Goal: Task Accomplishment & Management: Manage account settings

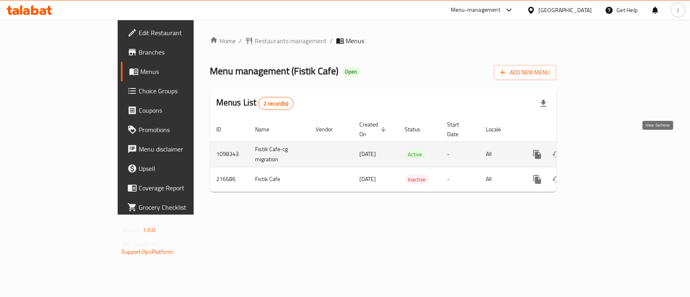
click at [601, 150] on icon "enhanced table" at bounding box center [596, 155] width 10 height 10
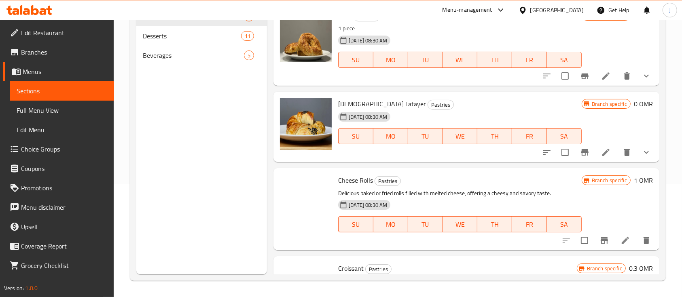
scroll to position [33, 0]
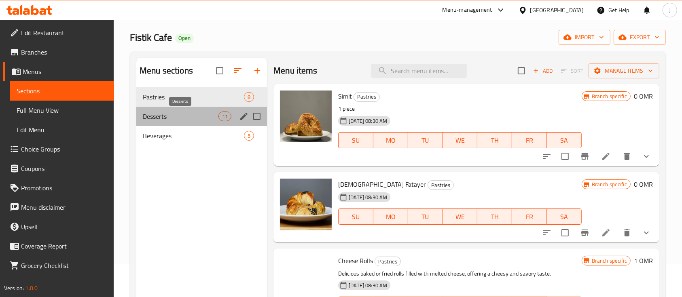
click at [172, 119] on span "Desserts" at bounding box center [181, 117] width 76 height 10
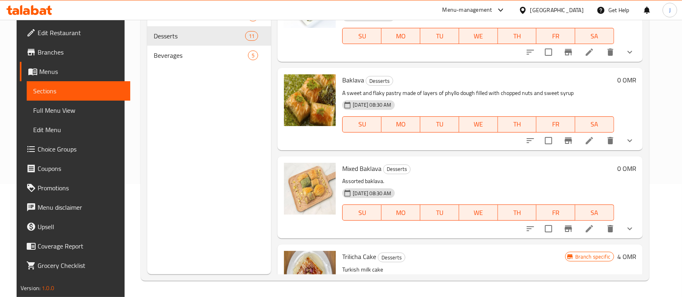
scroll to position [31, 0]
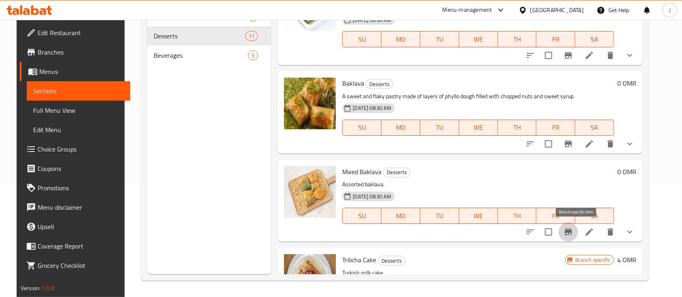
click at [573, 236] on icon "Branch-specific-item" at bounding box center [568, 232] width 10 height 10
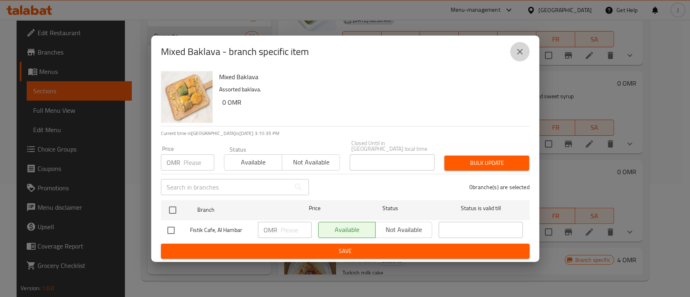
click at [525, 53] on button "close" at bounding box center [519, 51] width 19 height 19
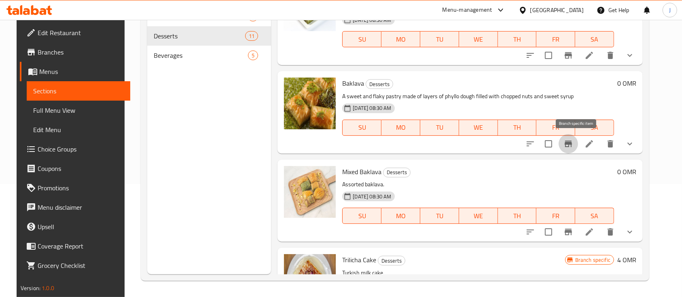
click at [575, 150] on button "Branch-specific-item" at bounding box center [568, 143] width 19 height 19
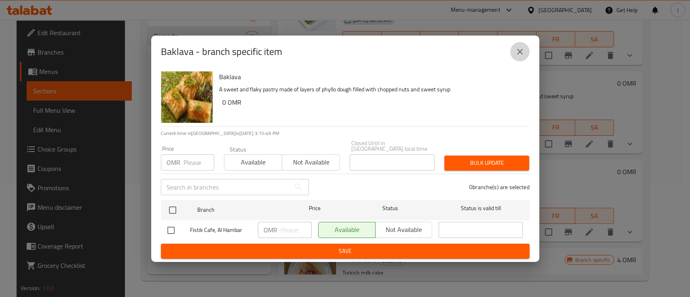
click at [520, 61] on button "close" at bounding box center [519, 51] width 19 height 19
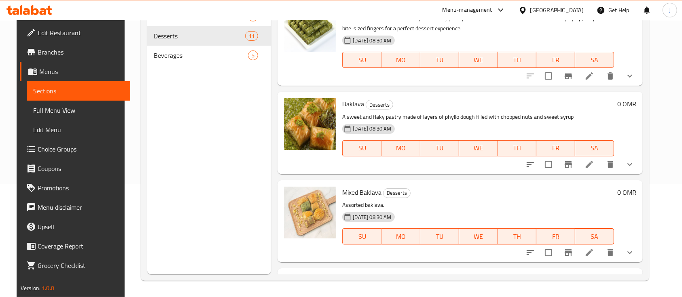
scroll to position [9, 0]
click at [572, 252] on icon "Branch-specific-item" at bounding box center [568, 253] width 7 height 6
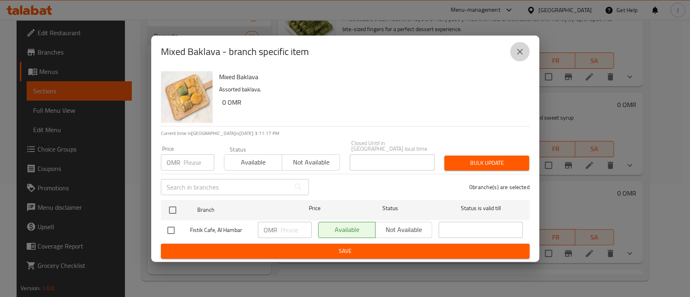
click at [522, 52] on icon "close" at bounding box center [520, 52] width 6 height 6
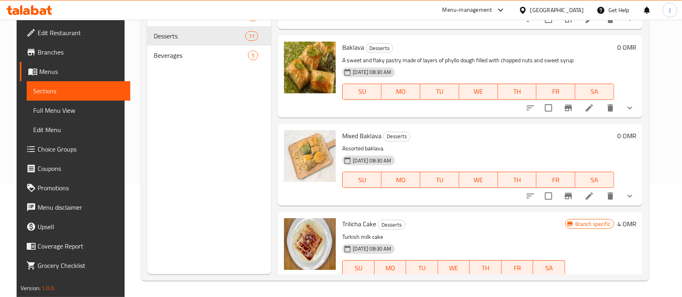
scroll to position [68, 0]
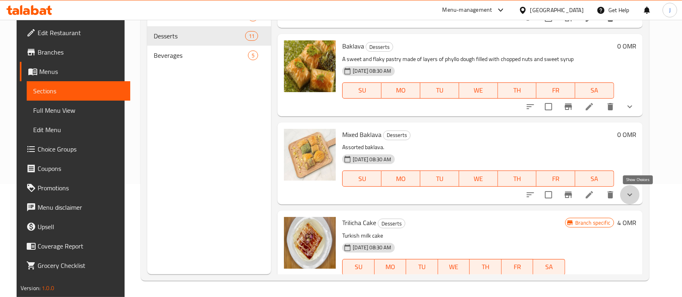
click at [635, 193] on icon "show more" at bounding box center [630, 195] width 10 height 10
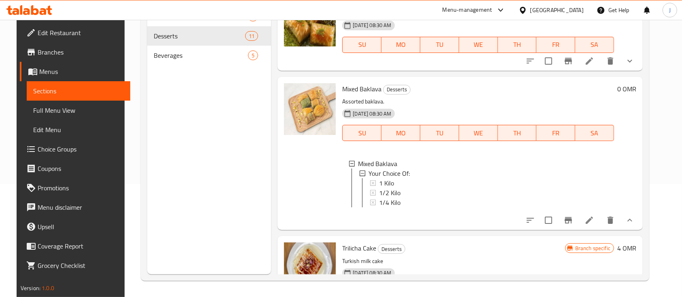
scroll to position [114, 0]
click at [382, 182] on span "1 Kilo" at bounding box center [386, 183] width 15 height 10
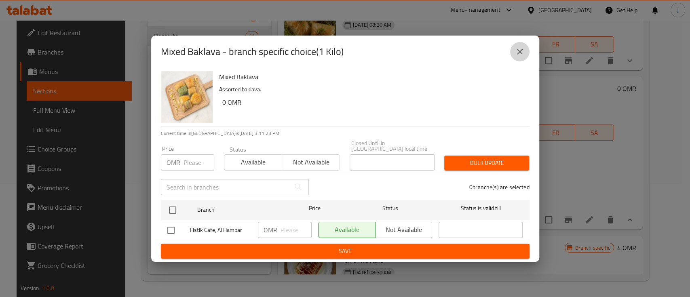
click at [523, 57] on icon "close" at bounding box center [520, 52] width 10 height 10
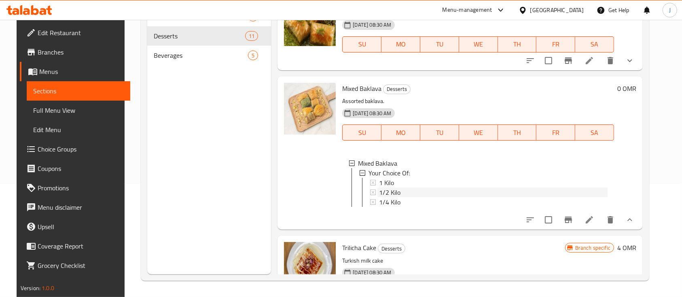
click at [388, 190] on span "1/2 Kilo" at bounding box center [389, 193] width 21 height 10
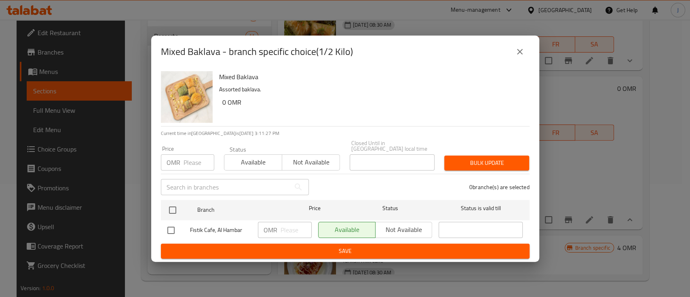
click at [519, 54] on icon "close" at bounding box center [520, 52] width 6 height 6
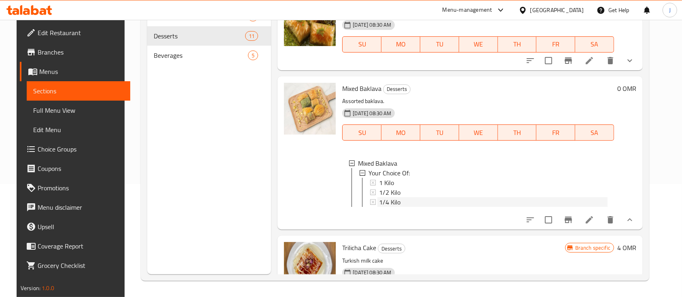
click at [397, 201] on div "1/4 Kilo" at bounding box center [493, 202] width 229 height 10
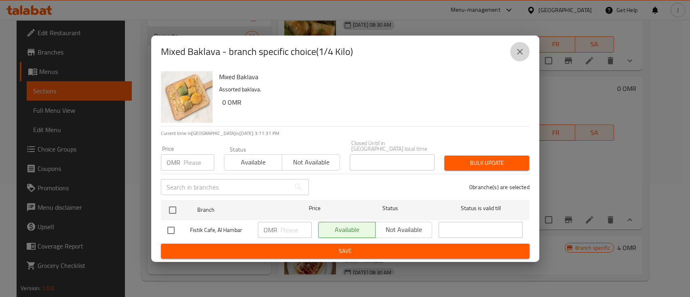
click at [524, 55] on icon "close" at bounding box center [520, 52] width 10 height 10
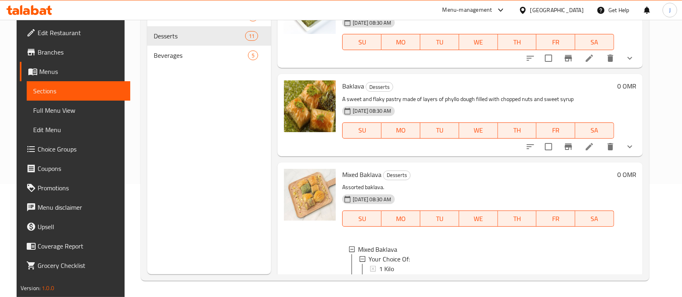
scroll to position [0, 0]
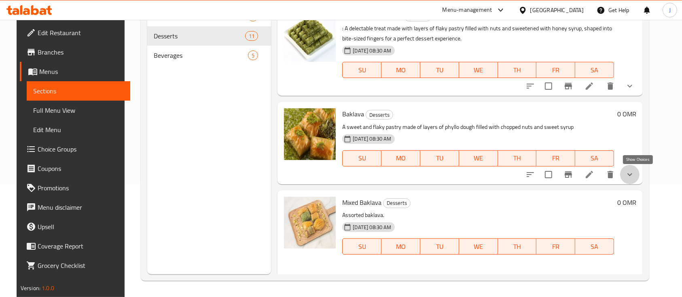
click at [635, 174] on icon "show more" at bounding box center [630, 175] width 10 height 10
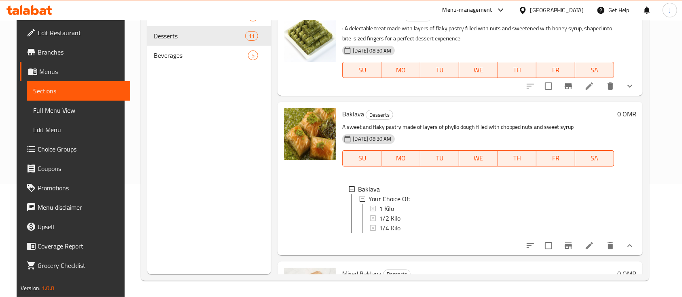
scroll to position [30, 0]
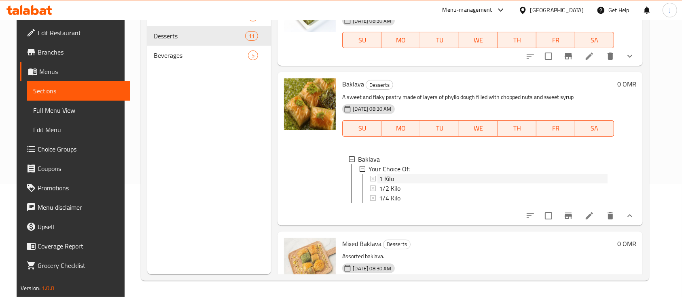
click at [387, 180] on span "1 Kilo" at bounding box center [386, 179] width 15 height 10
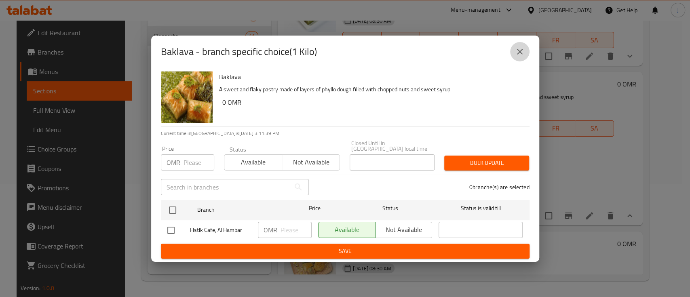
click at [518, 57] on icon "close" at bounding box center [520, 52] width 10 height 10
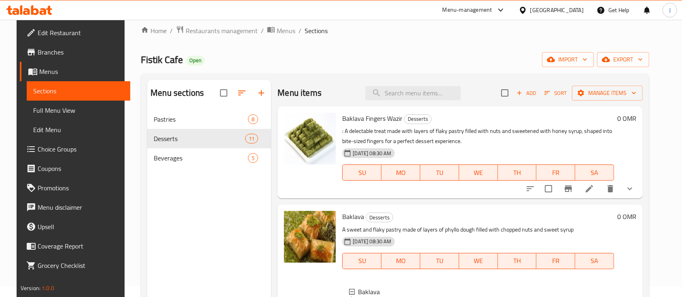
scroll to position [0, 0]
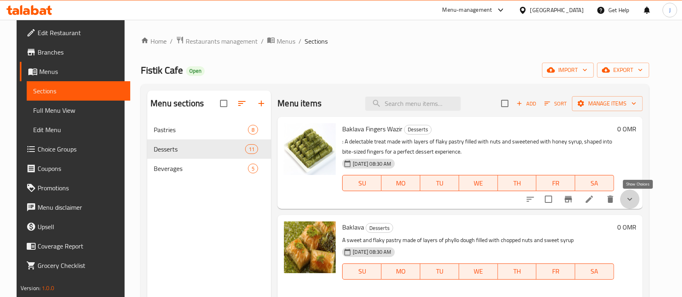
click at [635, 198] on icon "show more" at bounding box center [630, 200] width 10 height 10
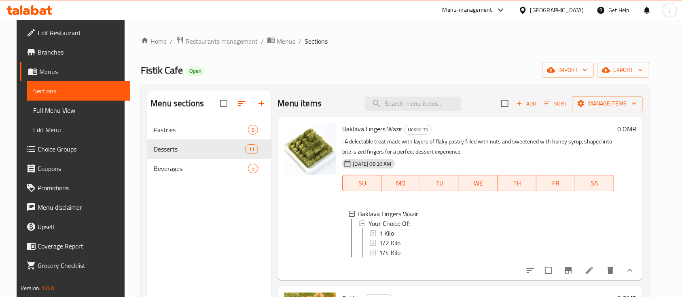
click at [523, 145] on p ": A delectable treat made with layers of flaky pastry filled with nuts and swee…" at bounding box center [478, 147] width 272 height 20
click at [398, 106] on input "search" at bounding box center [412, 104] width 95 height 14
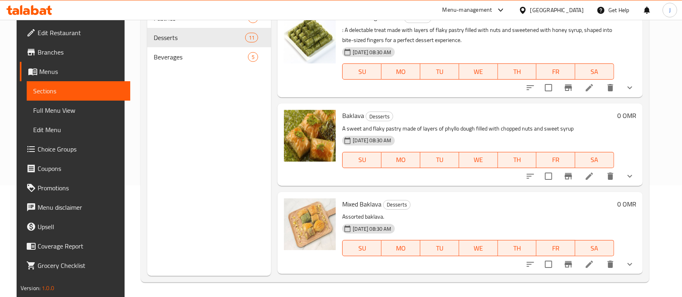
scroll to position [113, 0]
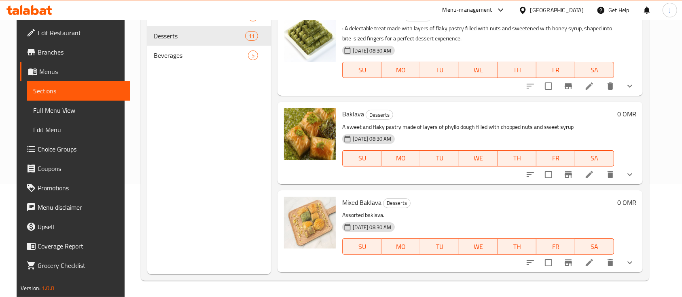
type input "بقلاوة"
click at [635, 259] on icon "show more" at bounding box center [630, 263] width 10 height 10
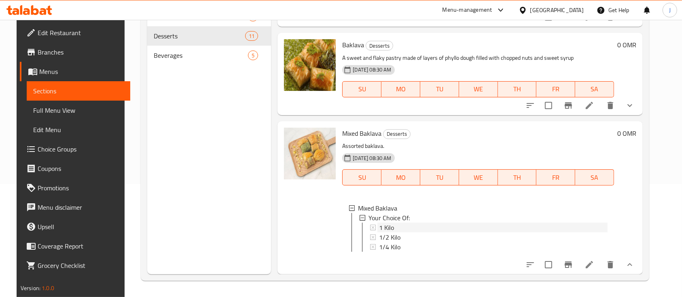
click at [388, 223] on span "1 Kilo" at bounding box center [386, 228] width 15 height 10
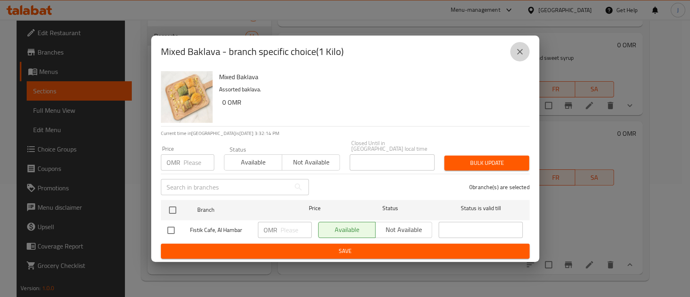
click at [522, 57] on icon "close" at bounding box center [520, 52] width 10 height 10
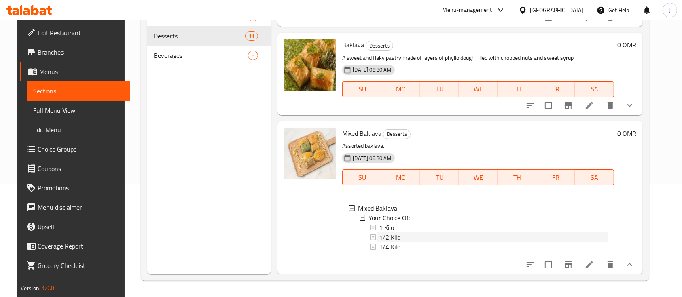
click at [395, 233] on span "1/2 Kilo" at bounding box center [389, 238] width 21 height 10
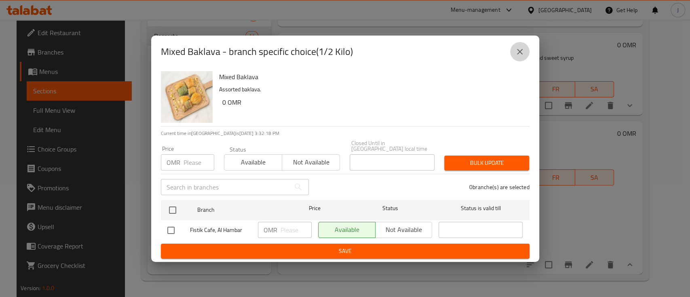
click at [523, 53] on icon "close" at bounding box center [520, 52] width 10 height 10
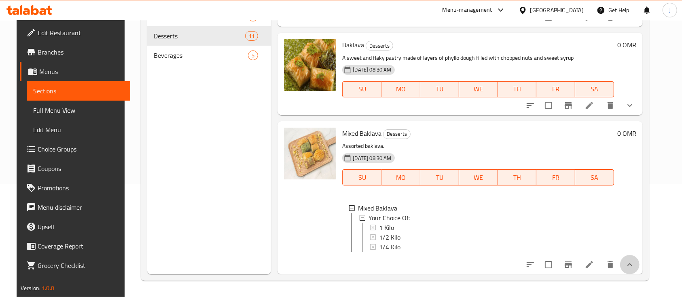
click at [639, 259] on button "show more" at bounding box center [629, 264] width 19 height 19
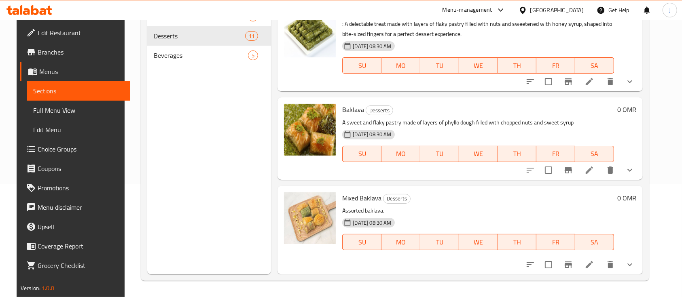
scroll to position [0, 0]
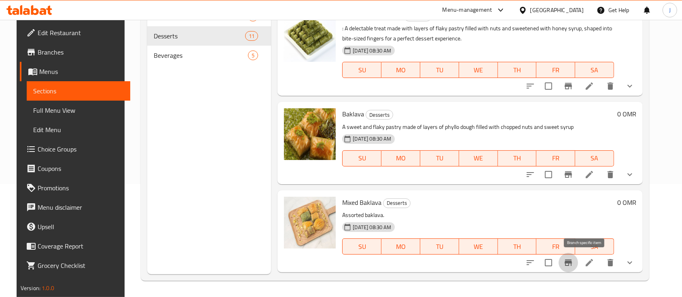
click at [572, 264] on icon "Branch-specific-item" at bounding box center [568, 263] width 7 height 6
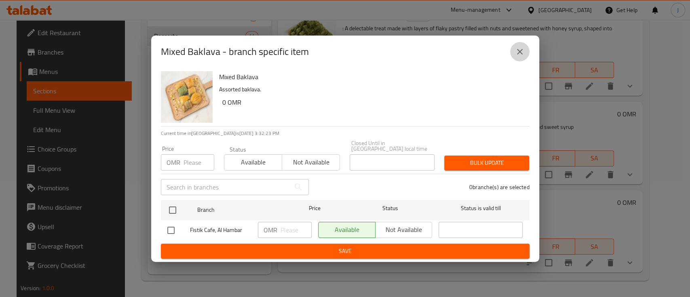
click at [521, 51] on icon "close" at bounding box center [520, 52] width 10 height 10
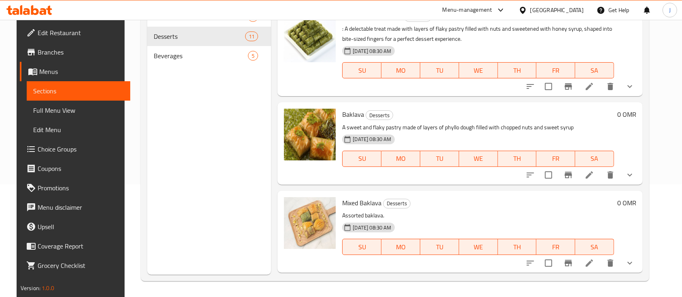
scroll to position [113, 0]
click at [639, 257] on button "show more" at bounding box center [629, 262] width 19 height 19
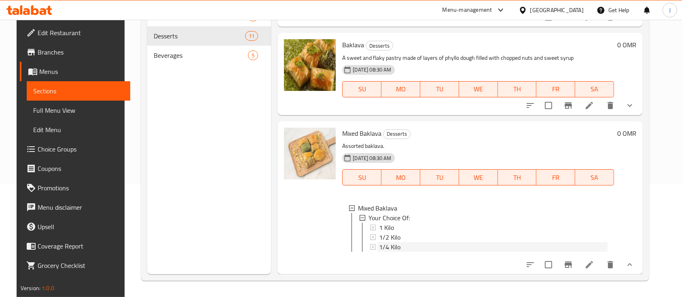
click at [381, 242] on span "1/4 Kilo" at bounding box center [389, 247] width 21 height 10
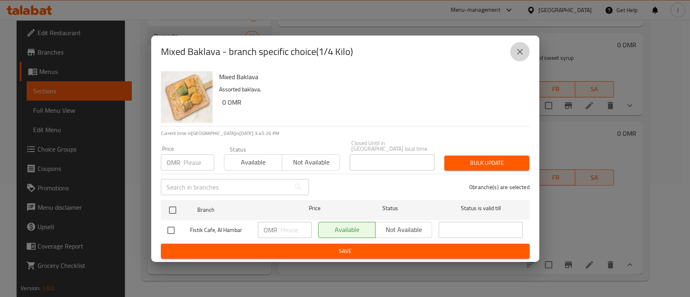
click at [525, 53] on button "close" at bounding box center [519, 51] width 19 height 19
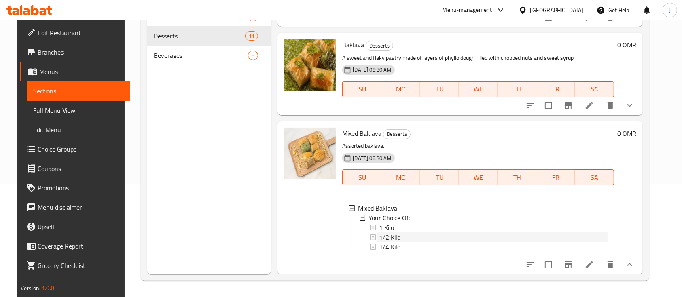
click at [382, 233] on span "1/2 Kilo" at bounding box center [389, 238] width 21 height 10
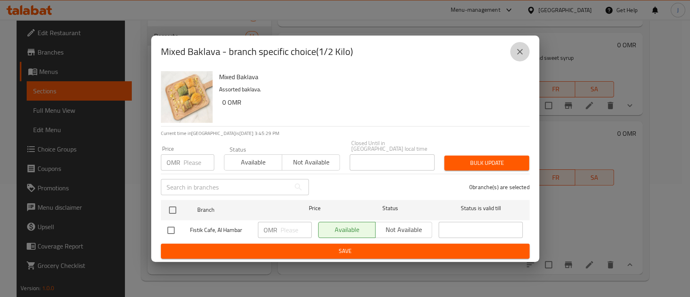
click at [515, 52] on icon "close" at bounding box center [520, 52] width 10 height 10
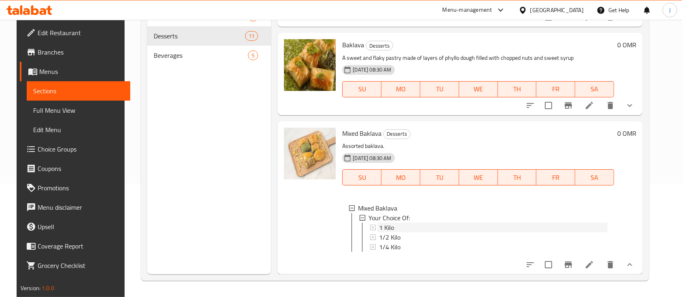
click at [380, 223] on span "1 Kilo" at bounding box center [386, 228] width 15 height 10
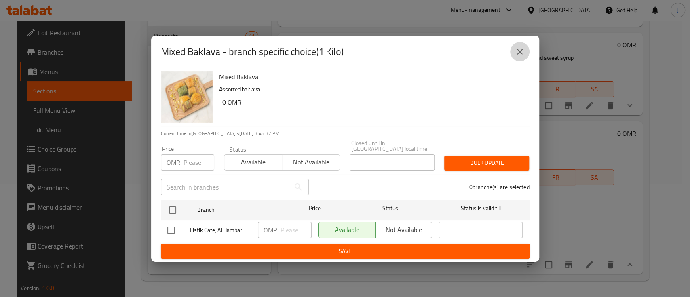
click at [520, 57] on icon "close" at bounding box center [520, 52] width 10 height 10
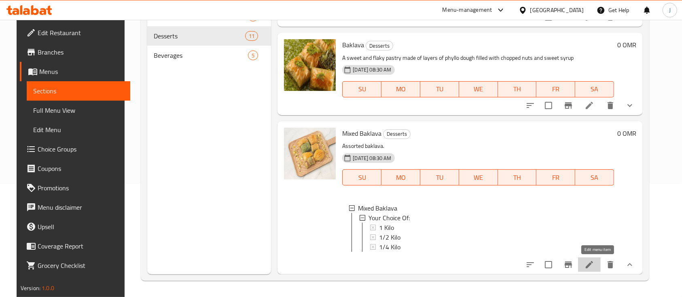
click at [594, 267] on icon at bounding box center [589, 265] width 10 height 10
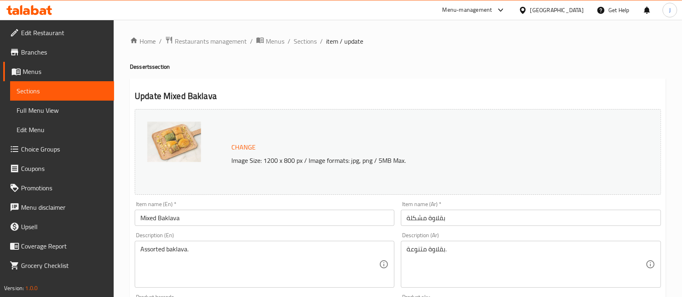
scroll to position [0, 0]
click at [235, 40] on span "Restaurants management" at bounding box center [211, 41] width 72 height 10
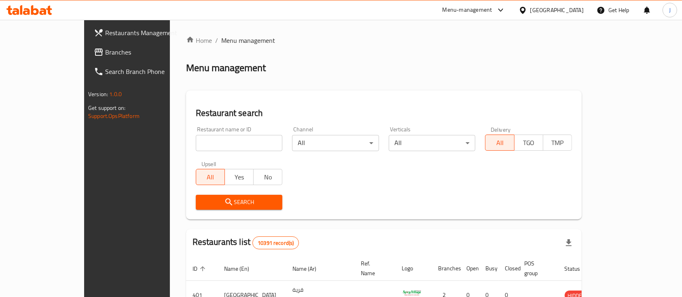
click at [497, 191] on div "Search" at bounding box center [384, 202] width 386 height 25
click at [105, 49] on span "Branches" at bounding box center [148, 52] width 87 height 10
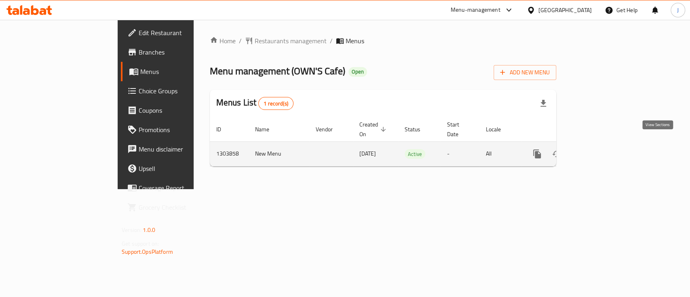
click at [605, 150] on link "enhanced table" at bounding box center [595, 153] width 19 height 19
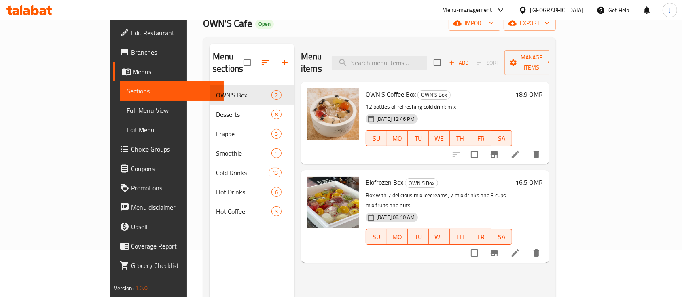
scroll to position [59, 0]
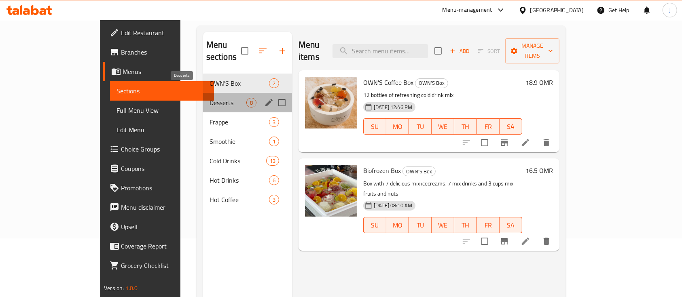
click at [209, 98] on span "Desserts" at bounding box center [227, 103] width 37 height 10
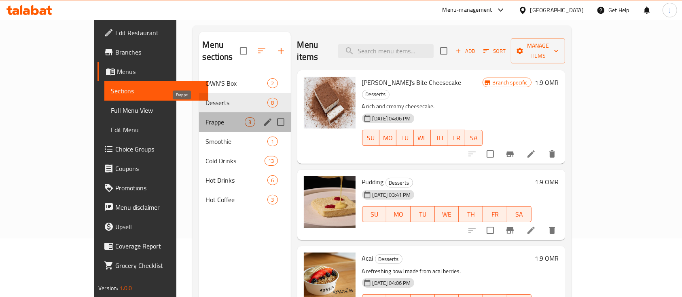
click at [205, 117] on span "Frappe" at bounding box center [224, 122] width 39 height 10
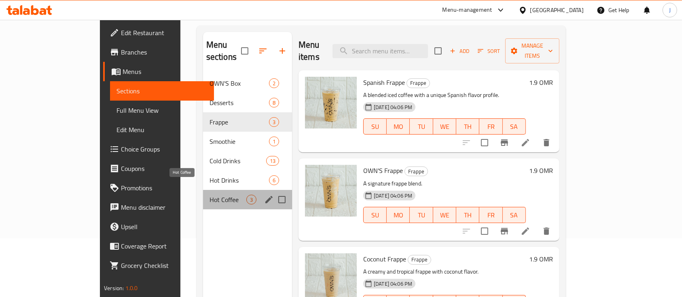
click at [209, 195] on span "Hot Coffee" at bounding box center [227, 200] width 37 height 10
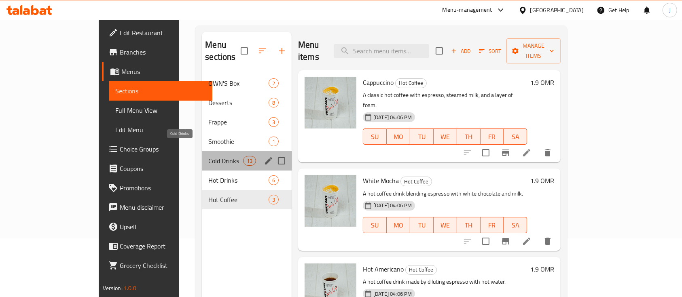
click at [208, 156] on span "Cold Drinks" at bounding box center [225, 161] width 34 height 10
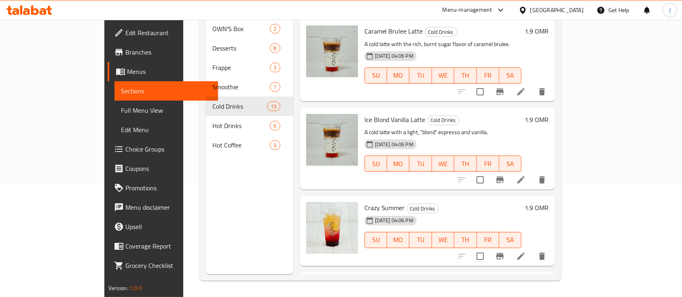
scroll to position [45, 0]
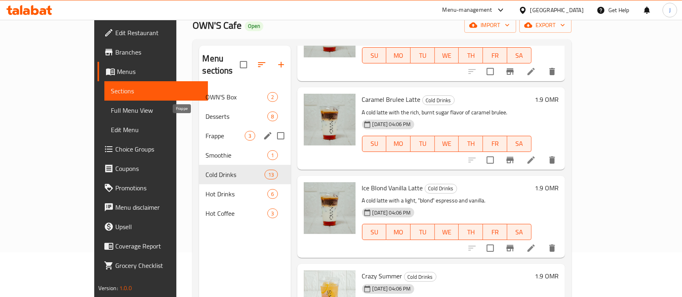
click at [205, 131] on span "Frappe" at bounding box center [224, 136] width 39 height 10
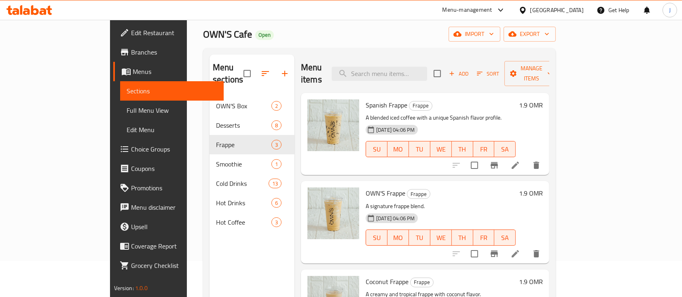
scroll to position [113, 0]
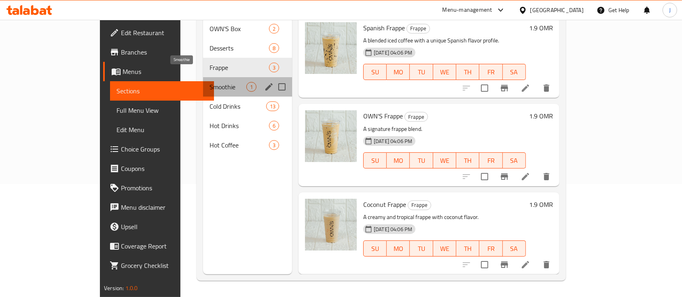
click at [209, 82] on span "Smoothie" at bounding box center [227, 87] width 37 height 10
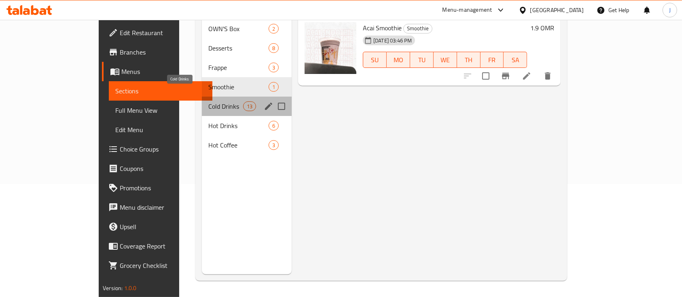
click at [208, 102] on span "Cold Drinks" at bounding box center [225, 107] width 34 height 10
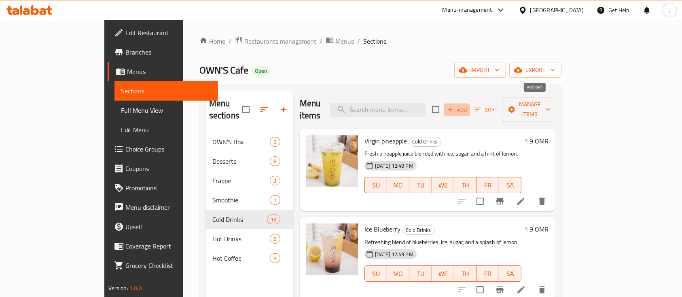
click at [468, 105] on span "Add" at bounding box center [457, 109] width 22 height 9
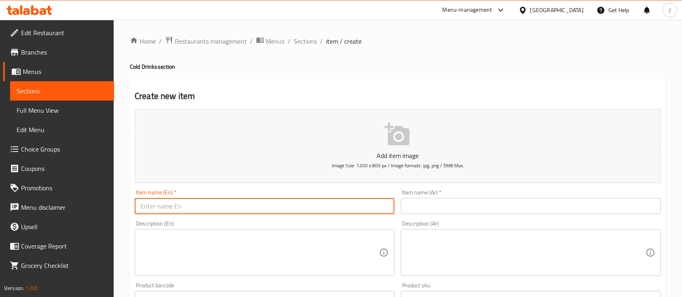
click at [208, 205] on input "text" at bounding box center [265, 206] width 260 height 16
type input "Latte"
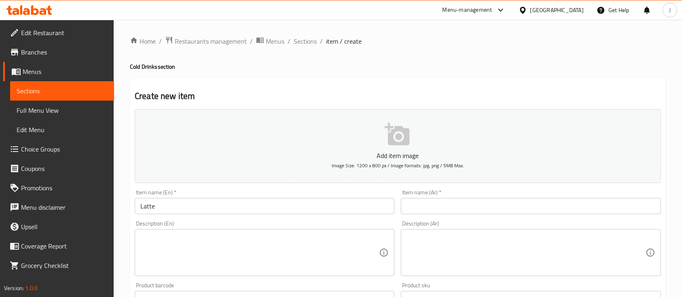
click at [533, 197] on div "Item name (Ar)   * Item name (Ar) *" at bounding box center [531, 202] width 260 height 25
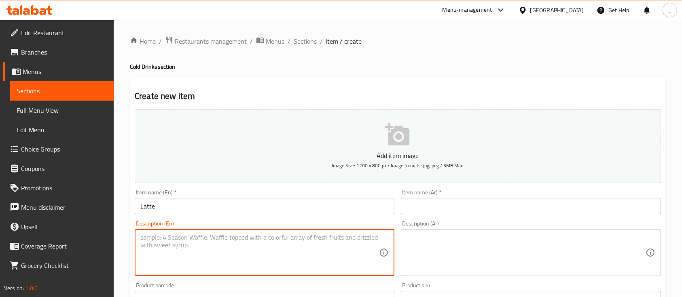
click at [255, 237] on textarea at bounding box center [259, 253] width 239 height 38
paste textarea "Latte cold Cold coffee beverage with milk"
drag, startPoint x: 186, startPoint y: 234, endPoint x: 119, endPoint y: 235, distance: 67.1
click at [119, 235] on div "Home / Restaurants management / Menus / Sections / item / create Cold Drinks se…" at bounding box center [398, 296] width 568 height 552
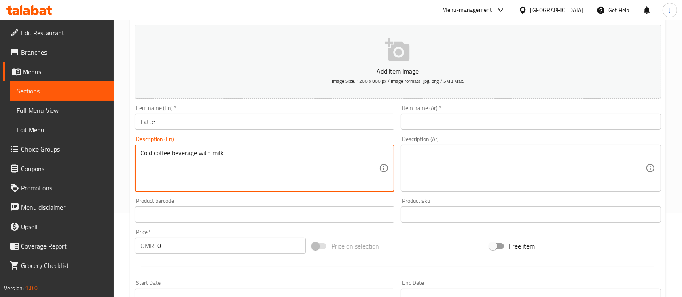
scroll to position [87, 0]
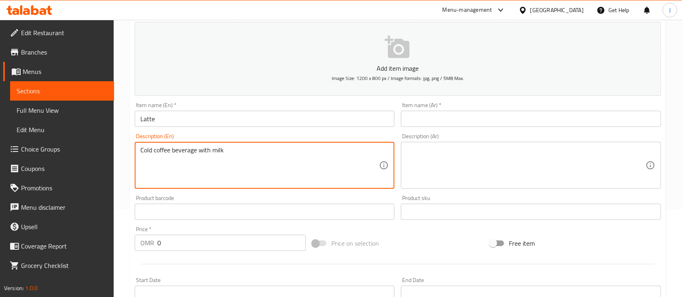
type textarea "Cold coffee beverage with milk"
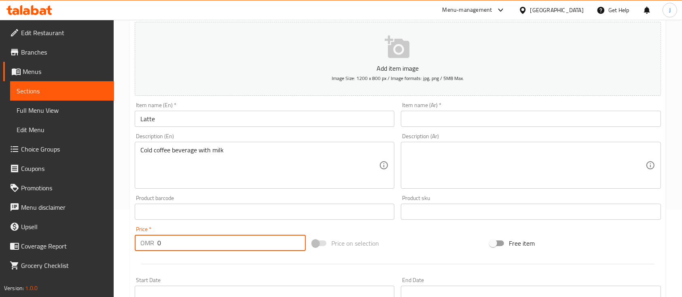
drag, startPoint x: 162, startPoint y: 248, endPoint x: 139, endPoint y: 242, distance: 23.8
click at [139, 242] on div "OMR 0 Price *" at bounding box center [220, 243] width 171 height 16
type input "1.9"
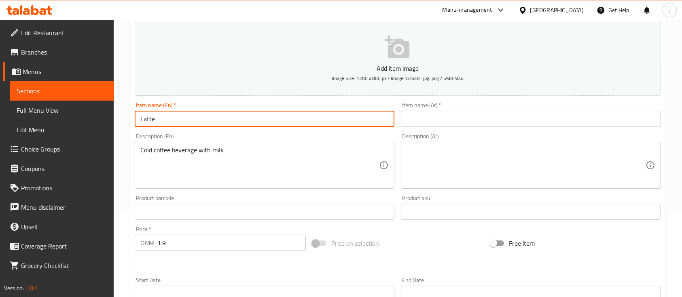
click at [177, 123] on input "Latte" at bounding box center [265, 119] width 260 height 16
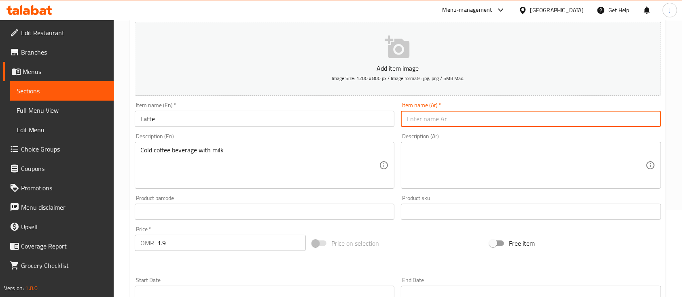
click at [425, 118] on input "text" at bounding box center [531, 119] width 260 height 16
paste input "لاتيه"
type input "لاتيه"
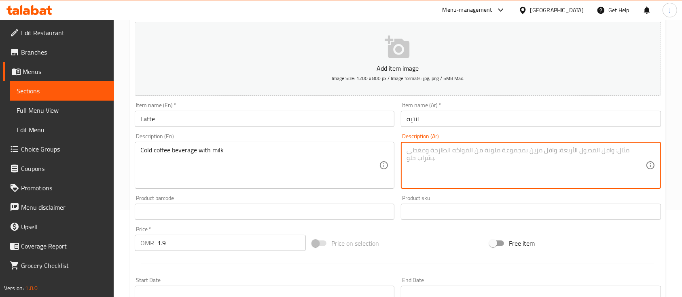
click at [419, 151] on textarea at bounding box center [525, 165] width 239 height 38
paste textarea "مشروب القهوة الباردة مع الحليب"
type textarea "مشروب القهوة الباردة مع الحليب"
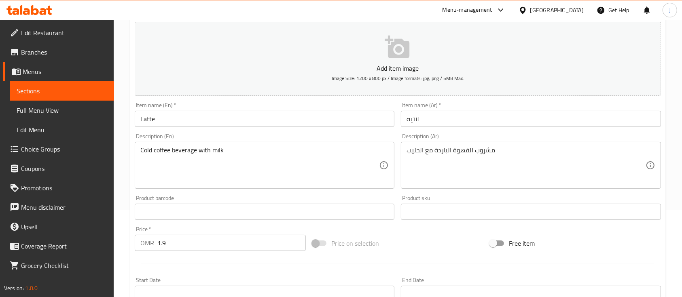
click at [279, 195] on div "Product barcode Product barcode" at bounding box center [264, 207] width 266 height 31
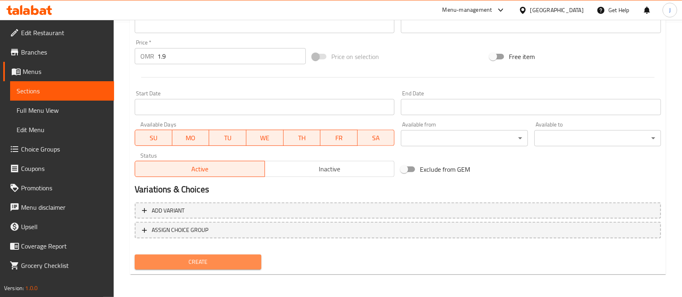
click at [216, 260] on span "Create" at bounding box center [198, 262] width 114 height 10
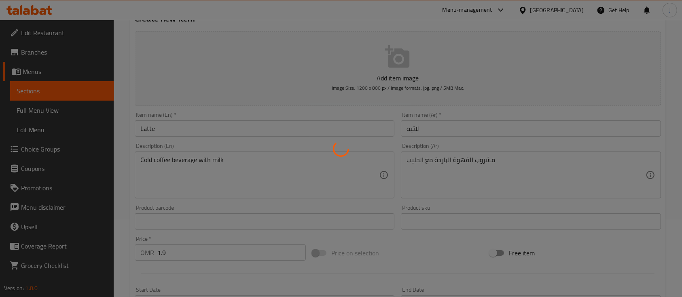
scroll to position [71, 0]
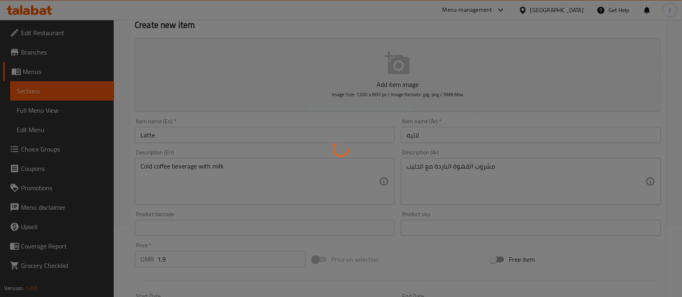
type input "0"
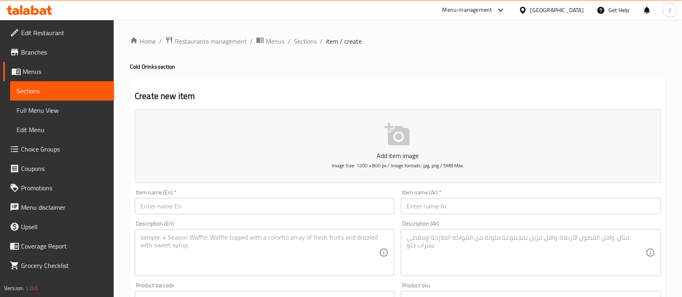
click at [518, 100] on h2 "Create new item" at bounding box center [398, 96] width 526 height 12
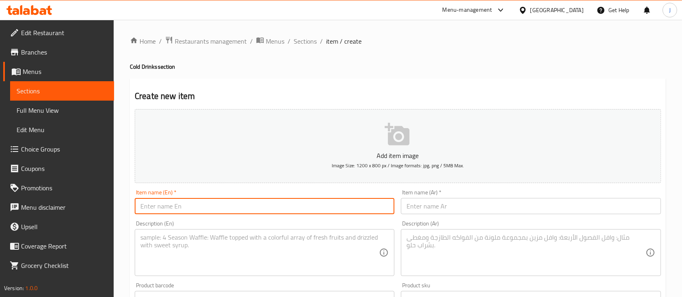
click at [208, 204] on input "text" at bounding box center [265, 206] width 260 height 16
paste input "Ice americano"
type input "Ice Americano"
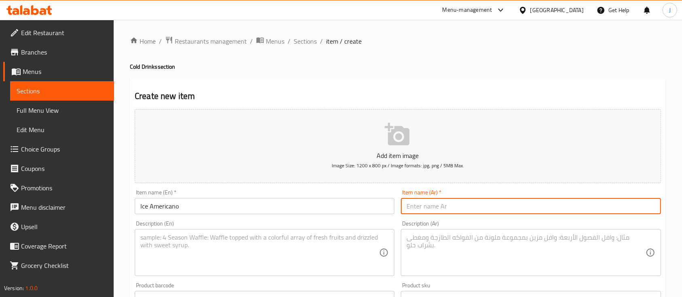
click at [432, 209] on input "text" at bounding box center [531, 206] width 260 height 16
paste input "آيس أمريكانو"
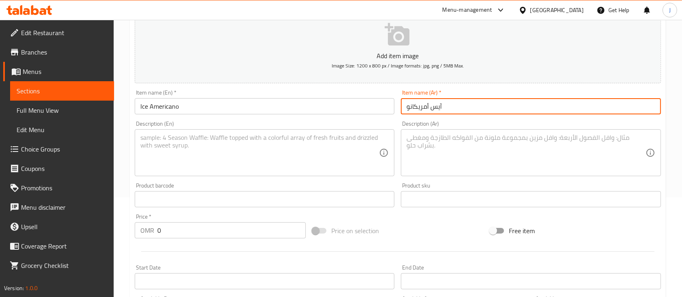
scroll to position [102, 0]
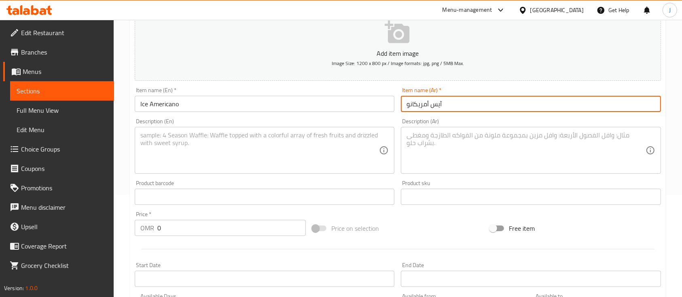
type input "آيس أمريكانو"
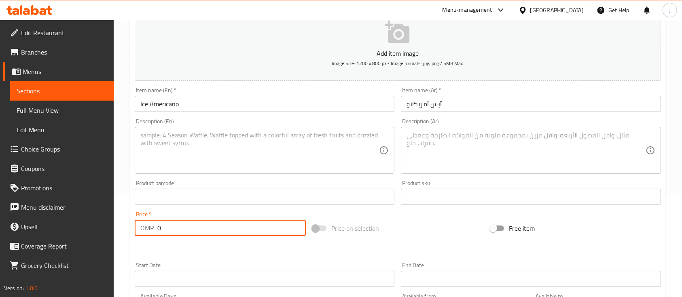
drag, startPoint x: 198, startPoint y: 231, endPoint x: 141, endPoint y: 224, distance: 57.5
click at [141, 224] on div "OMR 0 Price *" at bounding box center [220, 228] width 171 height 16
type input "1.9"
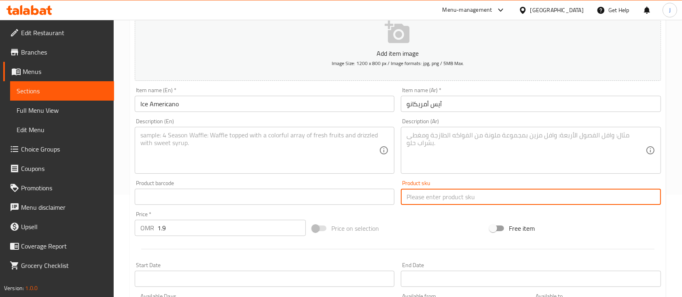
click at [535, 199] on input "text" at bounding box center [531, 197] width 260 height 16
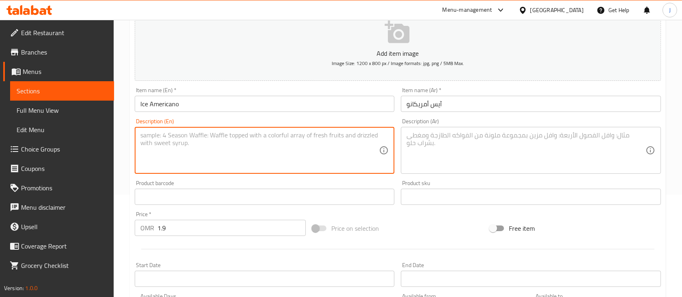
click at [305, 156] on textarea at bounding box center [259, 150] width 239 height 38
paste textarea "Espresso hot water with ice"
type textarea "Espresso hot water with ice"
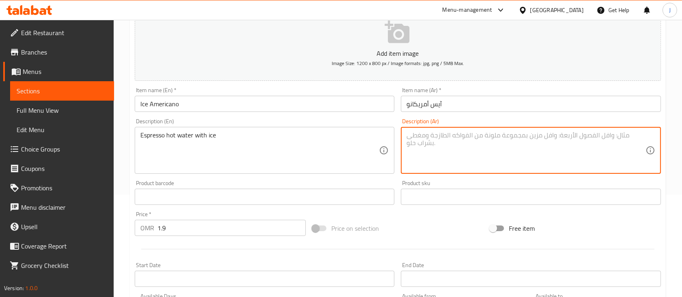
click at [429, 150] on textarea at bounding box center [525, 150] width 239 height 38
paste textarea "ماء ساخن مع الثلج للإسبريسو"
type textarea "ماء ساخن مع الثلج للإسبريسو"
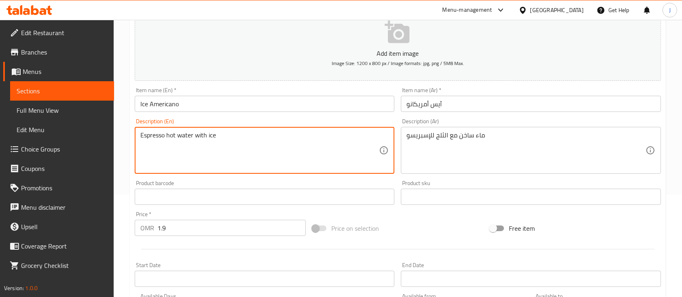
click at [169, 133] on textarea "Espresso hot water with ice" at bounding box center [259, 150] width 239 height 38
type textarea "Espresso cold water with ice"
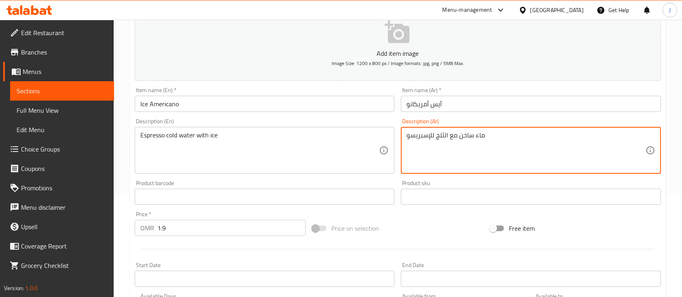
click at [464, 138] on textarea "ماء ساخن مع الثلج للإسبريسو" at bounding box center [525, 150] width 239 height 38
type textarea "ماء بارد مع الثلج للإسبريسو"
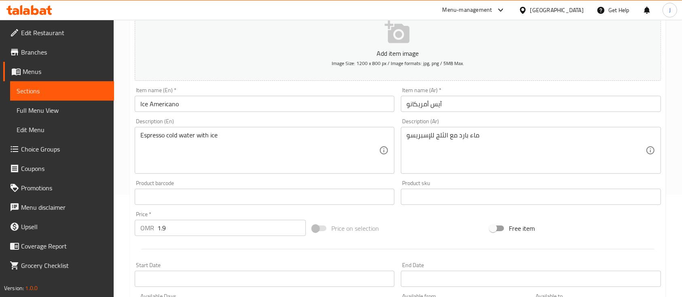
click at [366, 178] on div "Product barcode Product barcode" at bounding box center [264, 192] width 266 height 31
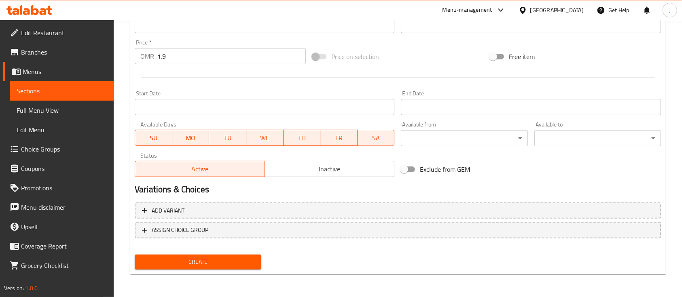
click at [218, 262] on span "Create" at bounding box center [198, 262] width 114 height 10
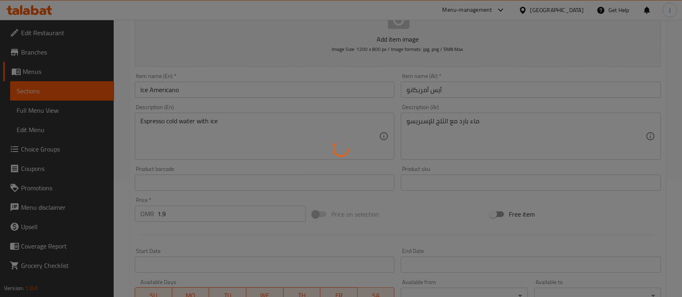
scroll to position [73, 0]
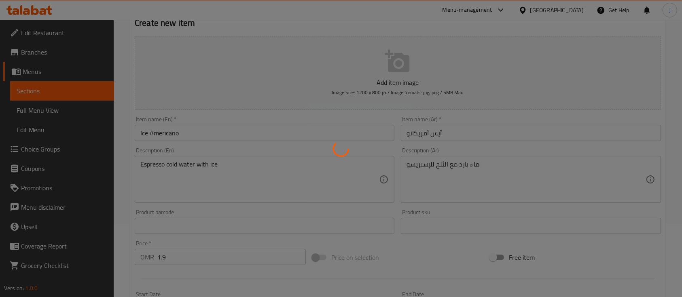
type input "0"
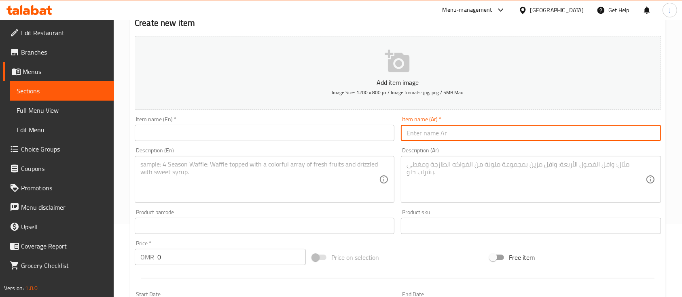
click at [495, 132] on input "text" at bounding box center [531, 133] width 260 height 16
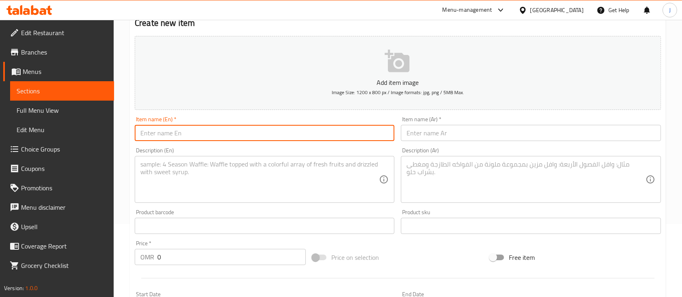
click at [333, 137] on input "text" at bounding box center [265, 133] width 260 height 16
paste input "V 60 cold"
click at [146, 133] on input "V 60 cold" at bounding box center [265, 133] width 260 height 16
click at [251, 129] on input "V60 cold" at bounding box center [265, 133] width 260 height 16
type input "V60 cold"
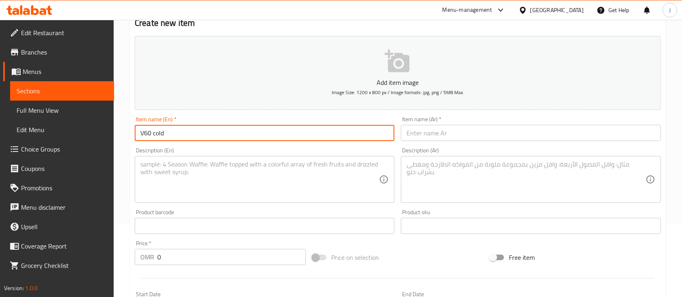
click at [454, 131] on input "text" at bounding box center [531, 133] width 260 height 16
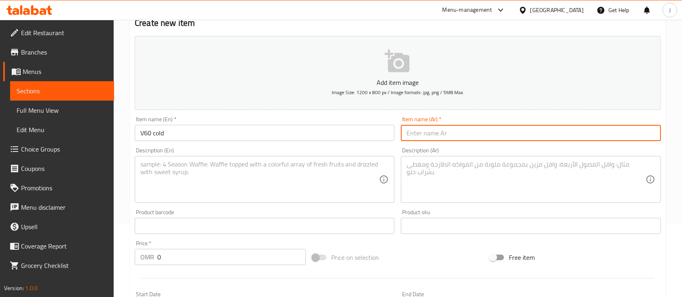
paste input "V60 بارد"
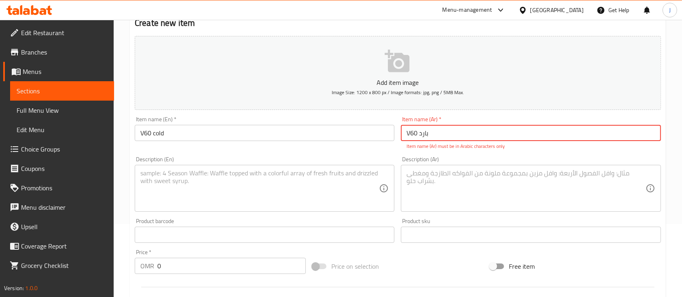
drag, startPoint x: 411, startPoint y: 130, endPoint x: 402, endPoint y: 130, distance: 8.5
click at [402, 130] on input "V60 بارد" at bounding box center [531, 133] width 260 height 16
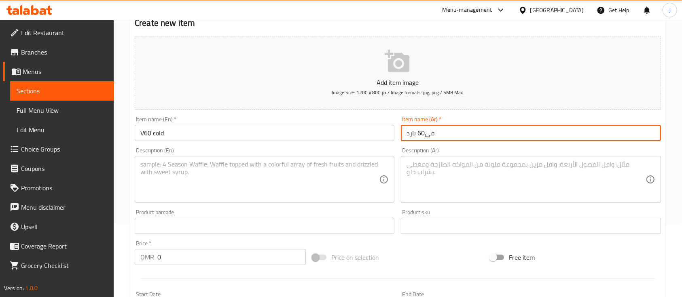
type input "في60 بارد"
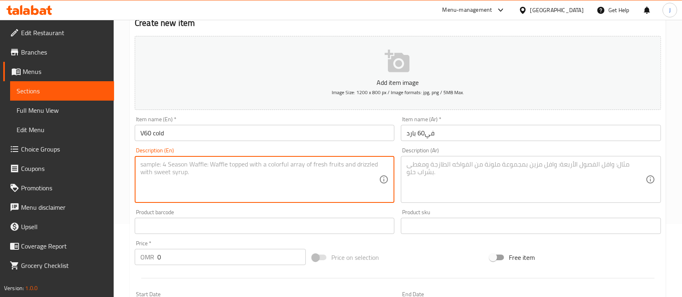
click at [352, 190] on textarea at bounding box center [259, 180] width 239 height 38
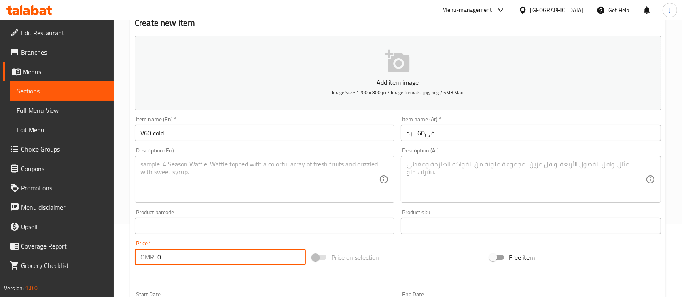
drag, startPoint x: 165, startPoint y: 258, endPoint x: 140, endPoint y: 257, distance: 25.1
click at [140, 257] on div "OMR 0 Price *" at bounding box center [220, 257] width 171 height 16
type input "1.9"
click at [566, 180] on textarea at bounding box center [525, 180] width 239 height 38
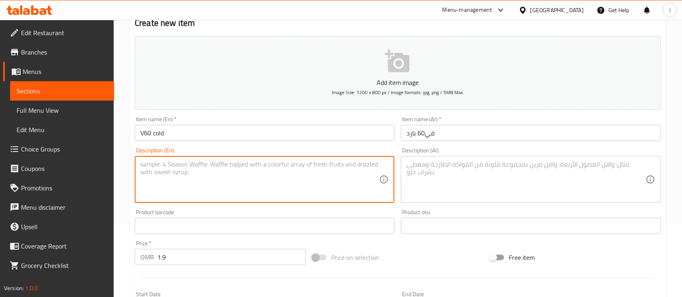
click at [320, 176] on textarea at bounding box center [259, 180] width 239 height 38
paste textarea "Ground coffee and hot water"
click at [194, 164] on textarea "Ground coffee and hot water" at bounding box center [259, 180] width 239 height 38
type textarea "Ground coffee and cold water"
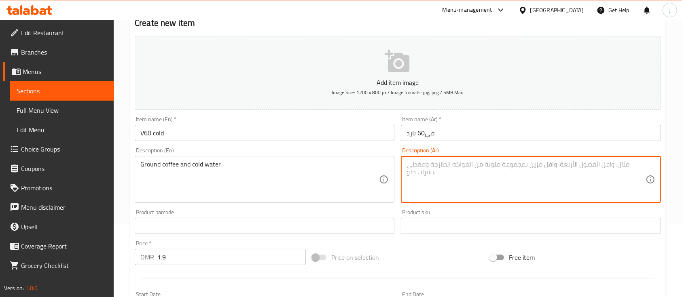
click at [441, 163] on textarea at bounding box center [525, 180] width 239 height 38
paste textarea "القهوة المطحونة والماء البارد"
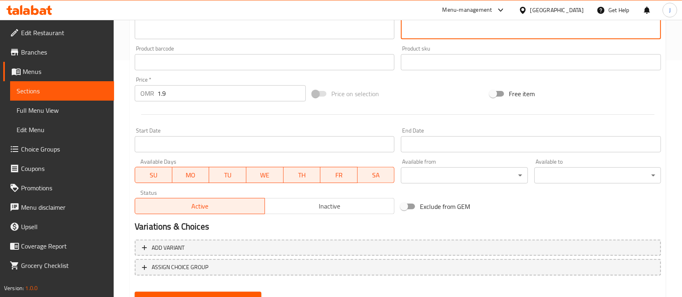
scroll to position [274, 0]
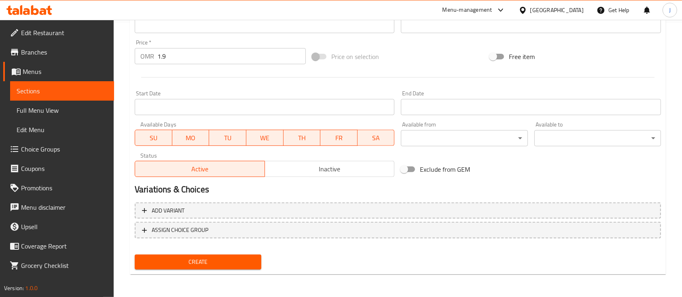
type textarea "القهوة المطحونة والماء البارد"
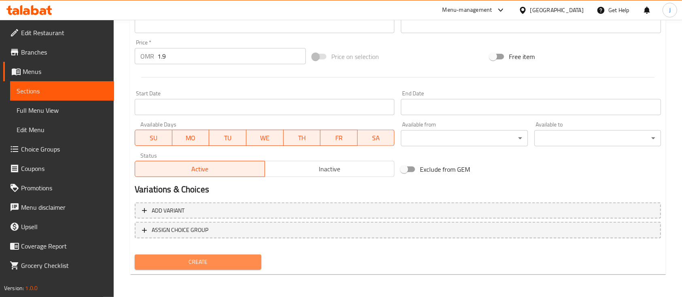
click at [230, 256] on button "Create" at bounding box center [198, 262] width 127 height 15
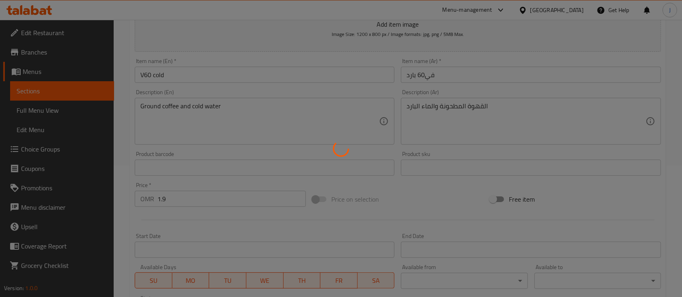
type input "0"
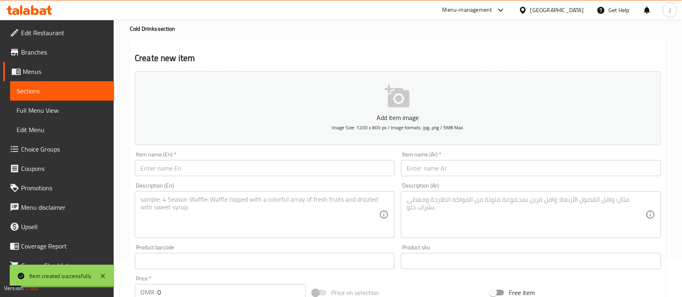
scroll to position [0, 0]
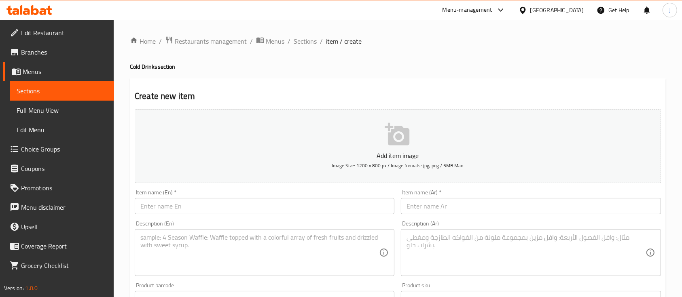
click at [507, 96] on h2 "Create new item" at bounding box center [398, 96] width 526 height 12
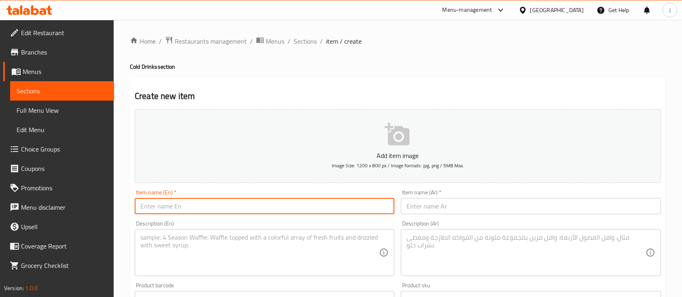
click at [204, 207] on input "text" at bounding box center [265, 206] width 260 height 16
paste input "White mocha cold"
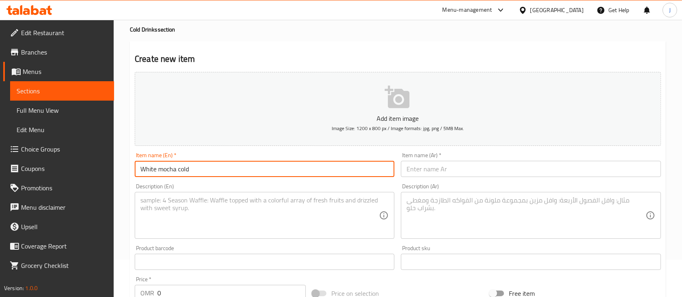
scroll to position [40, 0]
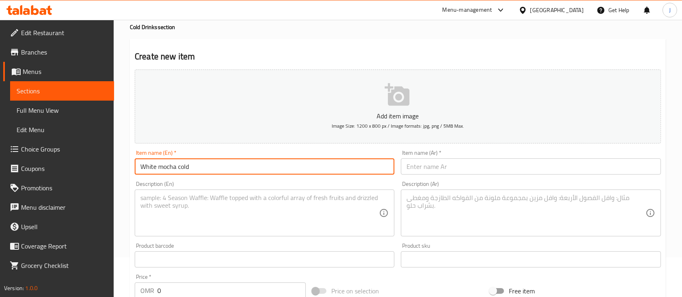
type input "White mocha cold"
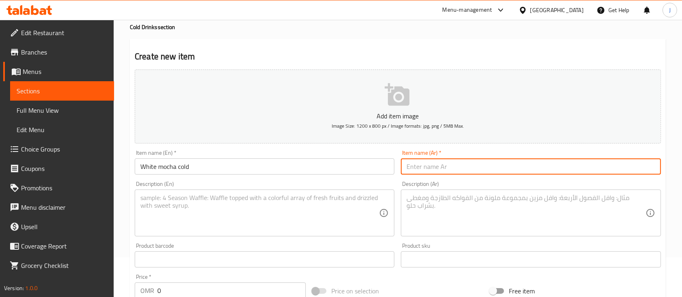
click at [438, 174] on input "text" at bounding box center [531, 167] width 260 height 16
paste input "موكا بيضاء باردة"
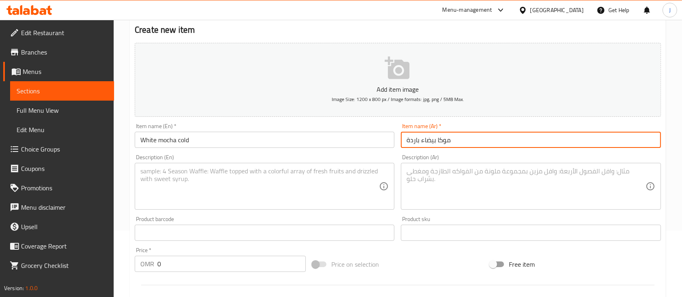
type input "موكا بيضاء باردة"
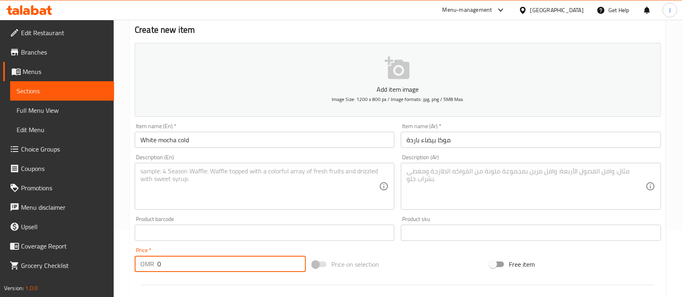
click at [179, 271] on input "0" at bounding box center [231, 264] width 148 height 16
drag, startPoint x: 179, startPoint y: 271, endPoint x: 135, endPoint y: 270, distance: 44.5
click at [135, 270] on div "OMR 0 Price *" at bounding box center [220, 264] width 171 height 16
type input "1.9"
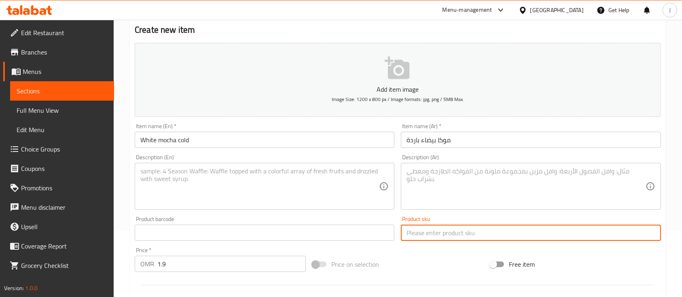
click at [537, 225] on input "text" at bounding box center [531, 233] width 260 height 16
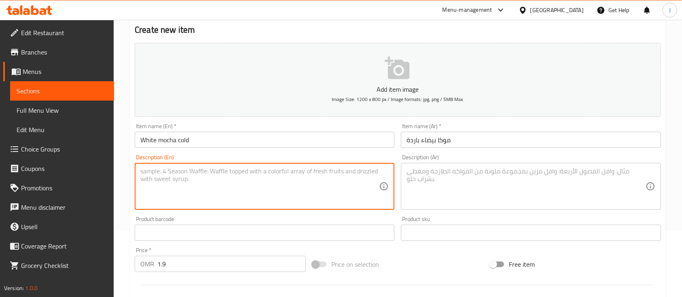
click at [283, 205] on textarea at bounding box center [259, 186] width 239 height 38
paste textarea "Espresso milk and white chocolate syrup"
type textarea "Espresso milk and white chocolate syrup"
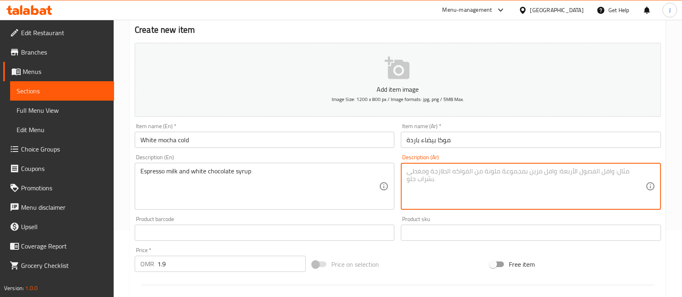
click at [446, 197] on textarea at bounding box center [525, 186] width 239 height 38
paste textarea "شراب حليب الإسبريسو والشوكولاتة البيضاء"
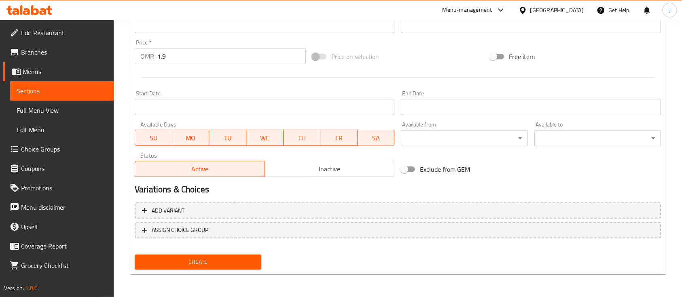
type textarea "شراب حليب الإسبريسو والشوكولاتة البيضاء"
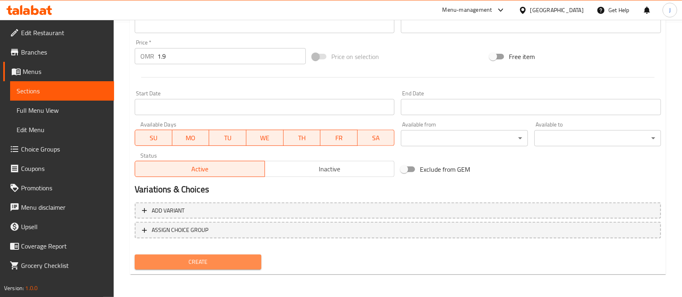
click at [187, 266] on span "Create" at bounding box center [198, 262] width 114 height 10
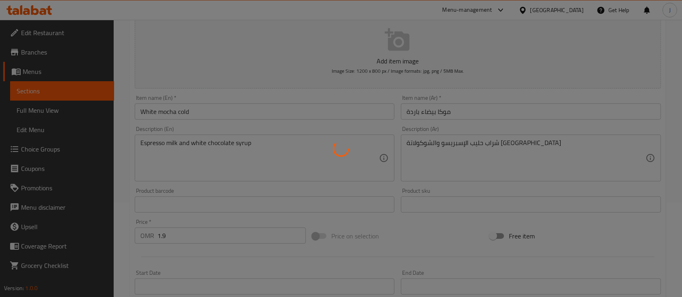
scroll to position [0, 0]
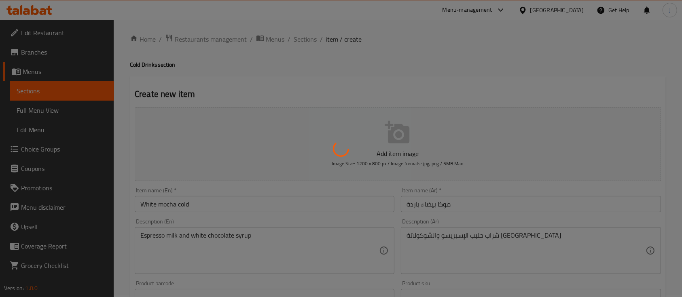
type input "0"
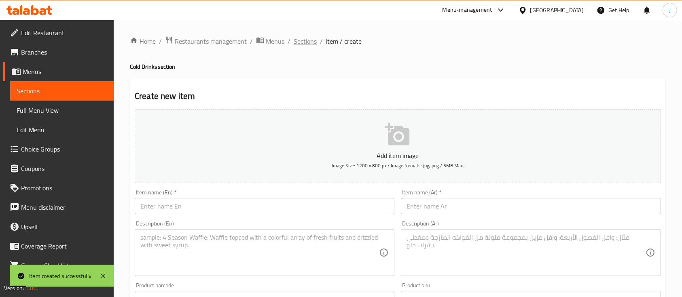
click at [307, 36] on span "Sections" at bounding box center [305, 41] width 23 height 10
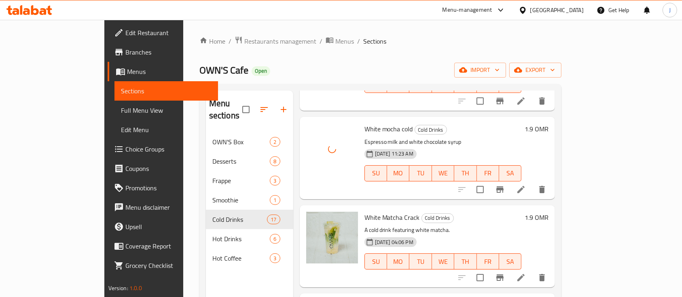
scroll to position [455, 0]
click at [525, 145] on div "05-10-2025 11:23 AM SU MO TU WE TH FR SA" at bounding box center [443, 167] width 164 height 44
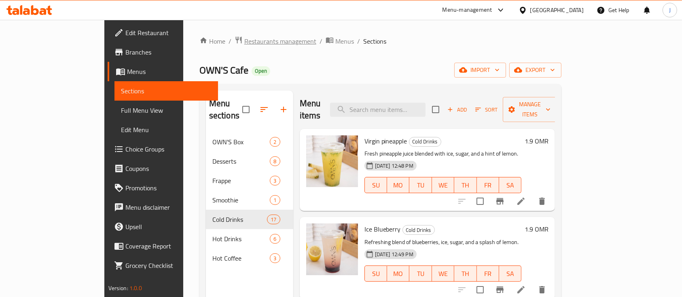
click at [244, 37] on span "Restaurants management" at bounding box center [280, 41] width 72 height 10
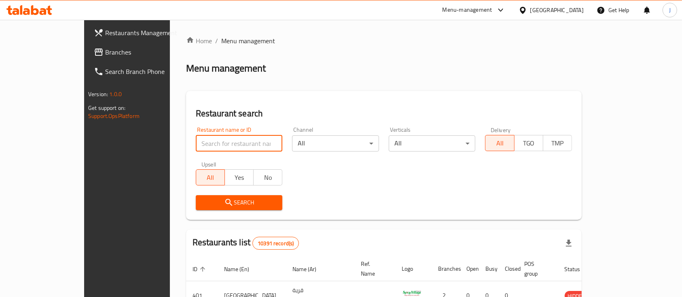
click at [196, 141] on input "search" at bounding box center [239, 143] width 87 height 16
paste input "742230"
type input "742230"
click button "Search" at bounding box center [239, 202] width 87 height 15
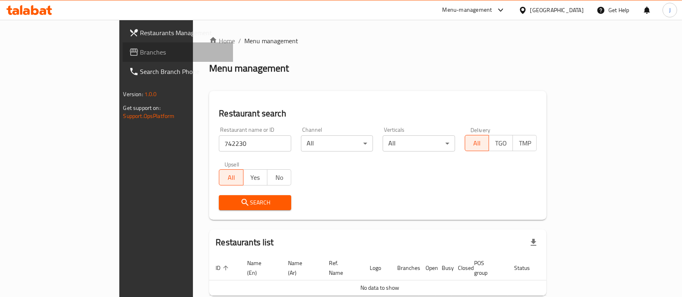
click at [123, 42] on link "Branches" at bounding box center [178, 51] width 111 height 19
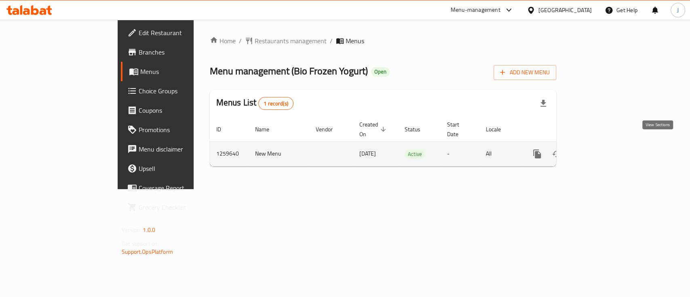
click at [601, 149] on icon "enhanced table" at bounding box center [596, 154] width 10 height 10
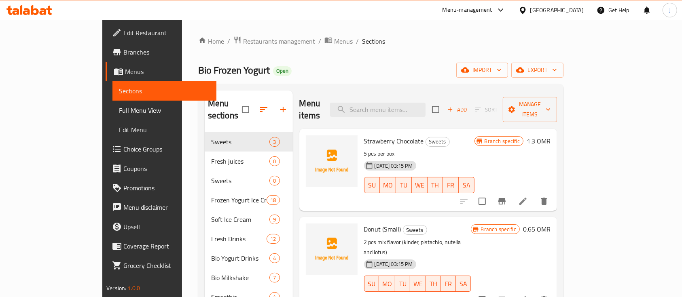
click at [478, 134] on div "Strawberry Chocolate Sweets 5 pcs per box 01-10-2024 03:15 PM SU MO TU WE TH FR…" at bounding box center [419, 170] width 117 height 76
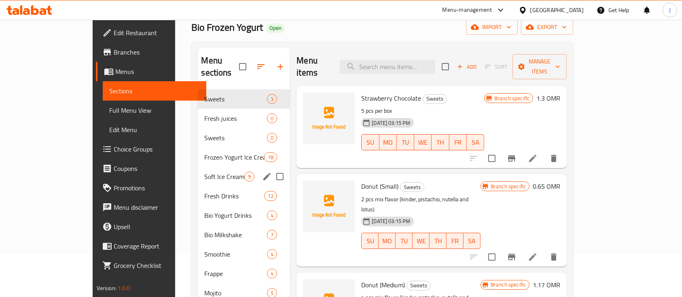
scroll to position [42, 0]
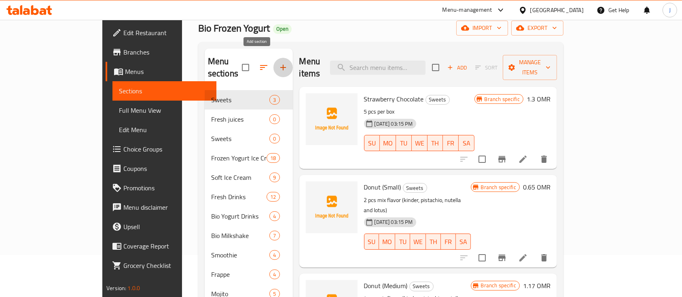
click at [280, 65] on icon "button" at bounding box center [283, 68] width 6 height 6
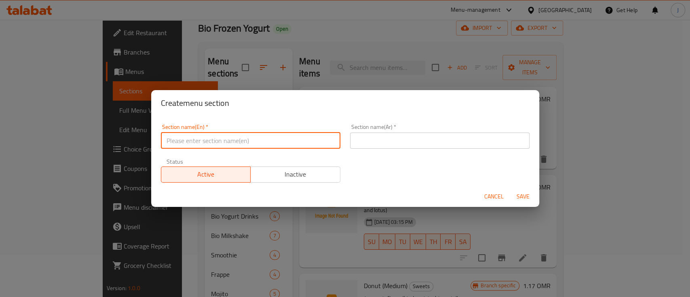
click at [198, 135] on input "text" at bounding box center [251, 141] width 180 height 16
type input "Bio Box"
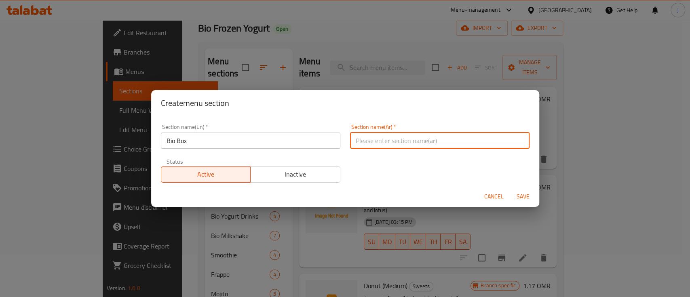
click at [392, 144] on input "text" at bounding box center [440, 141] width 180 height 16
type input "بايو بوكسيس"
click at [279, 147] on input "Bio Box" at bounding box center [251, 141] width 180 height 16
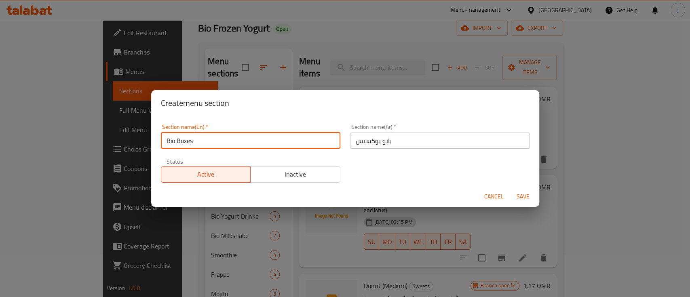
type input "Bio Boxes"
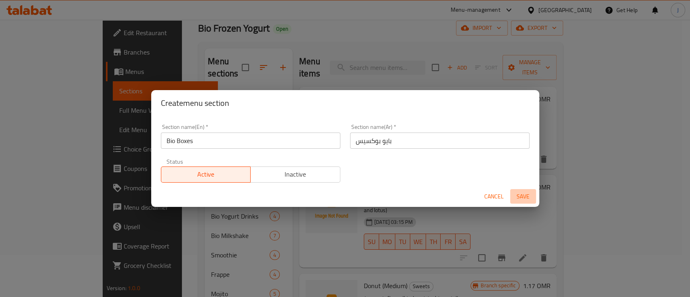
click at [526, 201] on span "Save" at bounding box center [523, 197] width 19 height 10
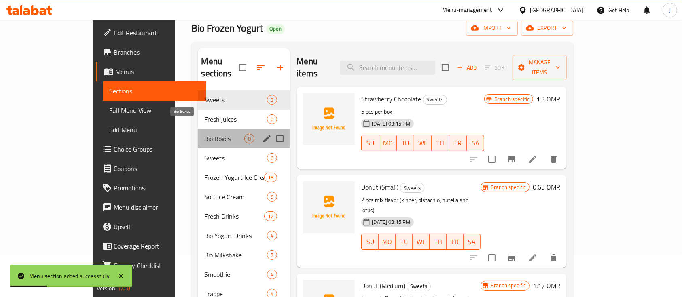
click at [204, 134] on span "Bio Boxes" at bounding box center [224, 139] width 40 height 10
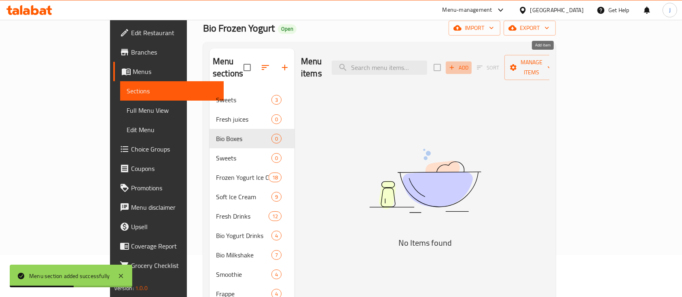
click at [470, 63] on span "Add" at bounding box center [459, 67] width 22 height 9
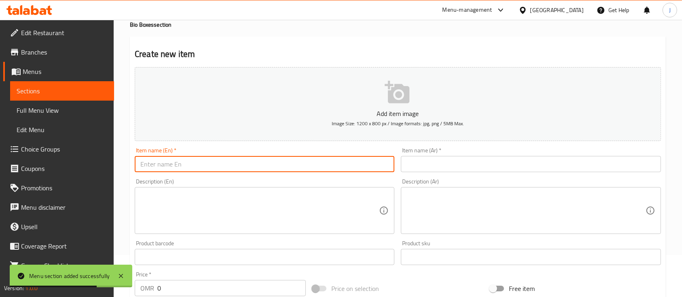
click at [259, 170] on input "text" at bounding box center [265, 164] width 260 height 16
paste input "Box with 7 delicious mix icecreams, 7 mix drinks and 3 cups mix fruits and nuts"
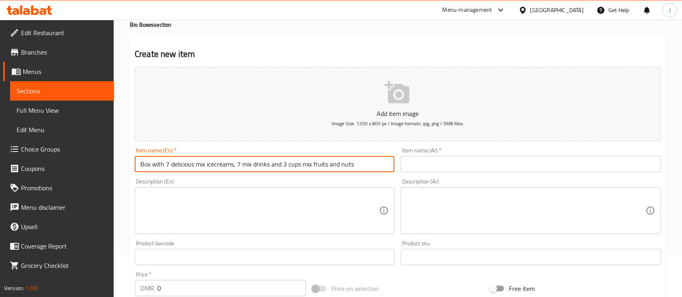
type input "Box with 7 delicious mix icecreams, 7 mix drinks and 3 cups mix fruits and nuts"
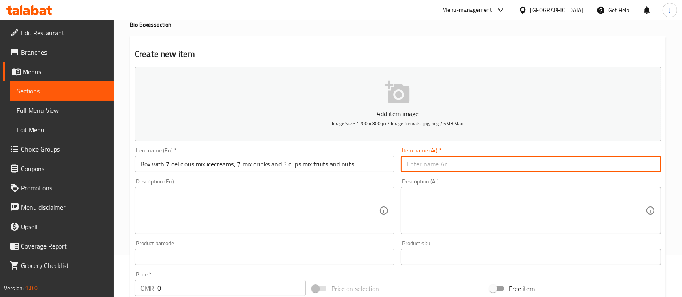
click at [511, 161] on input "text" at bounding box center [531, 164] width 260 height 16
paste input "وكس يحتوي على ٧ آيسكريم مشكّل لذيذ، ٧ مشروبات متنوعة، و٣ أكواب فواكه ومكسرات مش…"
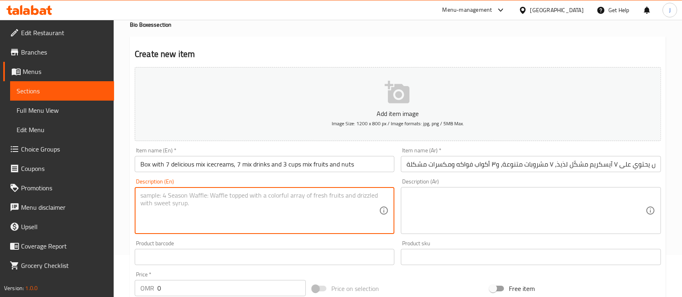
click at [343, 212] on textarea at bounding box center [259, 211] width 239 height 38
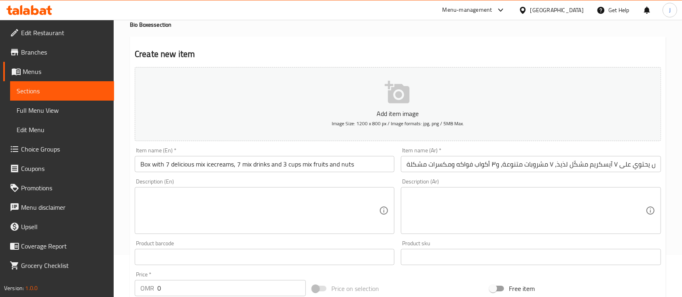
click at [518, 170] on input "وكس يحتوي على ٧ آيسكريم مشكّل لذيذ، ٧ مشروبات متنوعة، و٣ أكواب فواكه ومكسرات مش…" at bounding box center [531, 164] width 260 height 16
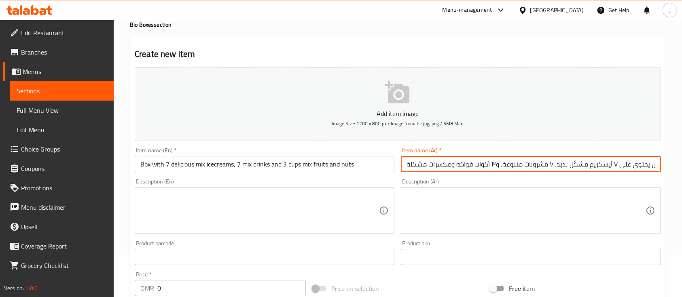
paste input "ب"
type input "بوكس يحتوي على ٧ آيسكريم مشكّل لذيذ، ٧ مشروبات متنوعة، و٣ أكواب فواكه ومكسرات م…"
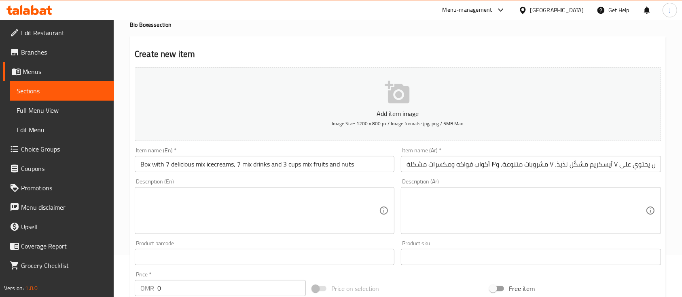
click at [556, 48] on h2 "Create new item" at bounding box center [398, 54] width 526 height 12
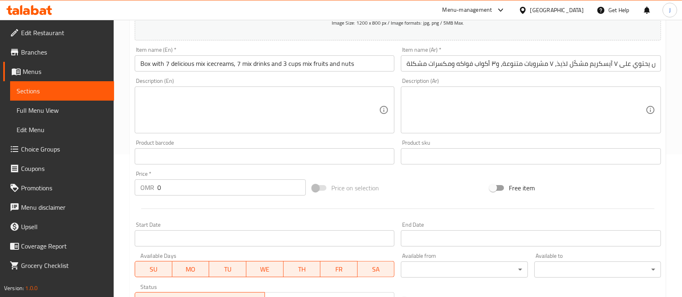
scroll to position [143, 0]
drag, startPoint x: 169, startPoint y: 190, endPoint x: 141, endPoint y: 190, distance: 28.7
click at [141, 190] on div "OMR 0 Price *" at bounding box center [220, 187] width 171 height 16
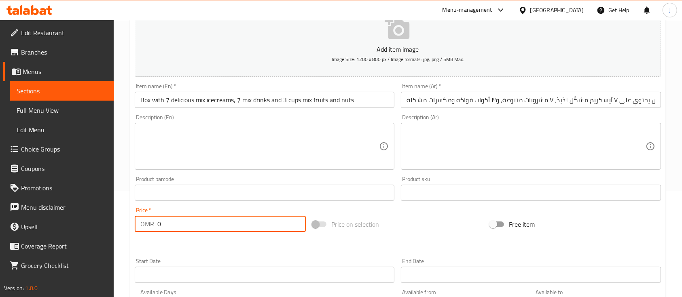
scroll to position [104, 0]
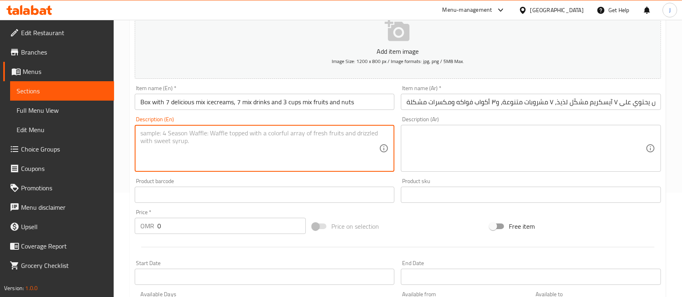
click at [217, 143] on textarea at bounding box center [259, 148] width 239 height 38
paste textarea "Biofrozen Box"
type textarea "Biofrozen Box"
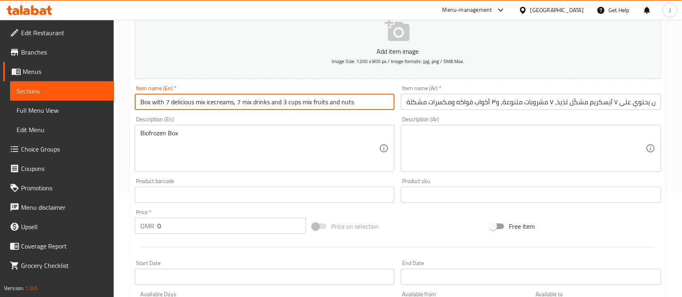
click at [140, 100] on input "Box with 7 delicious mix icecreams, 7 mix drinks and 3 cups mix fruits and nuts" at bounding box center [265, 102] width 260 height 16
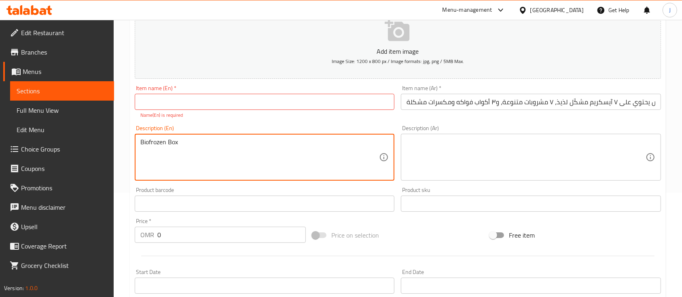
paste textarea "Box with 7 delicious mix icecreams, 7 mix drinks and 3 cups mix fruits and nuts"
drag, startPoint x: 181, startPoint y: 142, endPoint x: 133, endPoint y: 141, distance: 48.2
click at [133, 141] on div "Description (En) Biofrozen Box Box with 7 delicious mix icecreams, 7 mix drinks…" at bounding box center [264, 153] width 266 height 62
type textarea "Box with 7 delicious mix icecreams, 7 mix drinks and 3 cups mix fruits and nuts"
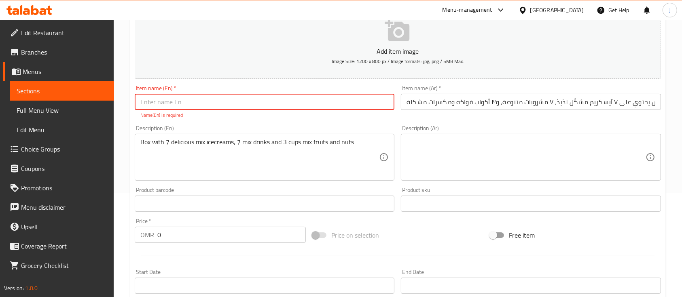
click at [171, 102] on input "text" at bounding box center [265, 102] width 260 height 16
paste input "Biofrozen Box"
click at [148, 102] on input "Biofrozen Box" at bounding box center [265, 102] width 260 height 16
type input "Bio frozen Box"
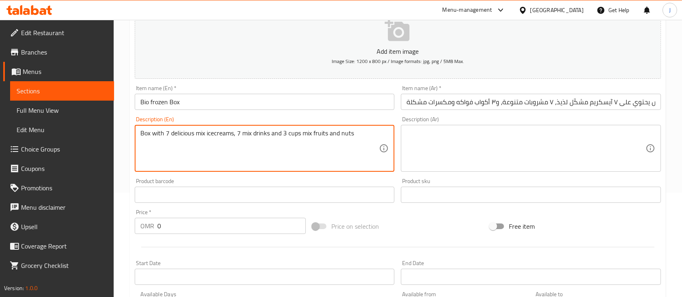
type textarea "Box with 7 delicious mix icecreams, 7 mix drinks and 3 cups mix fruits and nuts"
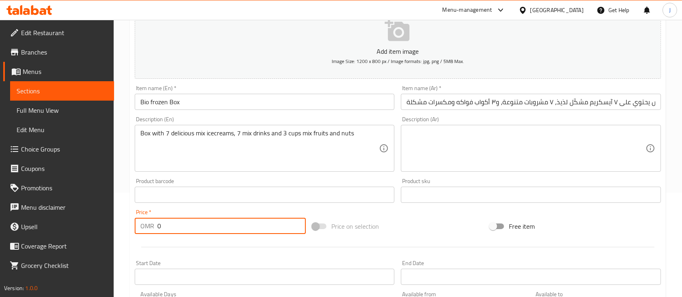
drag, startPoint x: 175, startPoint y: 220, endPoint x: 133, endPoint y: 218, distance: 41.7
click at [133, 218] on div "Price   * OMR 0 Price *" at bounding box center [220, 221] width 178 height 31
type input "16.5"
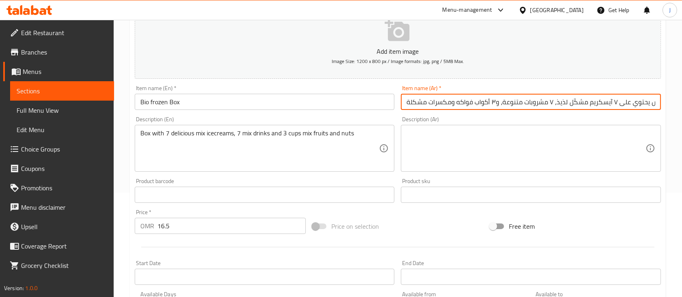
click at [415, 104] on input "بوكس يحتوي على ٧ آيسكريم مشكّل لذيذ، ٧ مشروبات متنوعة، و٣ أكواب فواكه ومكسرات م…" at bounding box center [531, 102] width 260 height 16
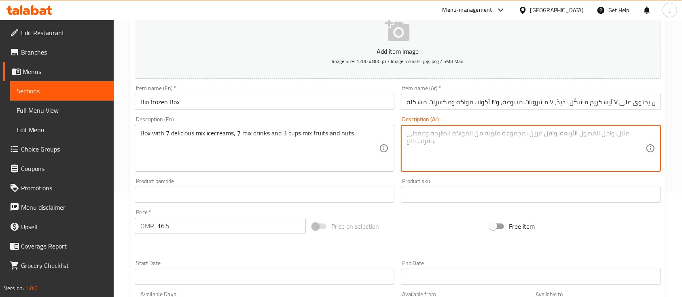
click at [416, 150] on textarea at bounding box center [525, 148] width 239 height 38
paste textarea "بوكس يحتوي على ٧ آيسكريم مشكّل لذيذ، ٧ مشروبات متنوعة، و٣ أكواب فواكه ومكسرات م…"
type textarea "بوكس يحتوي على ٧ آيسكريم مشكّل لذيذ، ٧ مشروبات متنوعة، و٣ أكواب فواكه ومكسرات م…"
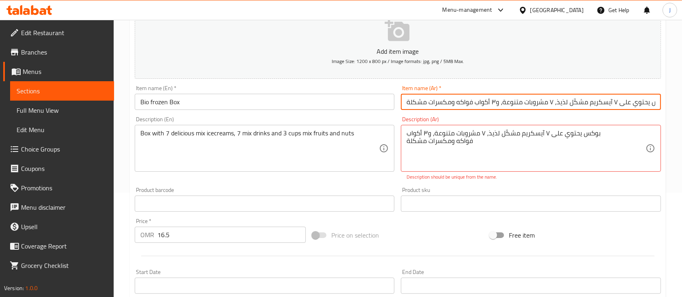
click at [451, 103] on input "بوكس يحتوي على ٧ آيسكريم مشكّل لذيذ، ٧ مشروبات متنوعة، و٣ أكواب فواكه ومكسرات م…" at bounding box center [531, 102] width 260 height 16
type input "بيو فروزن بوكس"
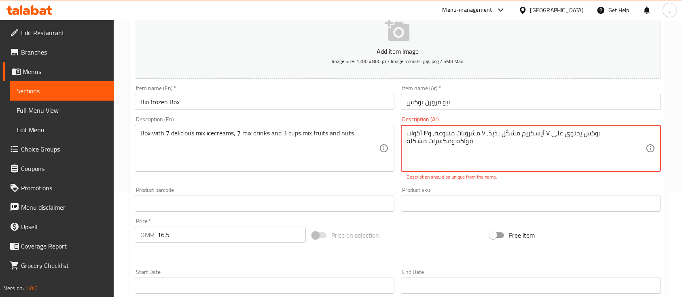
drag, startPoint x: 504, startPoint y: 132, endPoint x: 509, endPoint y: 132, distance: 4.4
click at [525, 146] on textarea "بوكس يحتوي على ٧ آيسكريم مشكل لذيذ، ٧ مشروبات متنوعة، و٣ أكواب فواكه ومكسرات مش…" at bounding box center [525, 148] width 239 height 38
click at [542, 133] on textarea "بوكس يحتوي على ٧ آيسكريم مشكل لذيذ، ٧ مشروبات متنوعة، و٣ أكواب فواكه ومكسرات مش…" at bounding box center [525, 148] width 239 height 38
click at [492, 149] on textarea "بوكس يحتوي على ٧ ايسكريم مشكل لذيذ، ٧ مشروبات متنوعة، و٣ أكواب فواكه ومكسرات مش…" at bounding box center [525, 148] width 239 height 38
type textarea "بوكس يحتوي على ٧ ايسكريم مشكل لذيذ، ٧ مشروبات متنوعة، و٣ أكواب فواكه ومكسرات مش…"
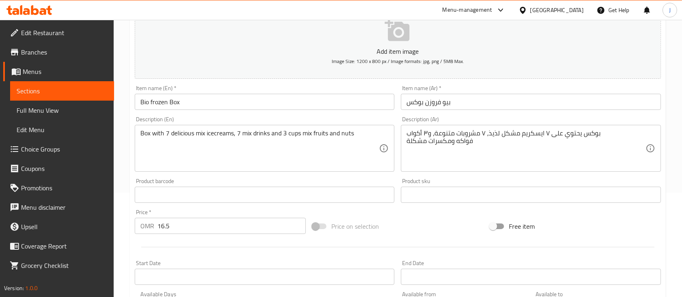
click at [388, 187] on div "Product barcode Product barcode" at bounding box center [265, 190] width 260 height 25
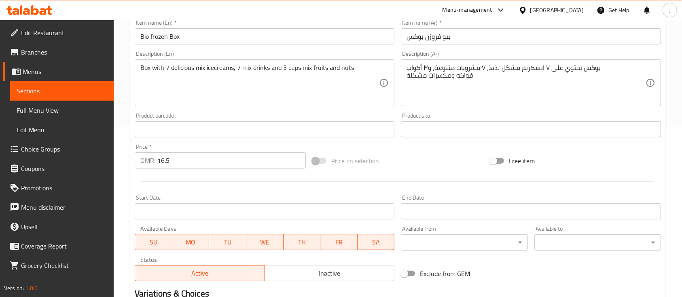
scroll to position [170, 0]
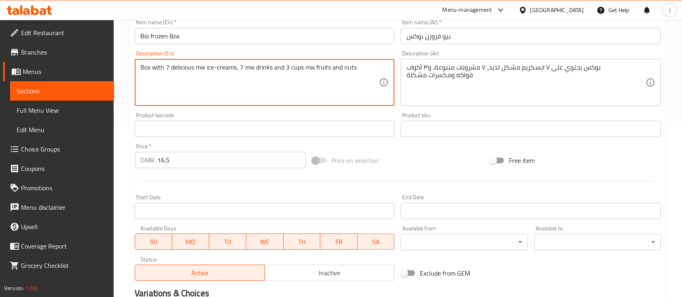
type textarea "Box with 7 delicious mix ice-creams, 7 mix drinks and 3 cups mix fruits and nuts"
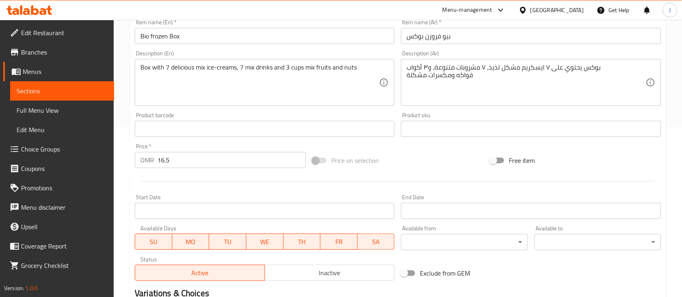
click at [258, 111] on div "Product barcode Product barcode" at bounding box center [264, 124] width 266 height 31
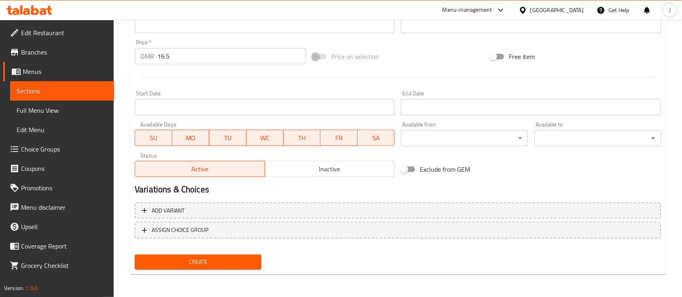
click at [220, 258] on span "Create" at bounding box center [198, 262] width 114 height 10
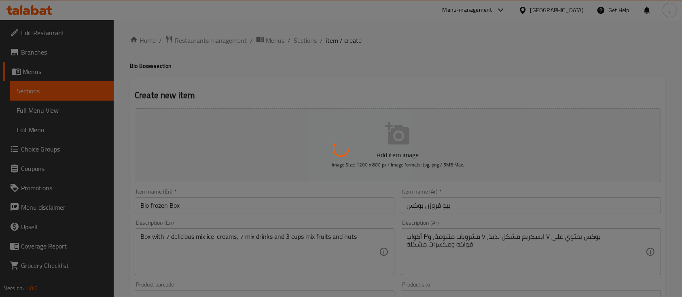
scroll to position [0, 0]
type input "0"
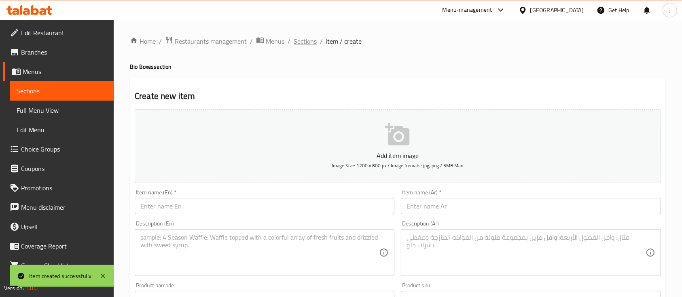
click at [310, 41] on span "Sections" at bounding box center [305, 41] width 23 height 10
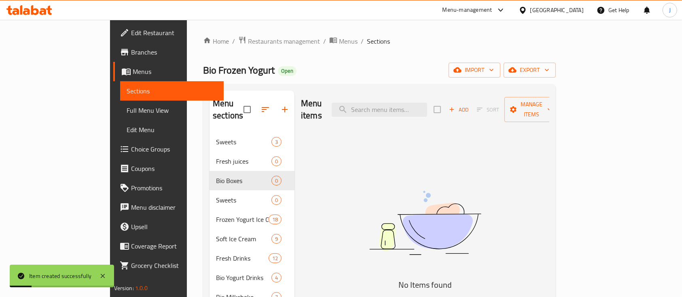
scroll to position [14, 0]
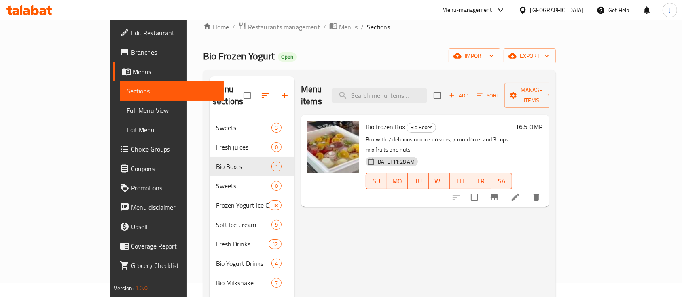
click at [506, 76] on div "Menu items Add Sort Manage items" at bounding box center [425, 95] width 248 height 38
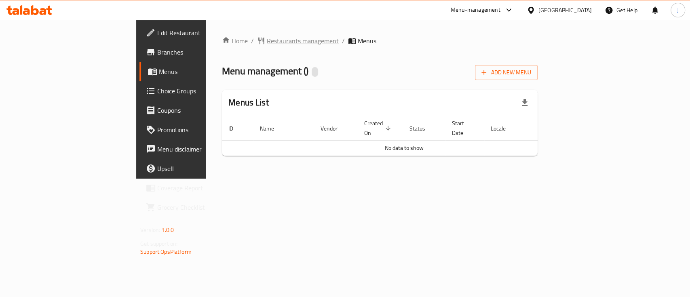
click at [267, 38] on span "Restaurants management" at bounding box center [303, 41] width 72 height 10
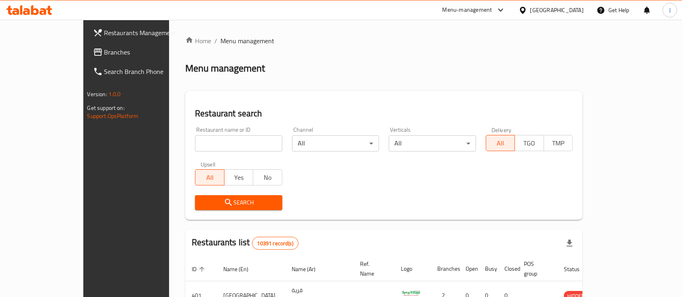
click at [517, 89] on div "Home / Menu management Menu management Restaurant search Restaurant name or ID …" at bounding box center [383, 281] width 397 height 491
click at [104, 57] on span "Branches" at bounding box center [147, 52] width 87 height 10
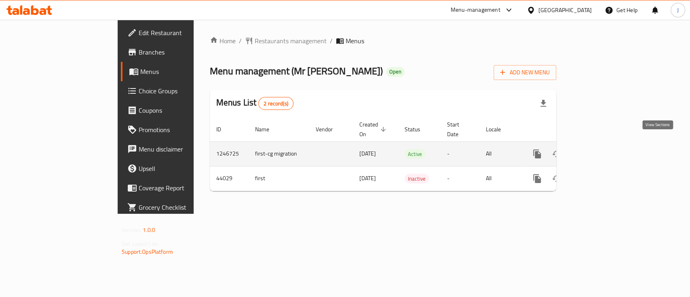
click at [605, 147] on link "enhanced table" at bounding box center [595, 153] width 19 height 19
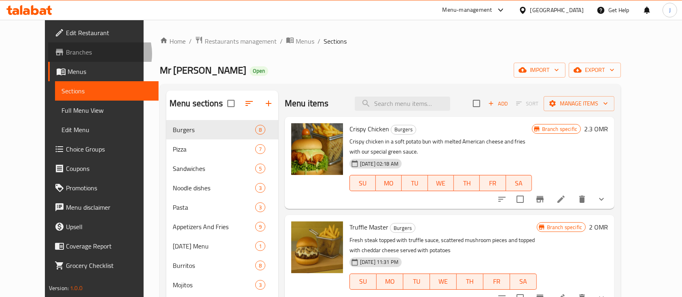
click at [66, 54] on span "Branches" at bounding box center [109, 52] width 87 height 10
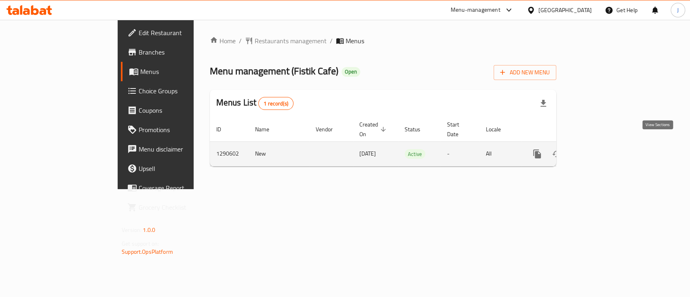
click at [605, 144] on link "enhanced table" at bounding box center [595, 153] width 19 height 19
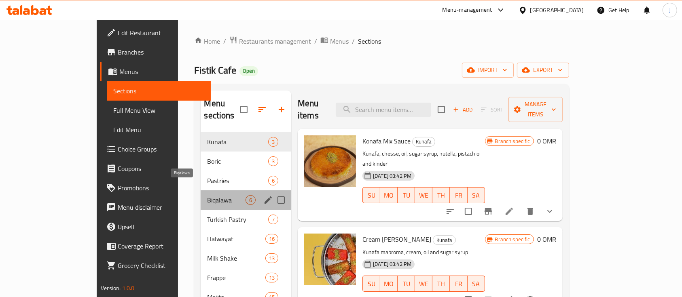
click at [207, 195] on span "Biqalawa" at bounding box center [226, 200] width 38 height 10
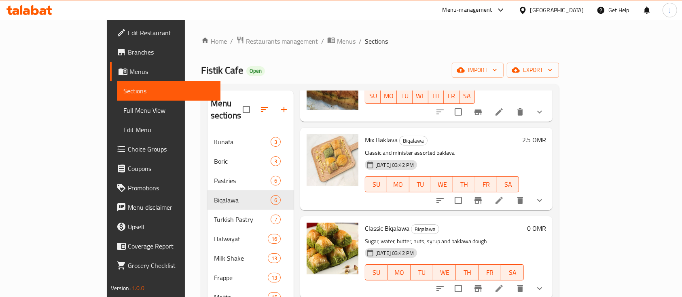
scroll to position [78, 0]
click at [483, 195] on icon "Branch-specific-item" at bounding box center [478, 200] width 10 height 10
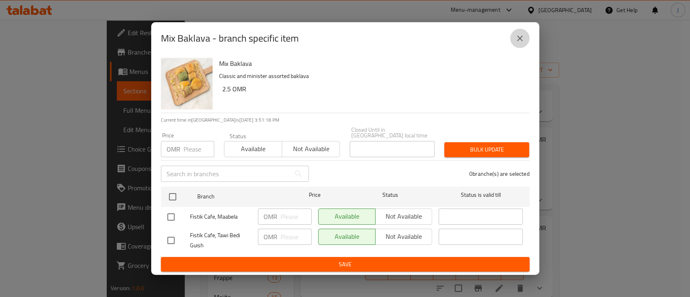
click at [521, 41] on icon "close" at bounding box center [520, 39] width 10 height 10
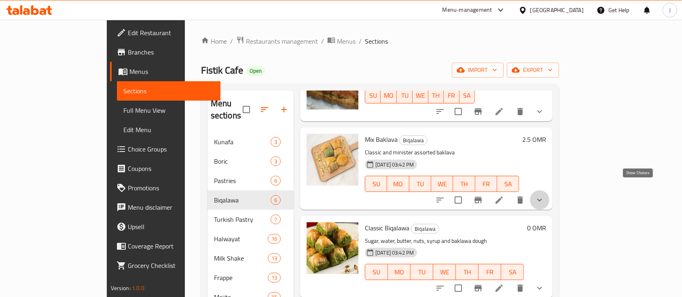
click at [544, 195] on icon "show more" at bounding box center [540, 200] width 10 height 10
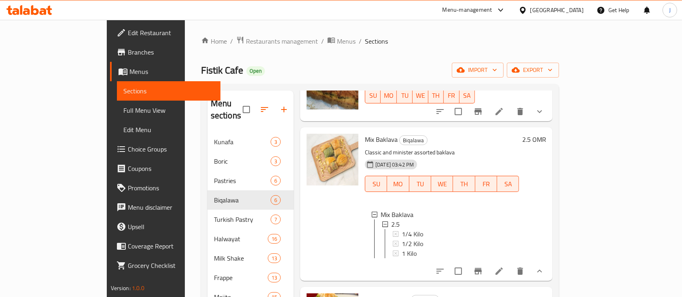
scroll to position [94, 0]
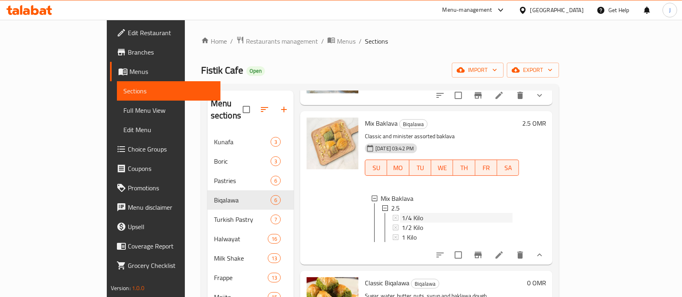
click at [402, 213] on span "1/4 Kilo" at bounding box center [412, 218] width 21 height 10
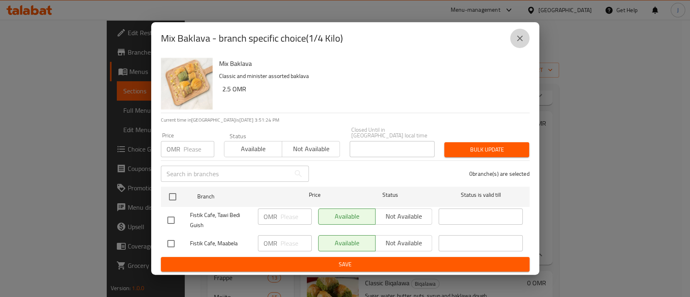
click at [515, 43] on icon "close" at bounding box center [520, 39] width 10 height 10
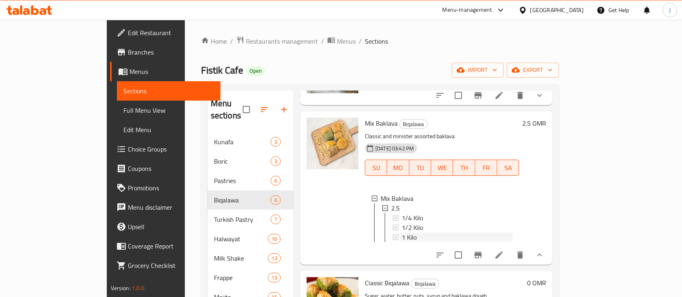
click at [402, 233] on span "1 Kilo" at bounding box center [409, 238] width 15 height 10
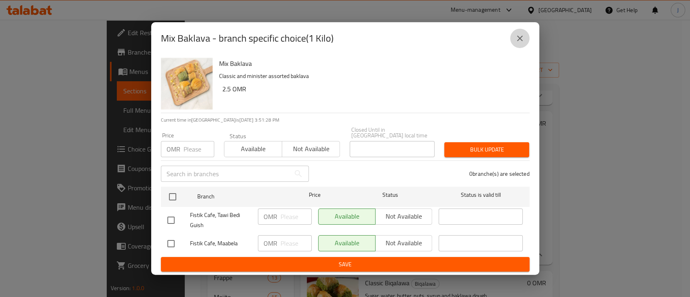
click at [521, 39] on icon "close" at bounding box center [520, 39] width 10 height 10
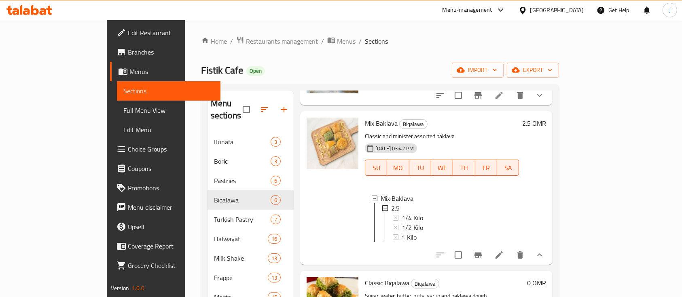
click at [546, 118] on h6 "2.5 OMR" at bounding box center [534, 123] width 24 height 11
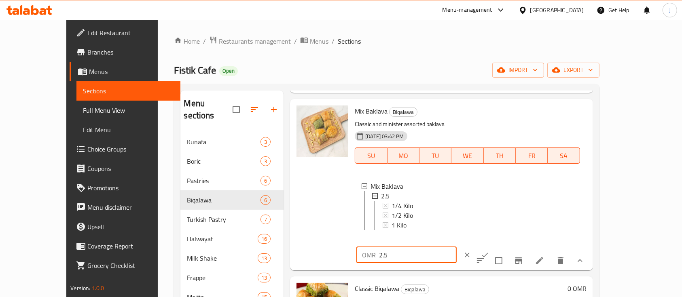
drag, startPoint x: 560, startPoint y: 114, endPoint x: 511, endPoint y: 117, distance: 48.6
click at [456, 247] on div "OMR 2.5 ​" at bounding box center [406, 255] width 100 height 16
type input "0"
click at [494, 246] on button "ok" at bounding box center [485, 255] width 18 height 18
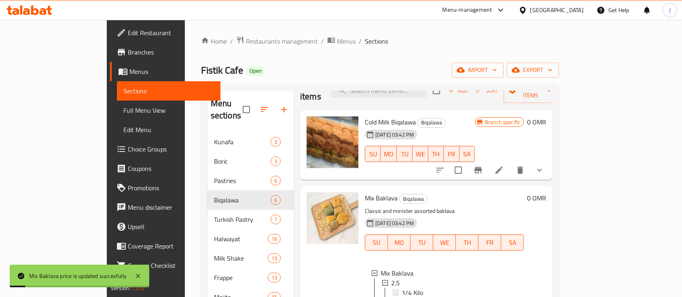
scroll to position [0, 0]
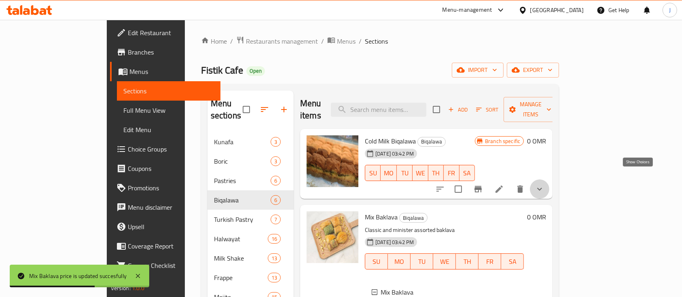
click at [544, 184] on icon "show more" at bounding box center [540, 189] width 10 height 10
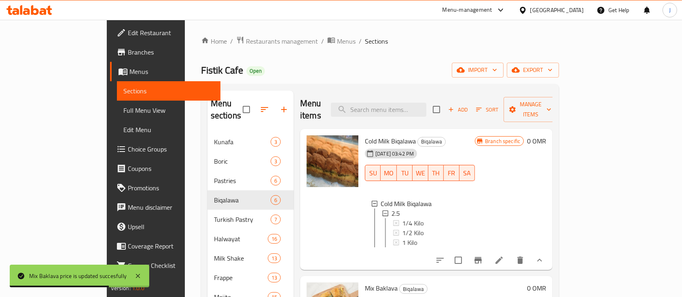
scroll to position [29, 0]
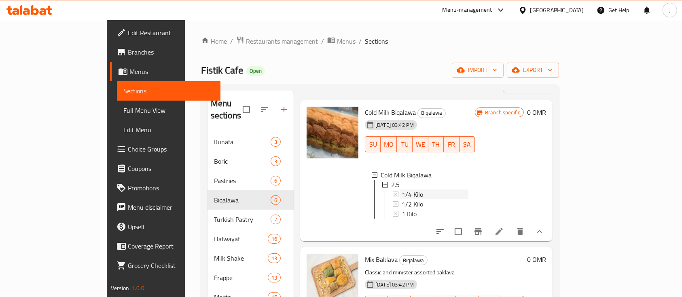
click at [402, 190] on span "1/4 Kilo" at bounding box center [412, 195] width 21 height 10
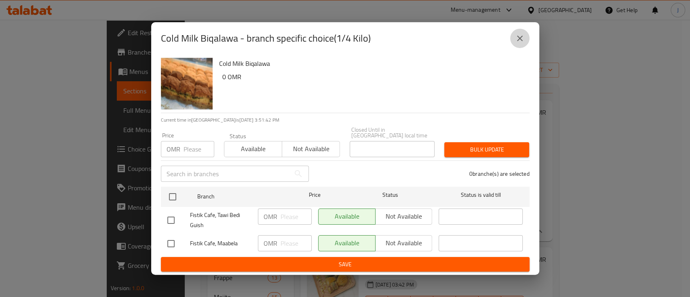
click at [514, 38] on button "close" at bounding box center [519, 38] width 19 height 19
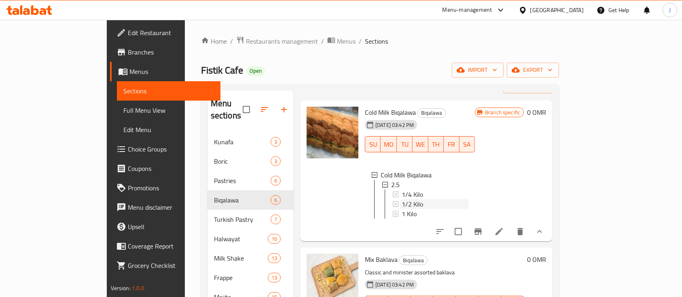
click at [402, 199] on span "1/2 Kilo" at bounding box center [412, 204] width 21 height 10
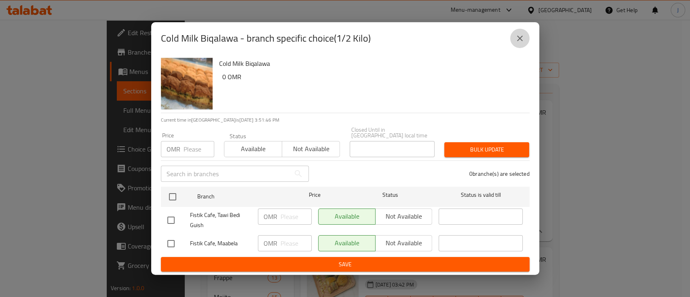
click at [523, 36] on button "close" at bounding box center [519, 38] width 19 height 19
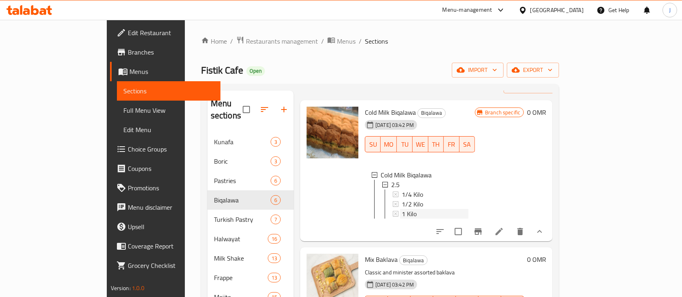
click at [402, 209] on span "1 Kilo" at bounding box center [409, 214] width 15 height 10
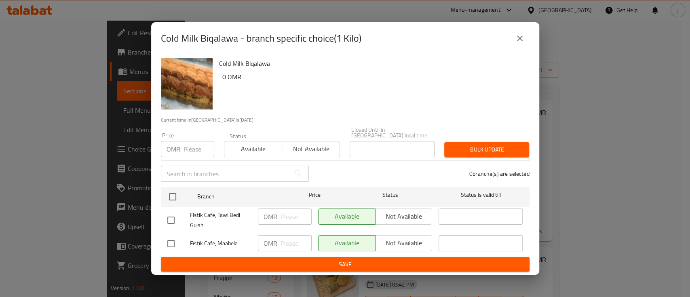
click at [588, 184] on div "Cold Milk Biqalawa - branch specific choice(1 Kilo) Cold Milk Biqalawa 0 OMR Cu…" at bounding box center [345, 148] width 690 height 297
click at [525, 43] on button "close" at bounding box center [519, 38] width 19 height 19
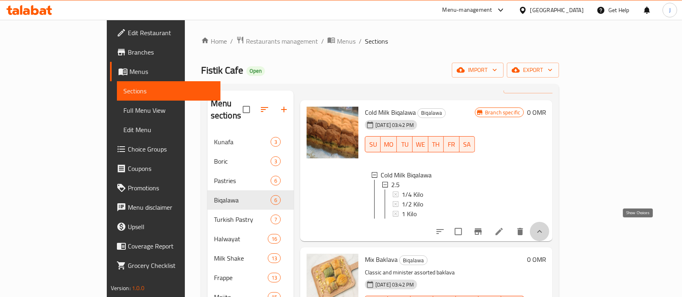
click at [542, 230] on icon "show more" at bounding box center [539, 231] width 5 height 3
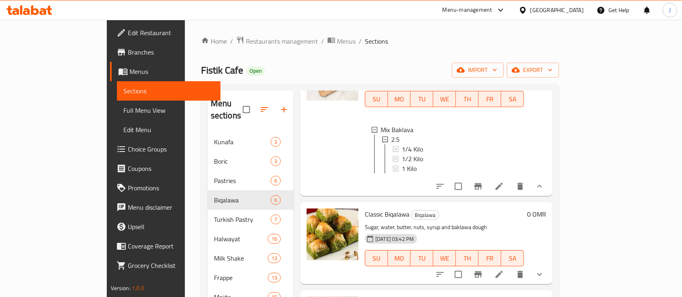
scroll to position [163, 0]
click at [544, 186] on icon "show more" at bounding box center [540, 186] width 10 height 10
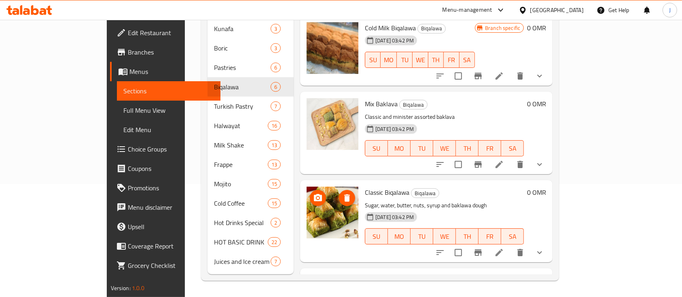
scroll to position [0, 0]
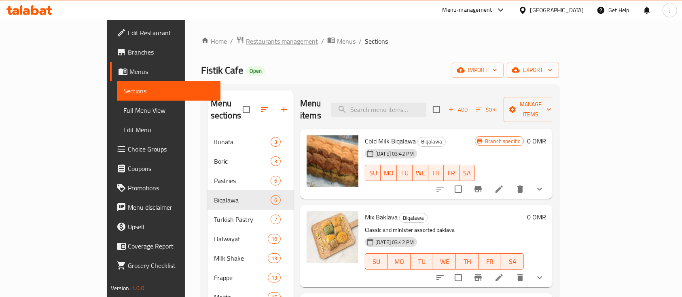
click at [246, 40] on span "Restaurants management" at bounding box center [282, 41] width 72 height 10
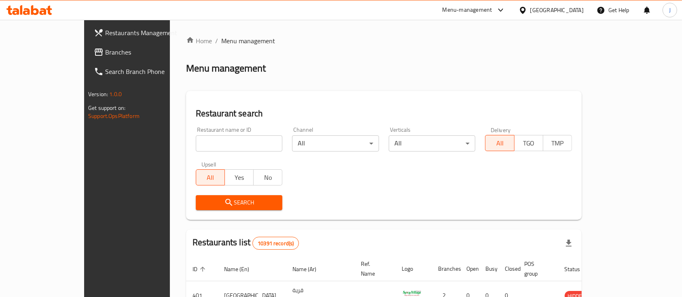
click at [539, 80] on div "Home / Menu management Menu management Restaurant search Restaurant name or ID …" at bounding box center [384, 281] width 396 height 491
click at [105, 51] on span "Branches" at bounding box center [148, 52] width 87 height 10
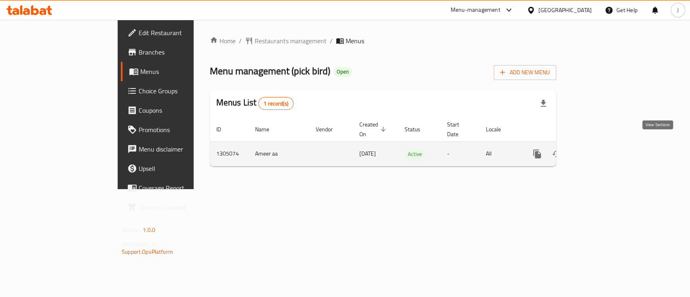
click at [601, 149] on icon "enhanced table" at bounding box center [596, 154] width 10 height 10
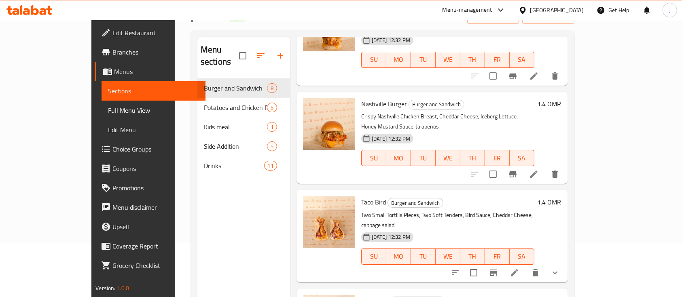
scroll to position [430, 0]
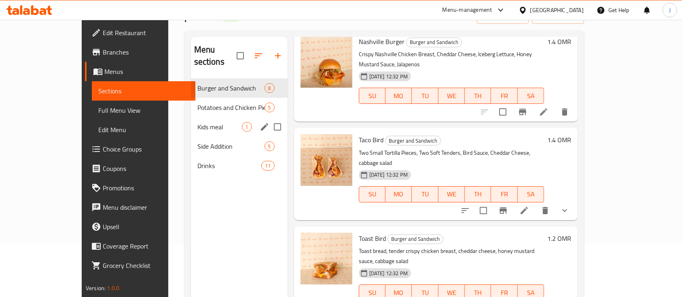
click at [197, 122] on span "Kids meal" at bounding box center [219, 127] width 44 height 10
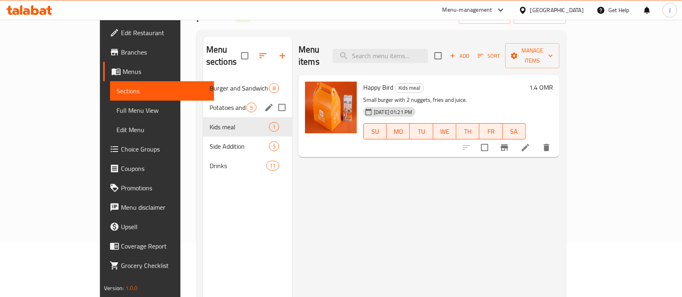
click at [209, 103] on span "Potatoes and Chicken Pieces" at bounding box center [227, 108] width 37 height 10
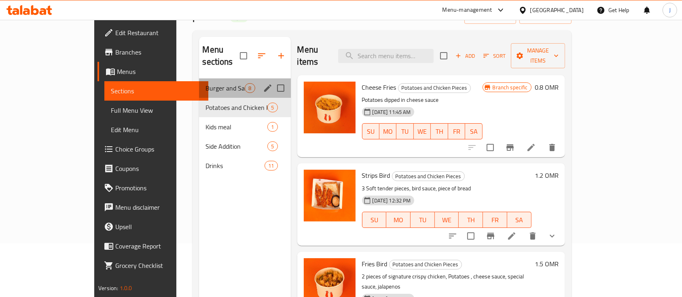
click at [199, 83] on div "Burger and Sandwich 8" at bounding box center [244, 87] width 91 height 19
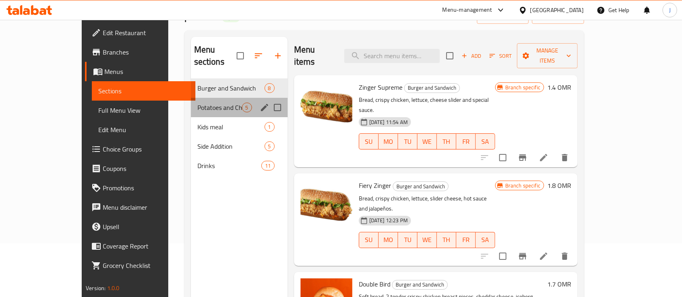
click at [191, 103] on div "Potatoes and Chicken Pieces 5" at bounding box center [239, 107] width 97 height 19
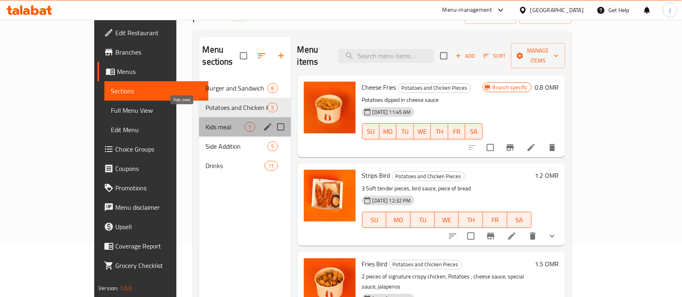
click at [205, 122] on span "Kids meal" at bounding box center [224, 127] width 39 height 10
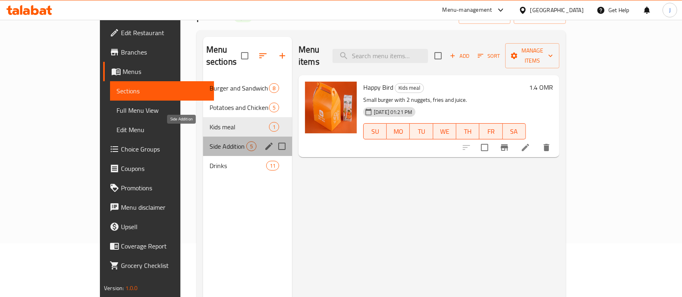
click at [209, 142] on span "Side Addition" at bounding box center [227, 147] width 37 height 10
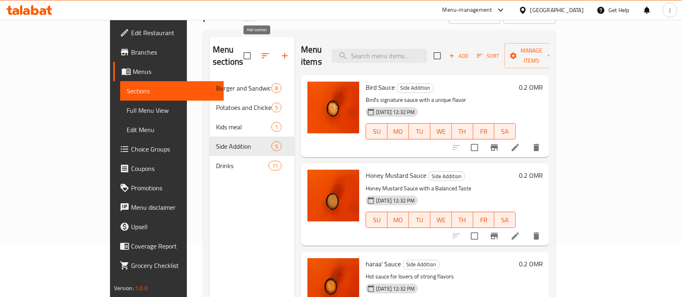
click at [280, 51] on icon "button" at bounding box center [285, 56] width 10 height 10
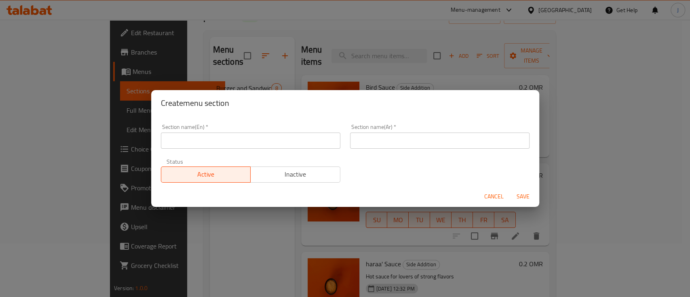
click at [236, 133] on input "text" at bounding box center [251, 141] width 180 height 16
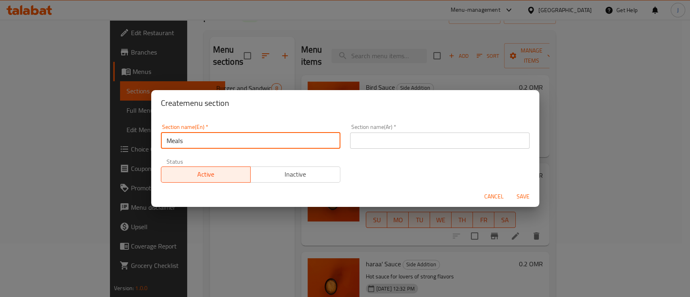
type input "Meals"
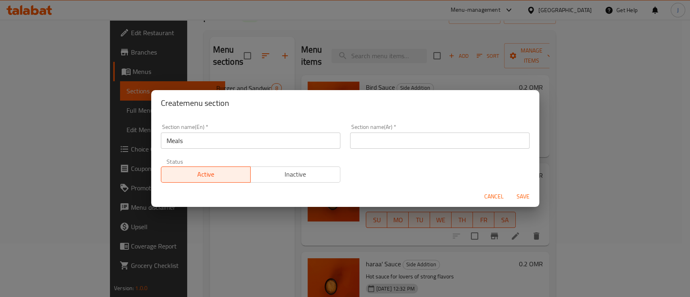
click at [391, 131] on div "Section name(Ar)   * Section name(Ar) *" at bounding box center [440, 136] width 180 height 25
click at [392, 138] on input "text" at bounding box center [440, 141] width 180 height 16
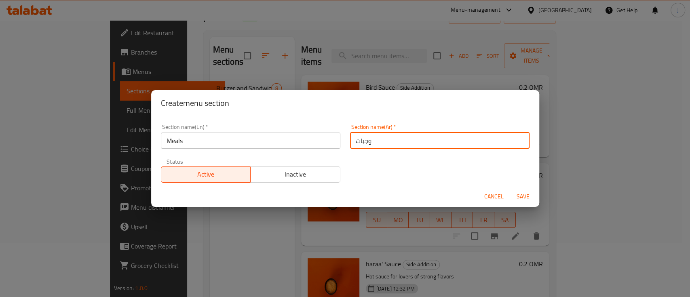
type input "وجبات"
click at [510, 189] on button "Save" at bounding box center [523, 196] width 26 height 15
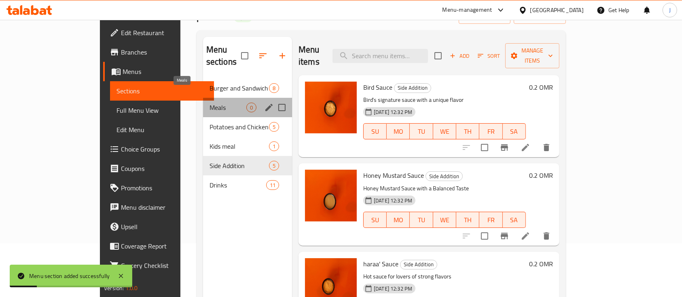
click at [211, 103] on span "Meals" at bounding box center [227, 108] width 37 height 10
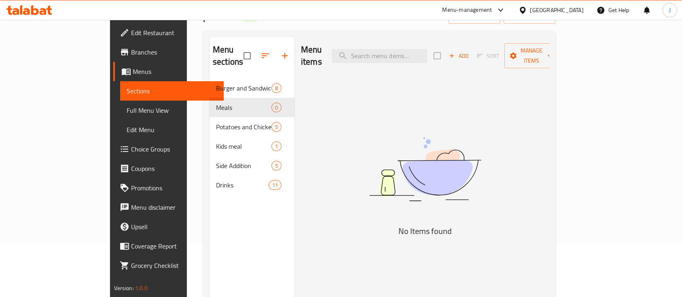
drag, startPoint x: 530, startPoint y: 99, endPoint x: 520, endPoint y: 102, distance: 10.3
click at [530, 99] on div "Menu items Add Sort Manage items No Items found" at bounding box center [421, 185] width 255 height 297
click at [504, 50] on span "Sort" at bounding box center [488, 56] width 33 height 13
click at [470, 51] on span "Add" at bounding box center [459, 55] width 22 height 9
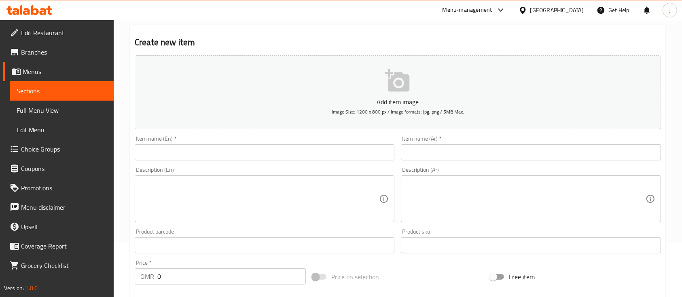
click at [526, 153] on input "text" at bounding box center [531, 152] width 260 height 16
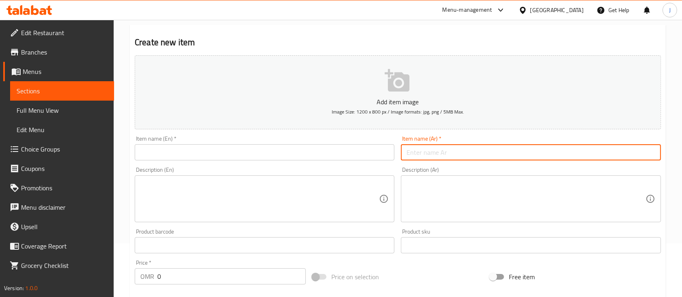
paste input "وجبه ناشفل"
type input "وجبه ناشفل"
click at [220, 160] on input "text" at bounding box center [265, 152] width 260 height 16
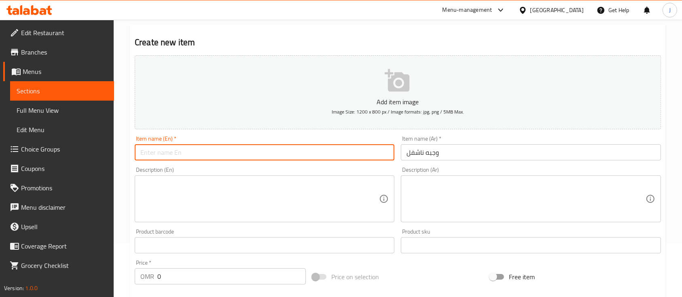
paste input "Nashville meal"
click at [171, 154] on input "Nashville meal" at bounding box center [265, 152] width 260 height 16
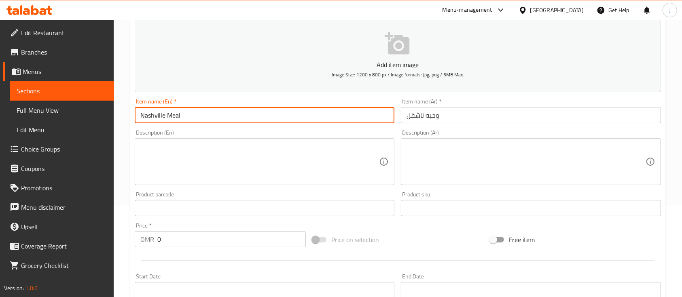
scroll to position [108, 0]
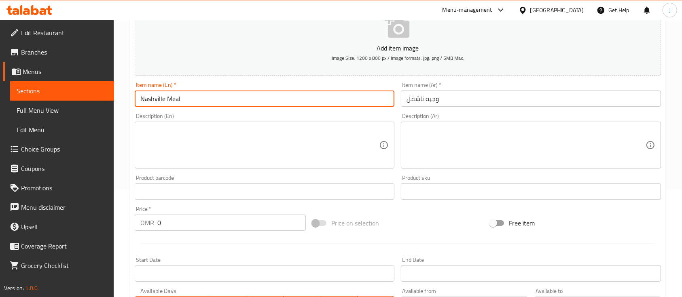
type input "Nashville Meal"
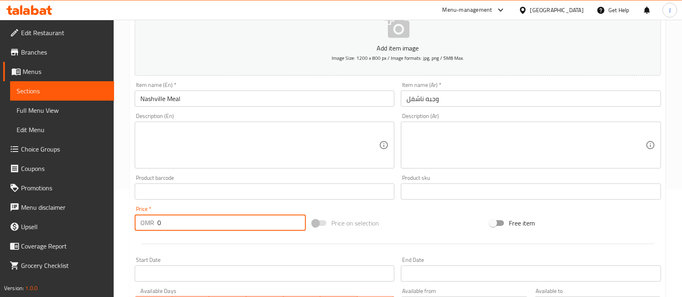
drag, startPoint x: 176, startPoint y: 224, endPoint x: 135, endPoint y: 223, distance: 40.9
click at [139, 226] on div "OMR 0 Price *" at bounding box center [220, 223] width 171 height 16
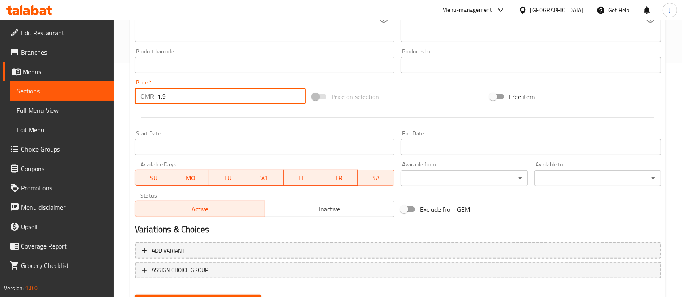
scroll to position [269, 0]
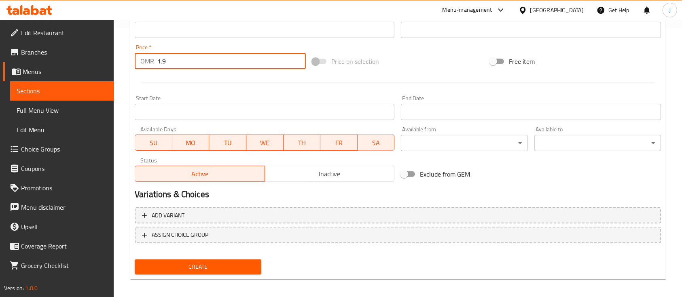
type input "1.9"
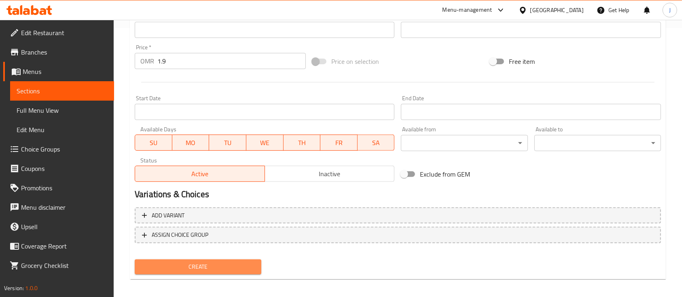
click at [229, 266] on span "Create" at bounding box center [198, 267] width 114 height 10
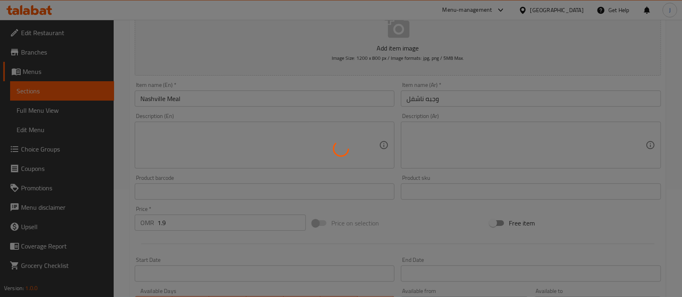
scroll to position [59, 0]
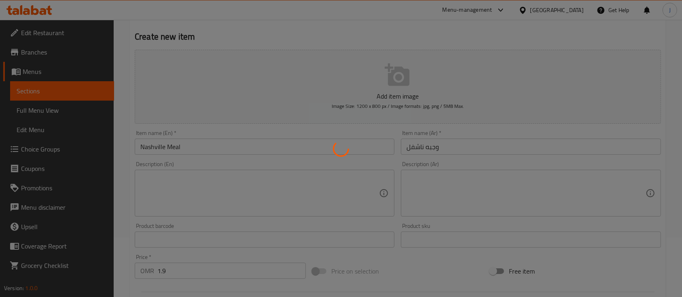
type input "0"
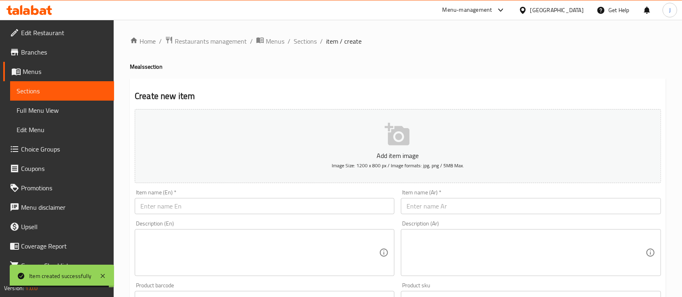
click at [492, 205] on input "text" at bounding box center [531, 206] width 260 height 16
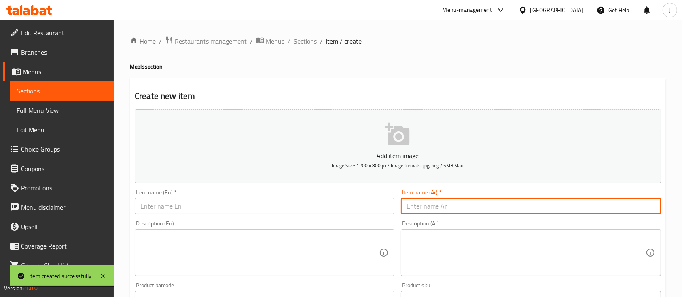
paste input "وجبه بيرد"
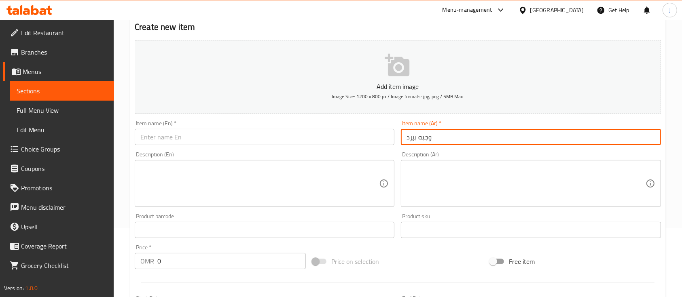
scroll to position [108, 0]
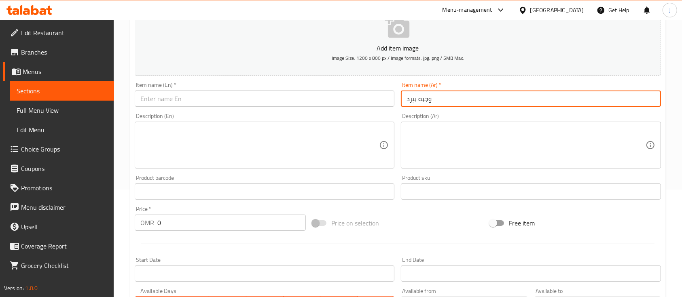
type input "وجبه بيرد"
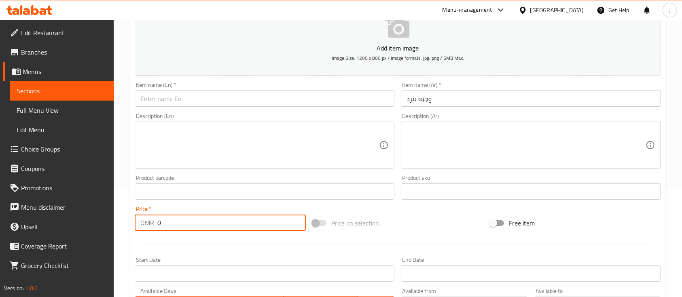
drag, startPoint x: 169, startPoint y: 225, endPoint x: 142, endPoint y: 230, distance: 26.7
click at [143, 229] on div "OMR 0 Price *" at bounding box center [220, 223] width 171 height 16
type input "1.9"
click at [188, 106] on input "text" at bounding box center [265, 99] width 260 height 16
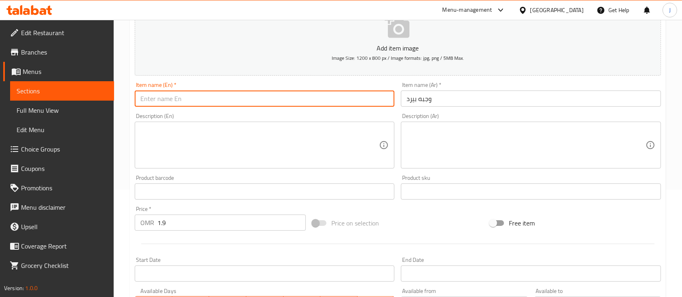
paste input "Bird meal"
click at [159, 102] on input "Bird meal" at bounding box center [265, 99] width 260 height 16
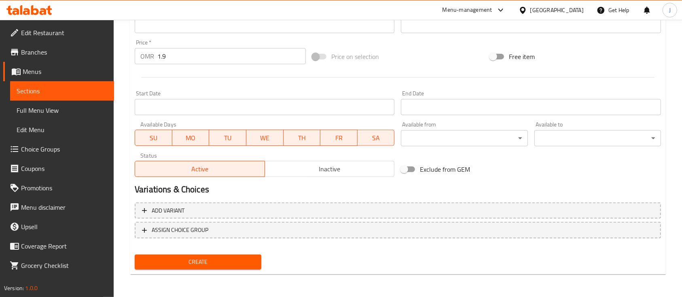
type input "Bird Meal"
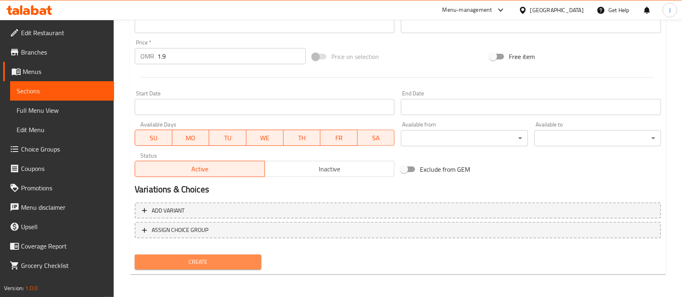
click at [173, 256] on button "Create" at bounding box center [198, 262] width 127 height 15
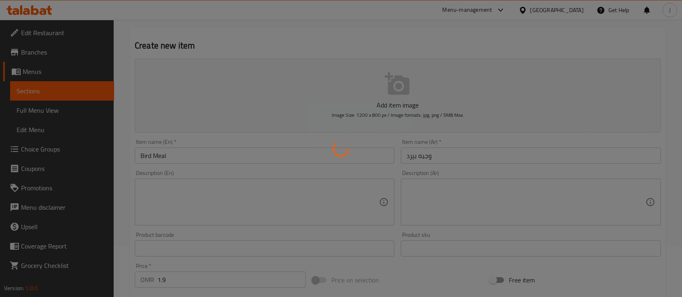
scroll to position [0, 0]
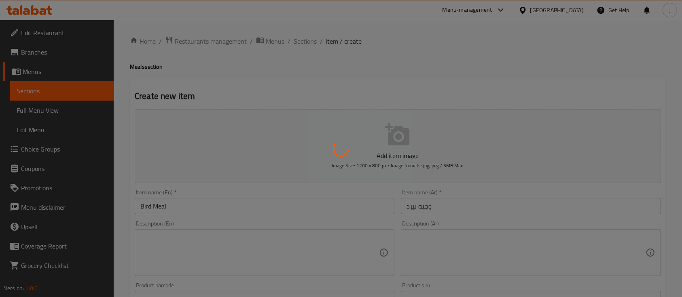
type input "0"
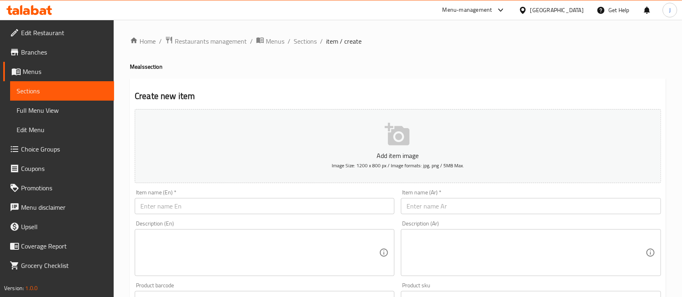
click at [508, 64] on h4 "Meals section" at bounding box center [398, 67] width 536 height 8
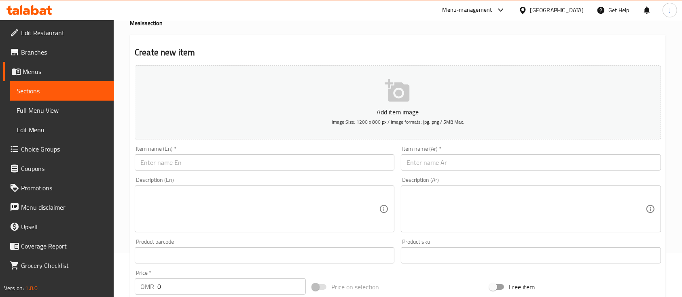
scroll to position [54, 0]
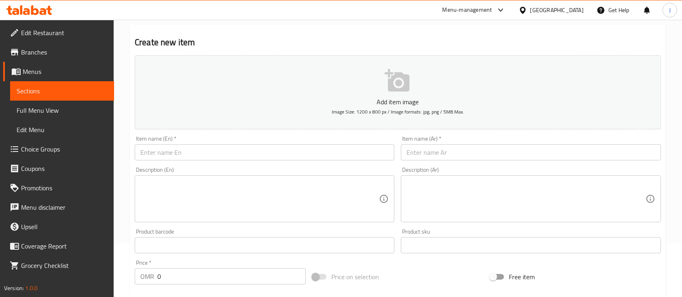
click at [436, 151] on input "text" at bounding box center [531, 152] width 260 height 16
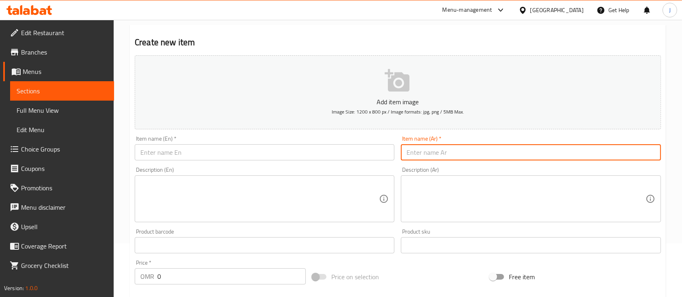
paste input "وجبه دبل بيرد"
type input "وجبه دبل بيرد"
click at [216, 153] on input "text" at bounding box center [265, 152] width 260 height 16
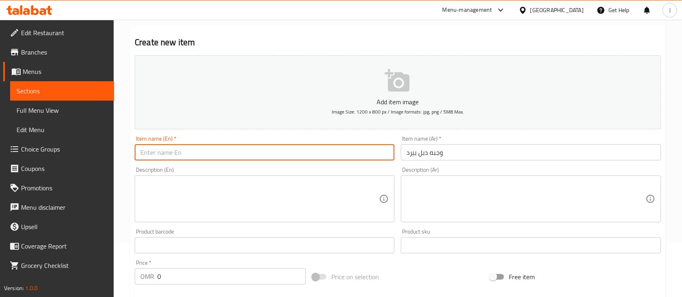
paste input "Double Bird Meal"
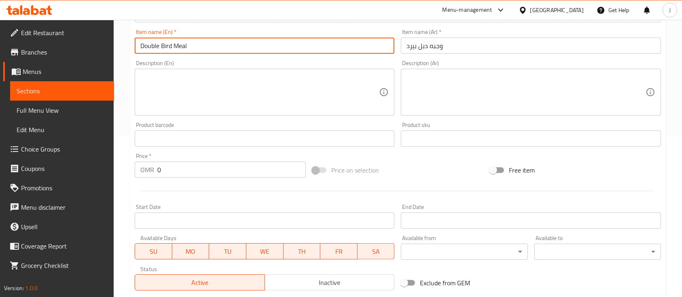
scroll to position [162, 0]
type input "Double Bird Meal"
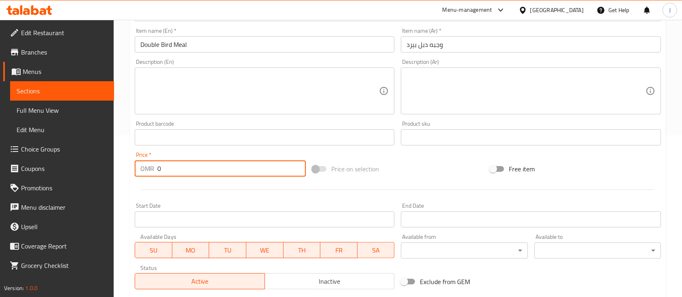
drag, startPoint x: 177, startPoint y: 171, endPoint x: 147, endPoint y: 179, distance: 30.5
click at [148, 179] on div "Price   * OMR 0 Price *" at bounding box center [220, 164] width 178 height 31
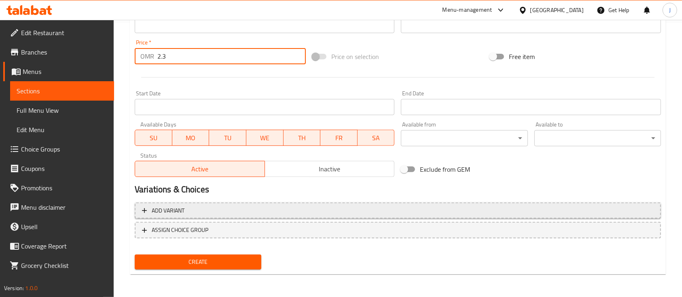
type input "2.3"
click at [184, 214] on span "Add variant" at bounding box center [168, 211] width 33 height 10
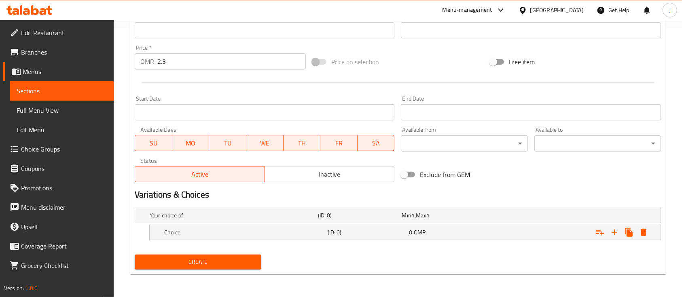
scroll to position [269, 0]
click at [269, 229] on h5 "Choice" at bounding box center [244, 233] width 160 height 8
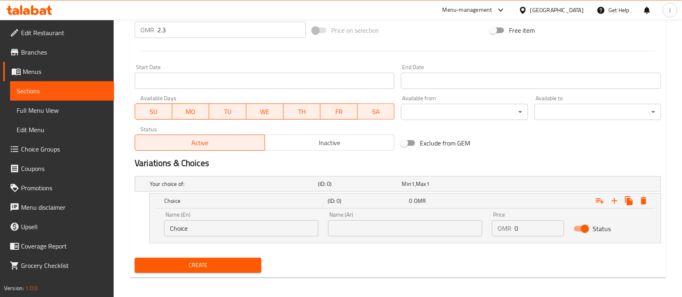
scroll to position [304, 0]
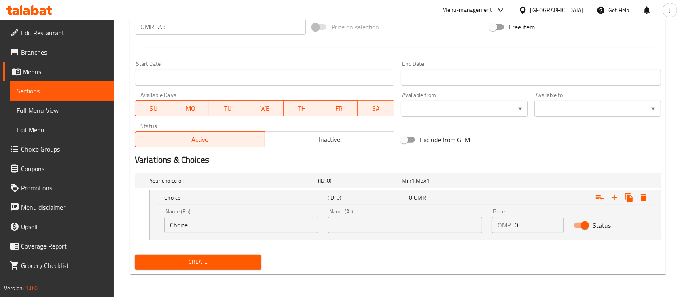
drag, startPoint x: 229, startPoint y: 237, endPoint x: 194, endPoint y: 237, distance: 35.2
click at [195, 238] on div "Name (En) Choice Name (En)" at bounding box center [241, 221] width 164 height 34
drag, startPoint x: 196, startPoint y: 226, endPoint x: 162, endPoint y: 235, distance: 35.4
click at [162, 235] on div "Name (En) Choice Name (En)" at bounding box center [241, 221] width 164 height 34
type input "Normal"
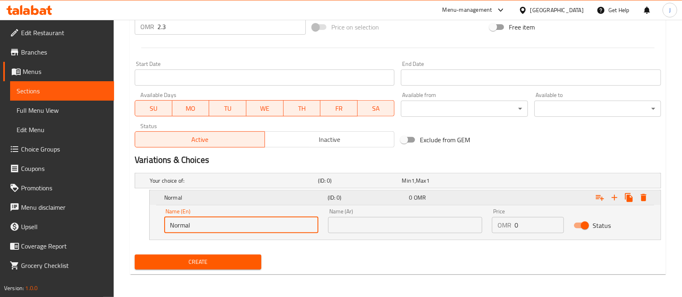
click at [357, 203] on div "(ID: 0)" at bounding box center [367, 197] width 82 height 11
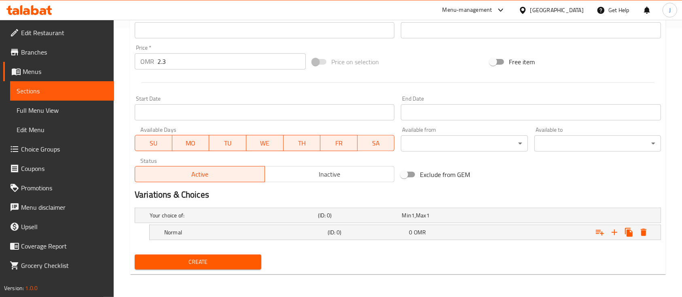
scroll to position [269, 0]
click at [609, 229] on icon "Expand" at bounding box center [614, 233] width 10 height 10
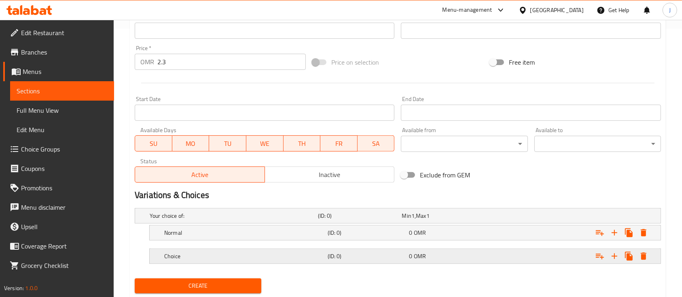
scroll to position [292, 0]
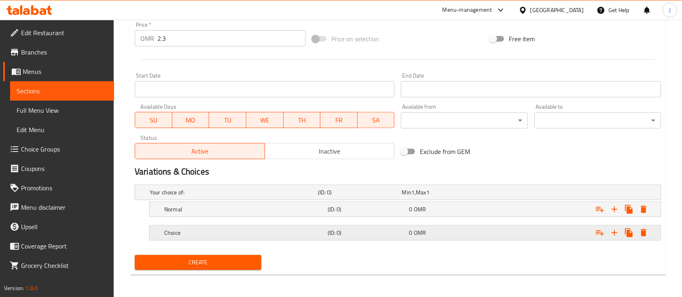
click at [293, 231] on h5 "Choice" at bounding box center [244, 233] width 160 height 8
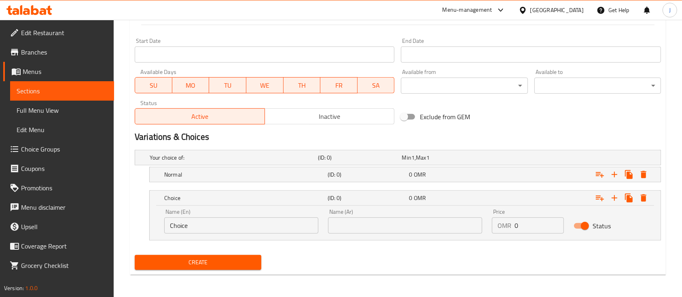
scroll to position [327, 0]
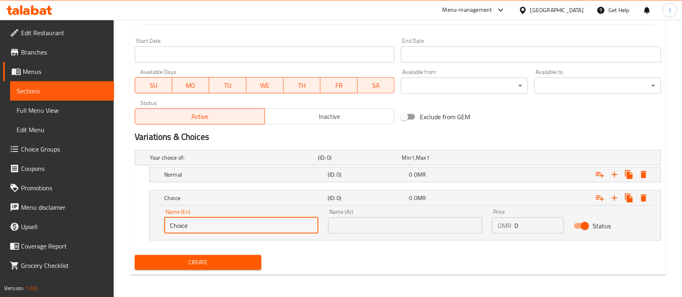
drag, startPoint x: 197, startPoint y: 222, endPoint x: 142, endPoint y: 228, distance: 55.3
click at [142, 228] on div "Choice (ID: 0) 0 OMR Name (En) Choice Name (En) Name (Ar) Name (Ar) Price OMR 0…" at bounding box center [398, 215] width 526 height 50
type input "Spicy"
click at [375, 171] on h5 "(ID: 0)" at bounding box center [367, 175] width 78 height 8
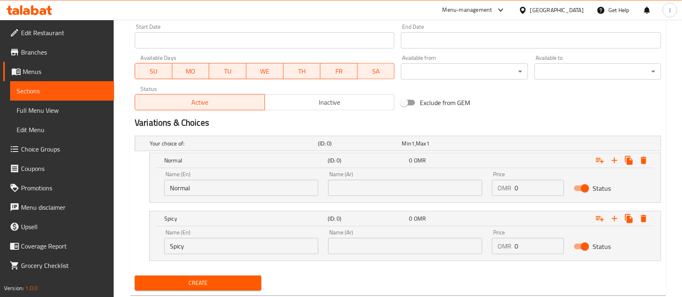
scroll to position [362, 0]
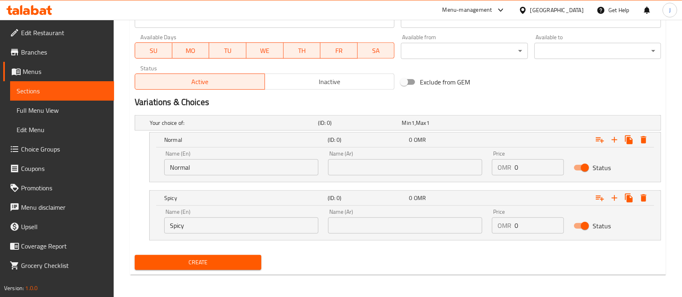
drag, startPoint x: 495, startPoint y: 199, endPoint x: 491, endPoint y: 201, distance: 4.2
click at [495, 199] on div "Expand" at bounding box center [570, 198] width 163 height 18
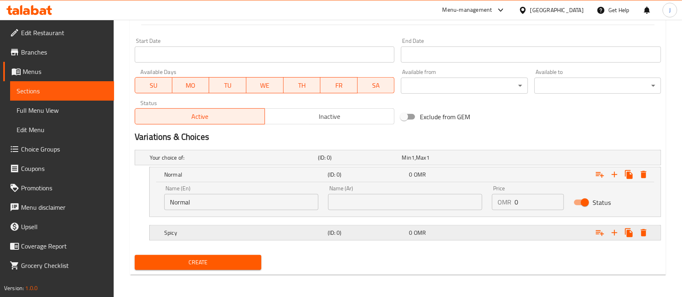
click at [456, 229] on div "0 OMR" at bounding box center [448, 233] width 78 height 8
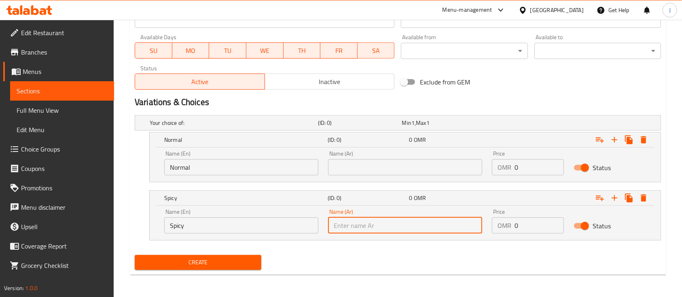
click at [417, 223] on input "text" at bounding box center [405, 226] width 154 height 16
paste input "سبايسي"
type input "سبايسي"
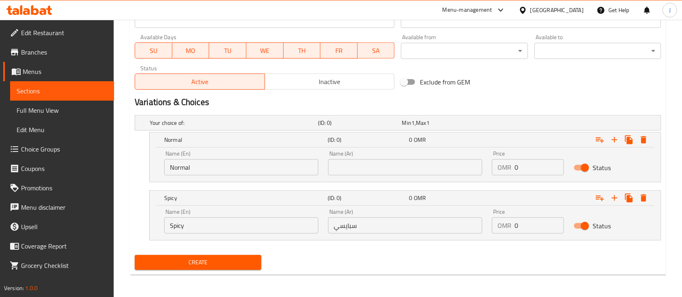
click at [485, 170] on div "Name (Ar) Name (Ar)" at bounding box center [405, 163] width 164 height 34
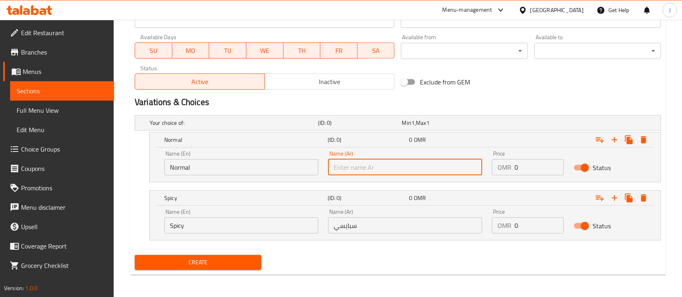
click at [440, 172] on input "text" at bounding box center [405, 167] width 154 height 16
paste input "لعادي"
drag, startPoint x: 346, startPoint y: 170, endPoint x: 360, endPoint y: 169, distance: 13.4
click at [360, 169] on input "لعادي" at bounding box center [405, 167] width 154 height 16
type input "عادي"
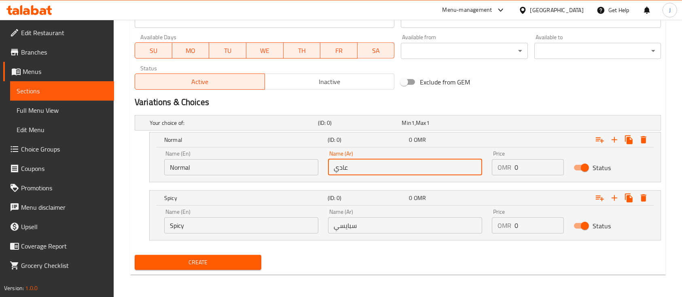
click at [239, 258] on span "Create" at bounding box center [198, 263] width 114 height 10
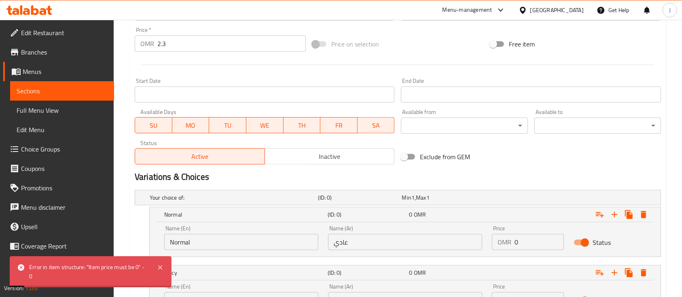
scroll to position [254, 0]
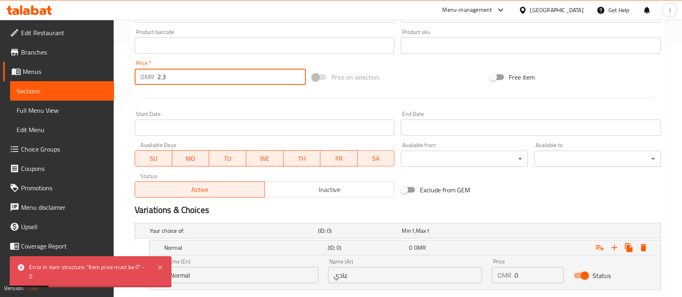
drag, startPoint x: 183, startPoint y: 81, endPoint x: 140, endPoint y: 87, distance: 43.3
click at [140, 87] on div "Price   * OMR 2.3 Price *" at bounding box center [220, 72] width 178 height 31
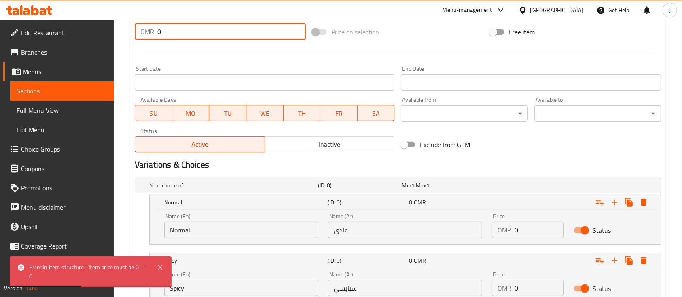
scroll to position [362, 0]
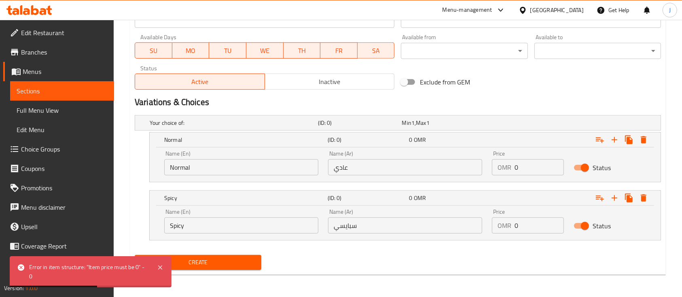
type input "0"
drag, startPoint x: 519, startPoint y: 167, endPoint x: 510, endPoint y: 167, distance: 8.9
click at [510, 167] on div "OMR 0 Price" at bounding box center [528, 167] width 72 height 16
paste input "2.3"
type input "2.3"
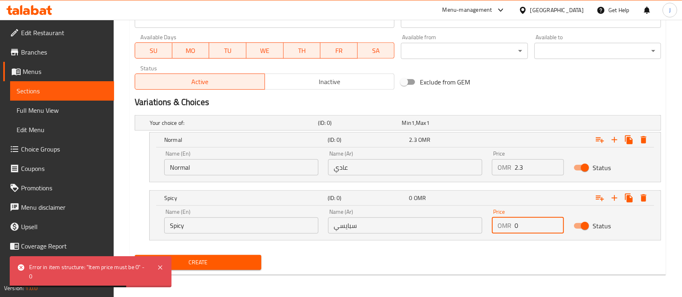
drag, startPoint x: 523, startPoint y: 225, endPoint x: 512, endPoint y: 226, distance: 11.4
click at [512, 226] on div "OMR 0 Price" at bounding box center [528, 226] width 72 height 16
paste input "2.3"
type input "2.3"
click at [223, 263] on span "Create" at bounding box center [198, 263] width 114 height 10
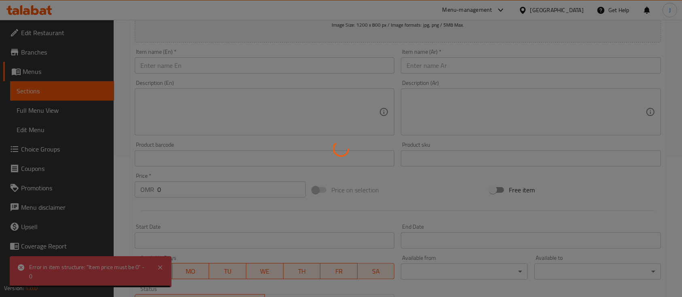
scroll to position [92, 0]
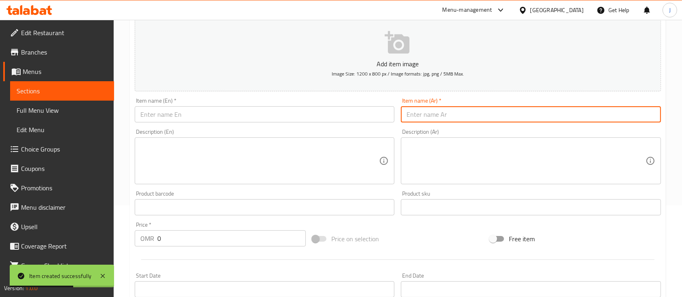
click at [499, 123] on input "text" at bounding box center [531, 114] width 260 height 16
paste input "وجبه التوست"
type input "وجبه التوست"
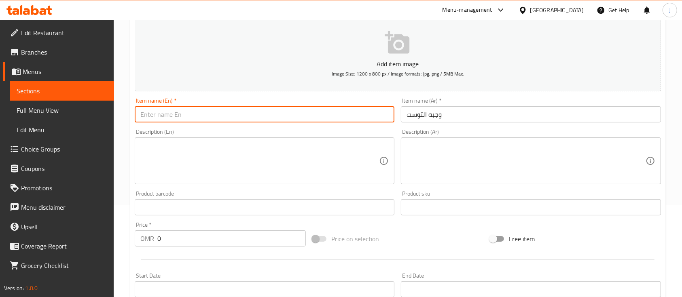
click at [201, 119] on input "text" at bounding box center [265, 114] width 260 height 16
paste input "Toaster meal"
click at [190, 123] on input "Twiste meal" at bounding box center [265, 114] width 260 height 16
type input "Twist meal"
click at [176, 149] on textarea at bounding box center [259, 161] width 239 height 38
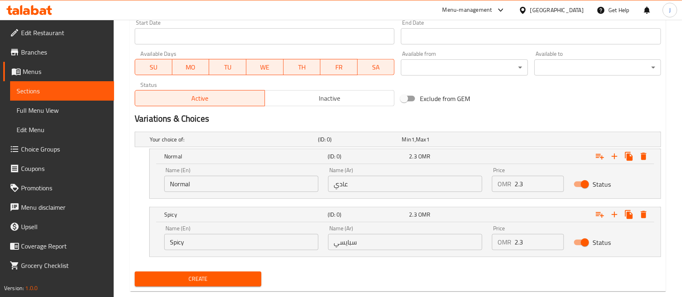
scroll to position [362, 0]
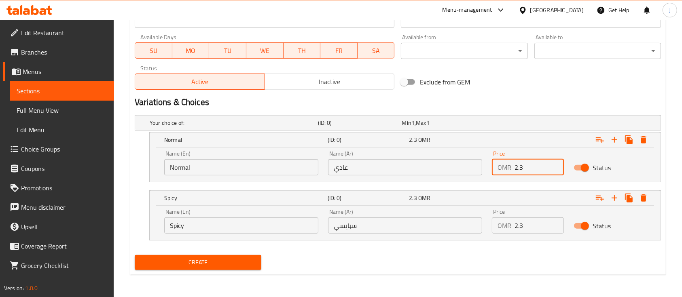
click at [514, 163] on input "2.3" at bounding box center [538, 167] width 49 height 16
type input "1.7"
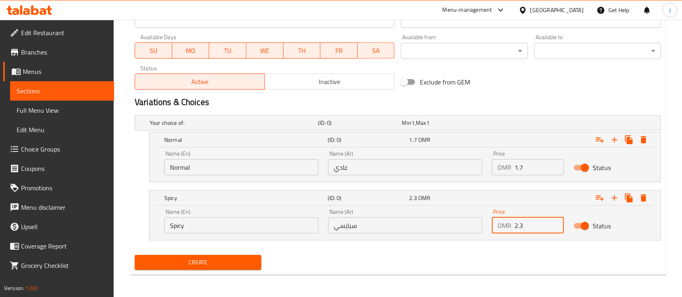
drag, startPoint x: 529, startPoint y: 228, endPoint x: 501, endPoint y: 229, distance: 27.5
click at [501, 229] on div "OMR 2.3 Price" at bounding box center [528, 226] width 72 height 16
type input "1.7"
click at [238, 172] on input "Normal" at bounding box center [241, 167] width 154 height 16
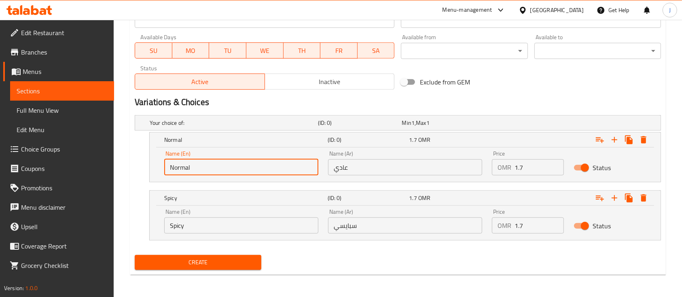
type input "Choice"
click at [243, 172] on input "text" at bounding box center [241, 167] width 154 height 16
type input "Noe"
click at [135, 255] on button "Create" at bounding box center [198, 262] width 127 height 15
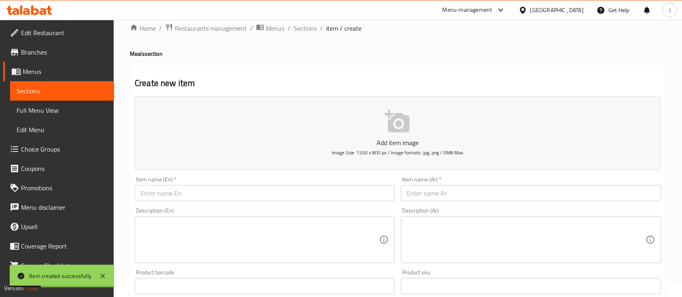
scroll to position [0, 0]
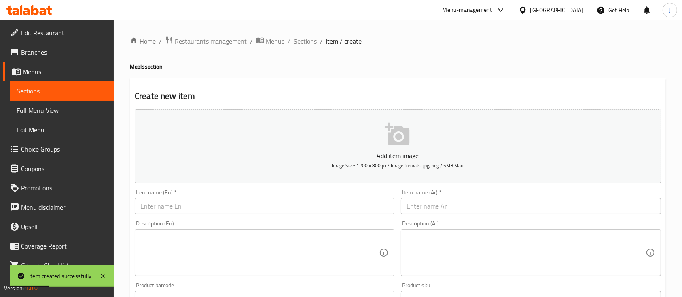
click at [304, 38] on span "Sections" at bounding box center [305, 41] width 23 height 10
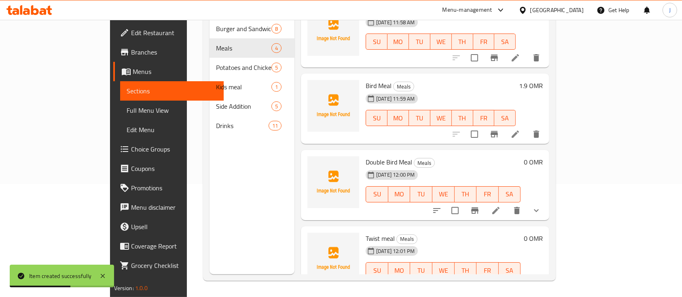
scroll to position [28, 0]
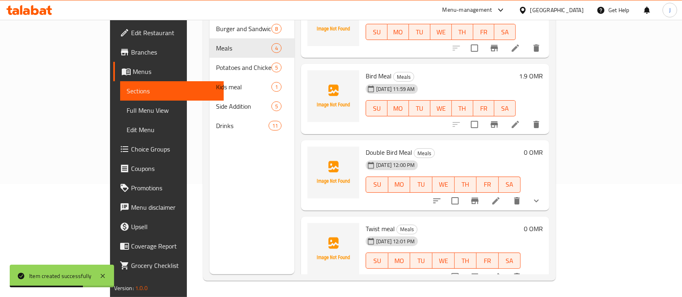
click at [507, 270] on li at bounding box center [496, 277] width 23 height 15
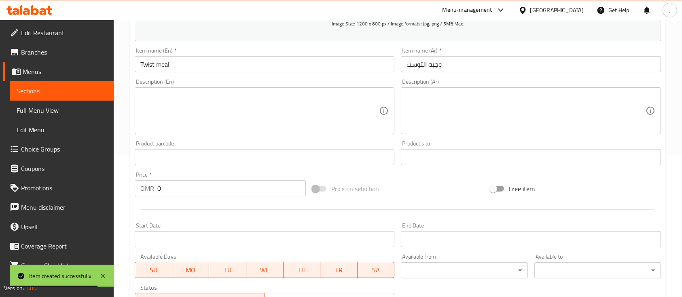
scroll to position [292, 0]
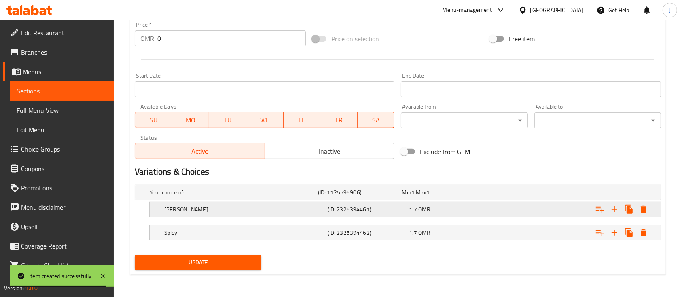
click at [277, 209] on h5 "Noe" at bounding box center [244, 209] width 160 height 8
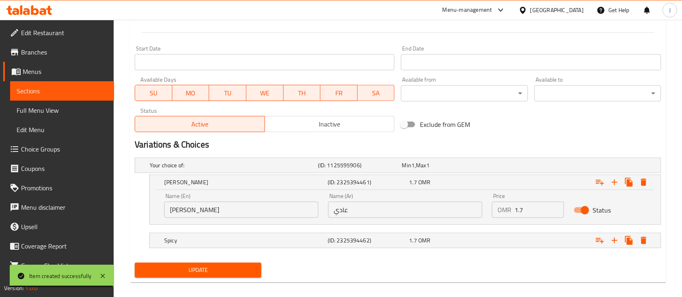
scroll to position [327, 0]
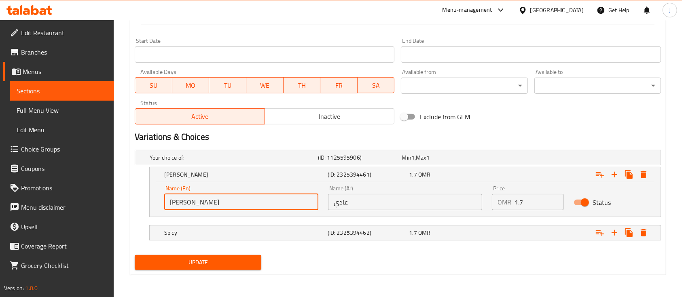
click at [269, 207] on input "Noe" at bounding box center [241, 202] width 154 height 16
type input "Normal"
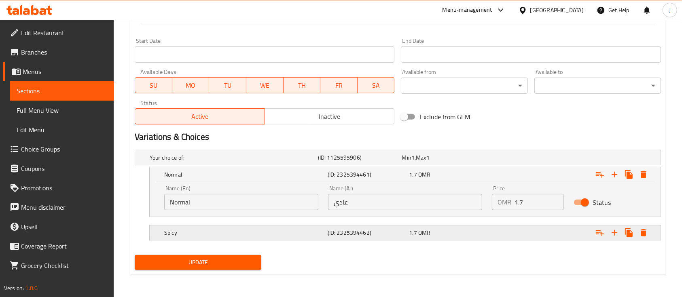
click at [244, 231] on h5 "Spicy" at bounding box center [244, 233] width 160 height 8
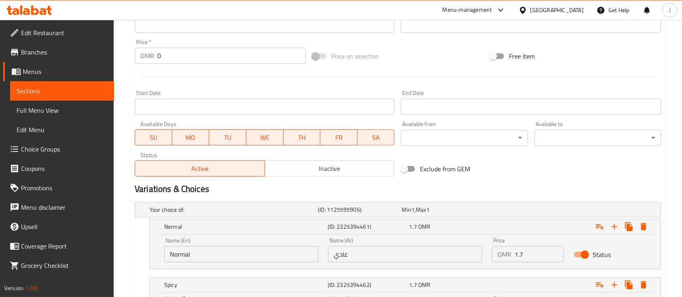
scroll to position [362, 0]
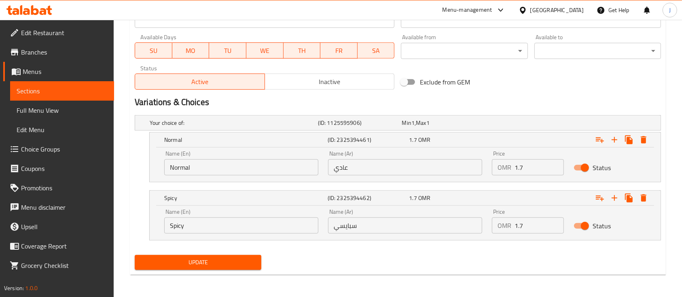
click at [233, 258] on span "Update" at bounding box center [198, 263] width 114 height 10
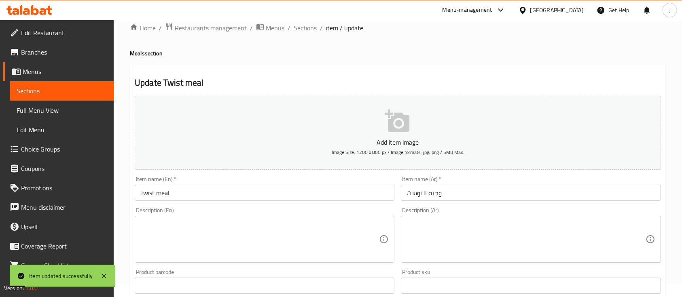
scroll to position [0, 0]
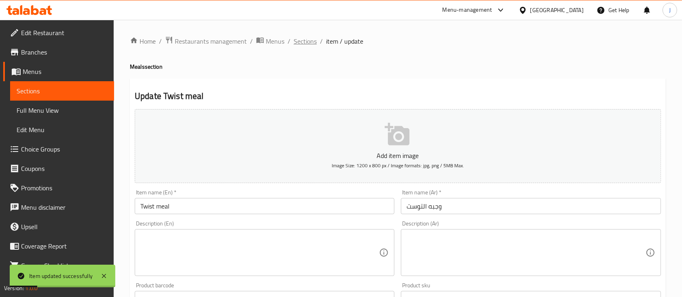
click at [305, 42] on span "Sections" at bounding box center [305, 41] width 23 height 10
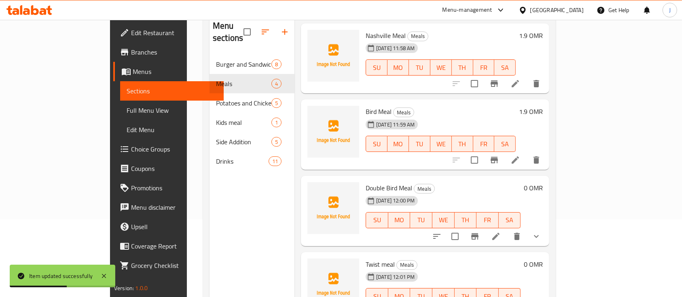
scroll to position [113, 0]
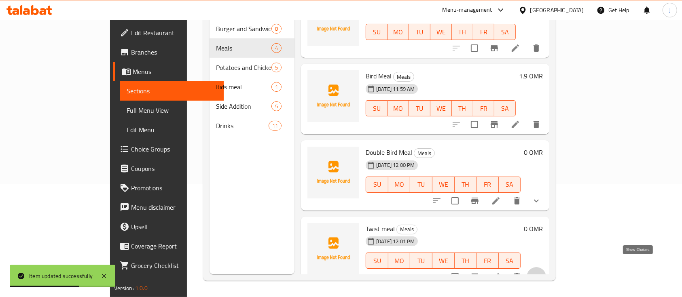
click at [541, 272] on icon "show more" at bounding box center [536, 277] width 10 height 10
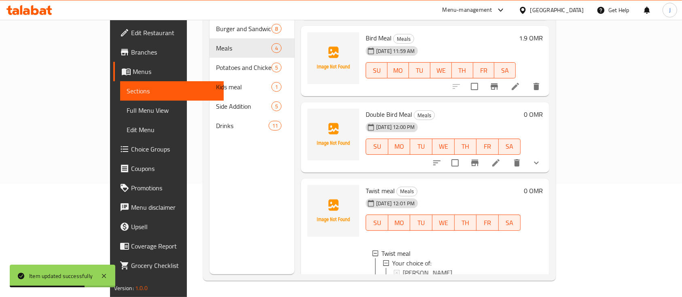
scroll to position [97, 0]
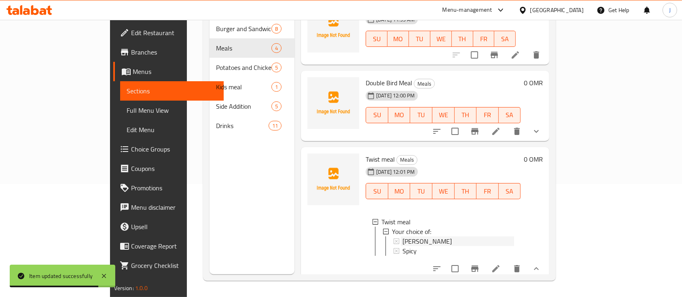
click at [402, 237] on div "Noe" at bounding box center [458, 242] width 112 height 10
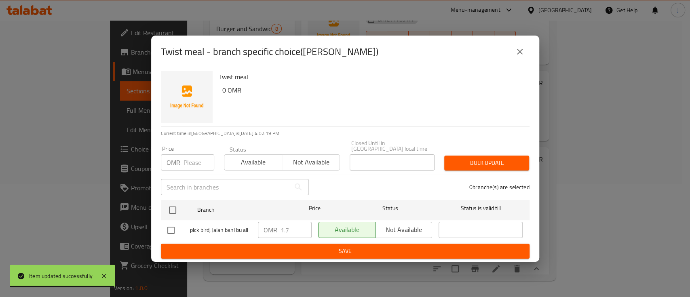
click at [517, 55] on icon "close" at bounding box center [520, 52] width 6 height 6
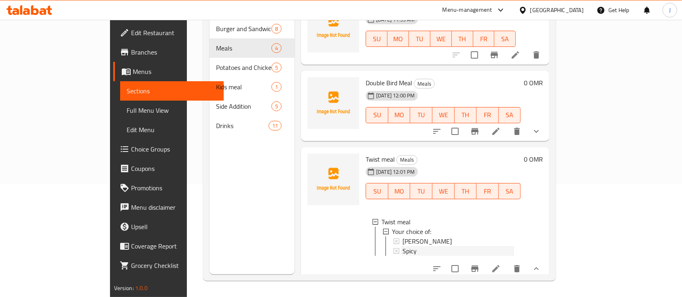
click at [402, 246] on div "Spicy" at bounding box center [458, 251] width 112 height 10
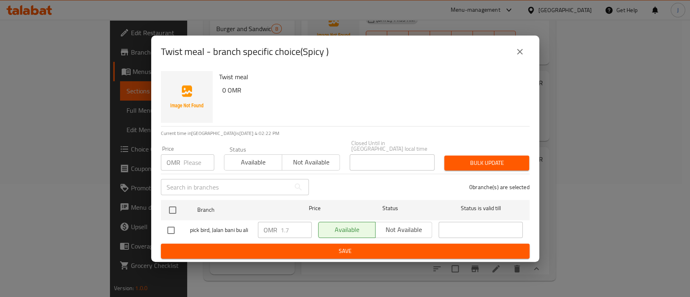
click at [522, 55] on icon "close" at bounding box center [520, 52] width 10 height 10
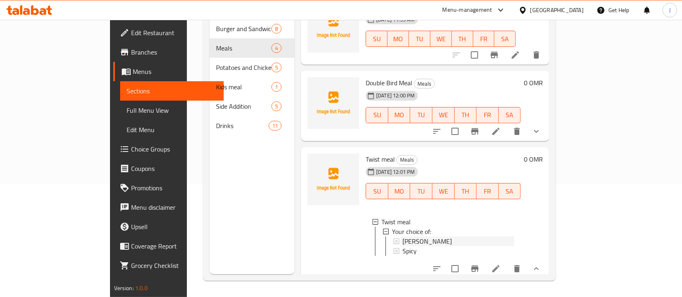
click at [416, 237] on div "Noe" at bounding box center [458, 242] width 112 height 10
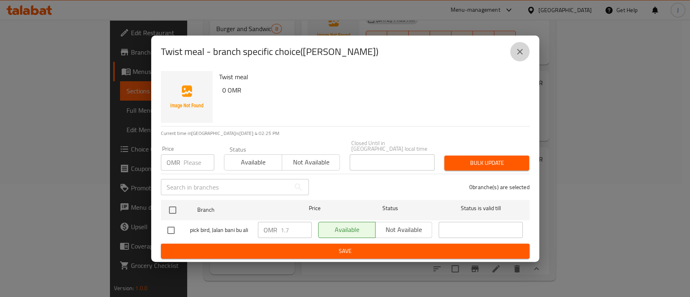
click at [511, 55] on button "close" at bounding box center [519, 51] width 19 height 19
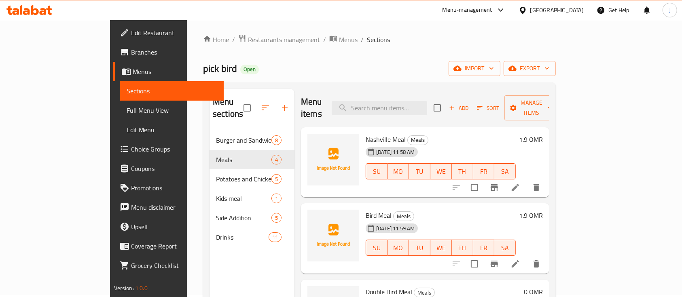
scroll to position [0, 0]
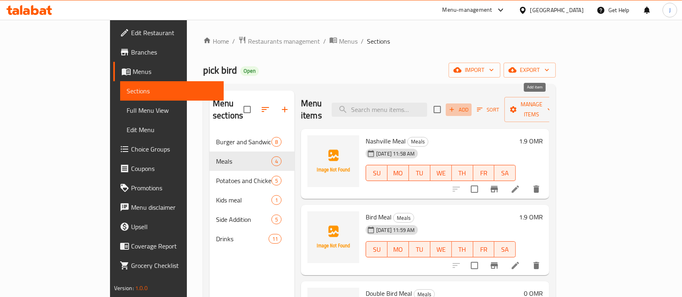
click at [470, 105] on span "Add" at bounding box center [459, 109] width 22 height 9
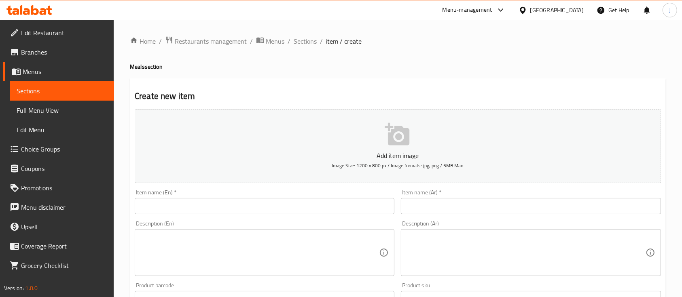
click at [508, 208] on input "text" at bounding box center [531, 206] width 260 height 16
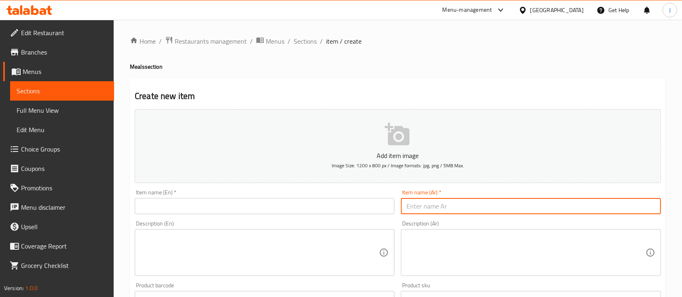
paste input "وجبه زنجر سوبريم"
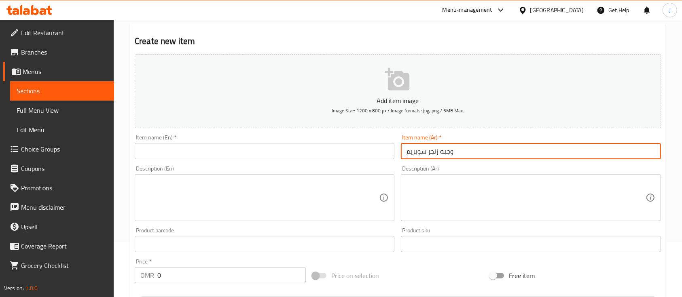
scroll to position [108, 0]
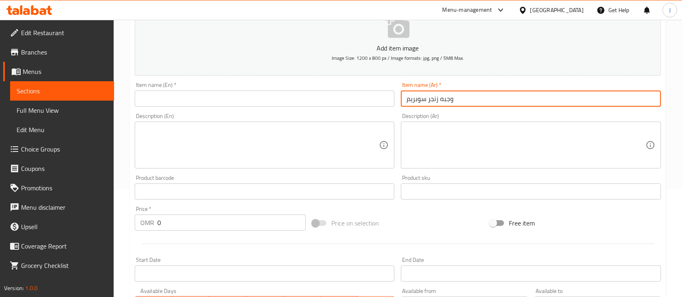
type input "وجبه زنجر سوبريم"
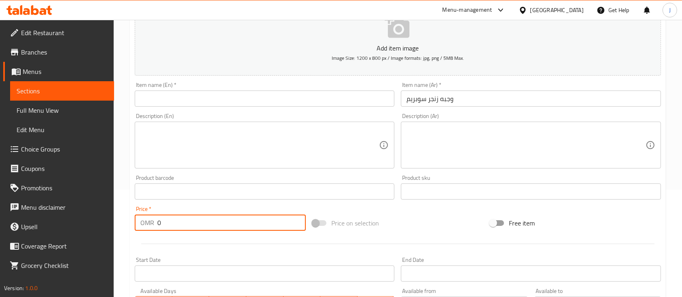
drag, startPoint x: 173, startPoint y: 226, endPoint x: 154, endPoint y: 226, distance: 19.4
click at [155, 226] on div "OMR 0 Price *" at bounding box center [220, 223] width 171 height 16
type input "2.2"
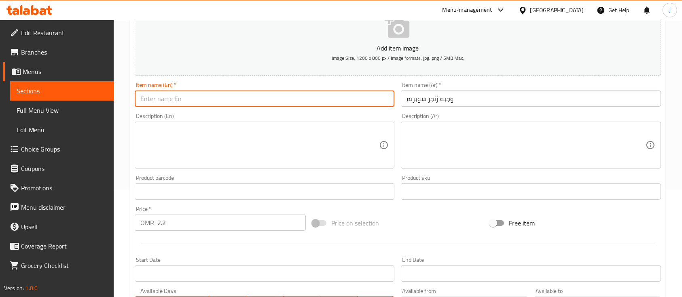
click at [156, 97] on input "text" at bounding box center [265, 99] width 260 height 16
paste input "Zinger Supreme Meal"
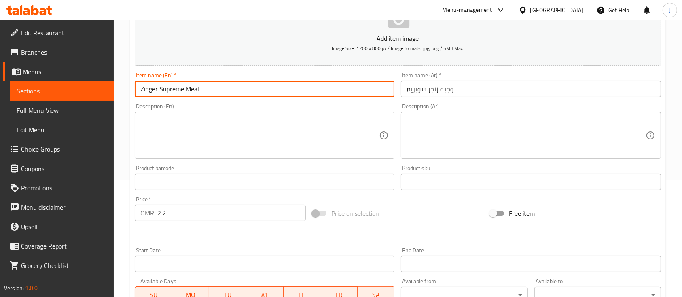
scroll to position [274, 0]
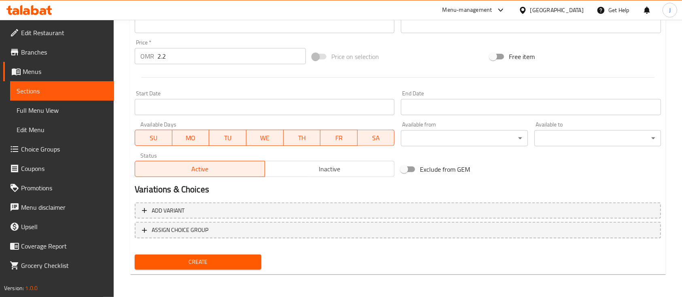
type input "Zinger Supreme Meal"
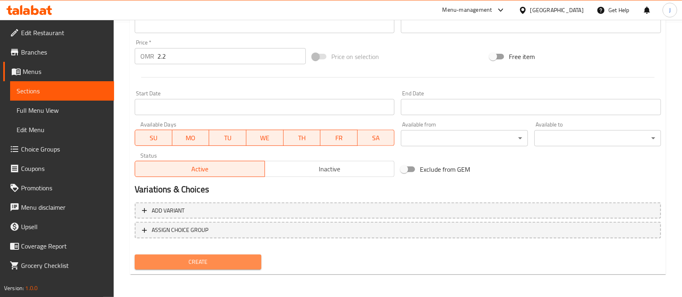
click at [213, 261] on span "Create" at bounding box center [198, 262] width 114 height 10
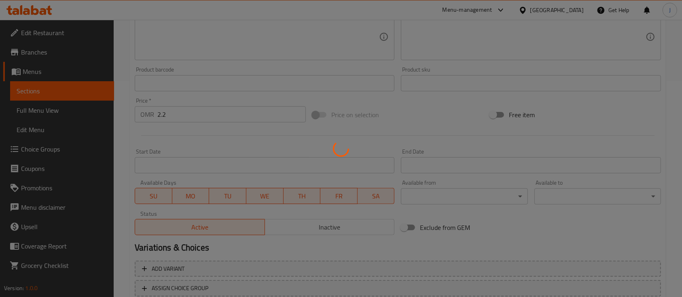
scroll to position [112, 0]
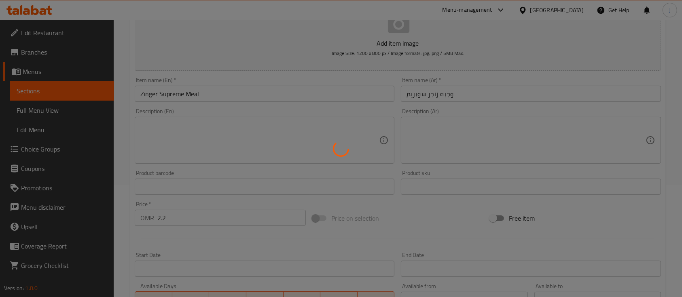
type input "0"
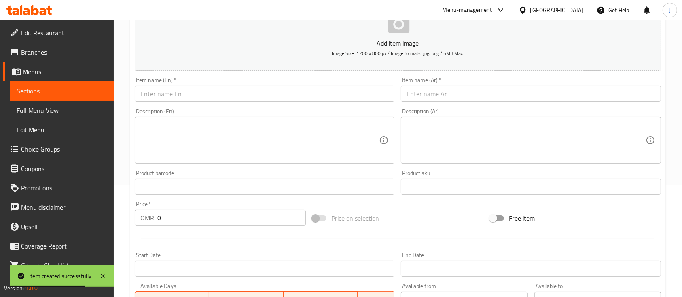
click at [500, 96] on input "text" at bounding box center [531, 94] width 260 height 16
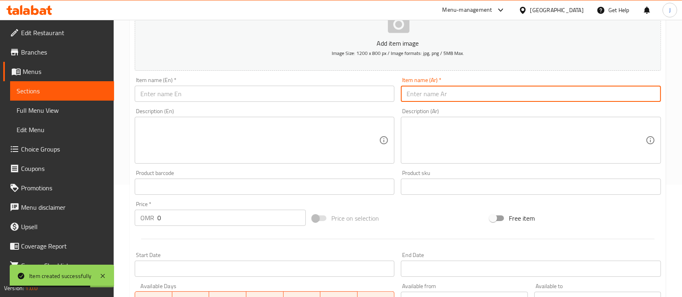
paste input "وجبه زنجر حراق"
type input "وجبه زنجر حراق"
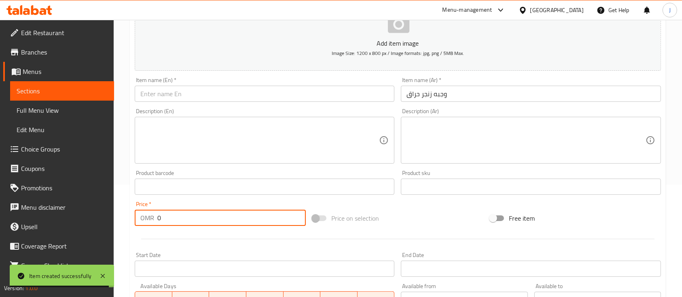
drag, startPoint x: 175, startPoint y: 220, endPoint x: 152, endPoint y: 222, distance: 22.4
click at [155, 222] on div "OMR 0 Price *" at bounding box center [220, 218] width 171 height 16
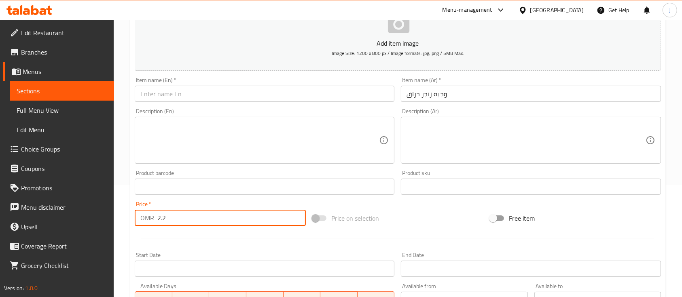
type input "2.2"
click at [205, 86] on input "text" at bounding box center [265, 94] width 260 height 16
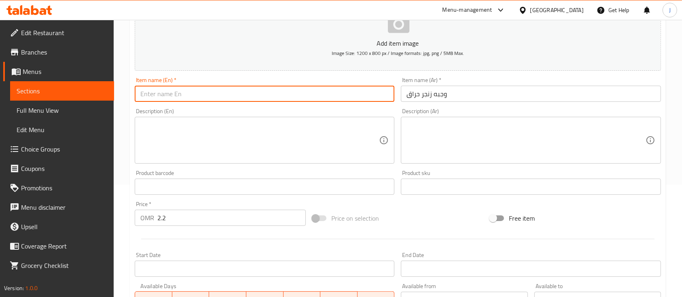
paste input "Spicy Zinger Meal"
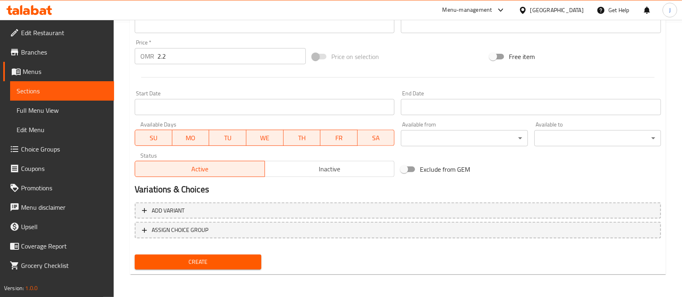
type input "Spicy Zinger Meal"
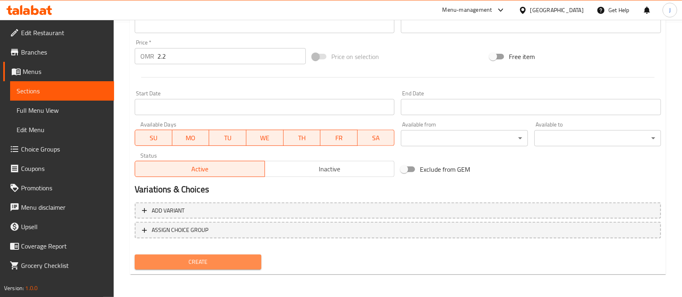
click at [243, 261] on span "Create" at bounding box center [198, 262] width 114 height 10
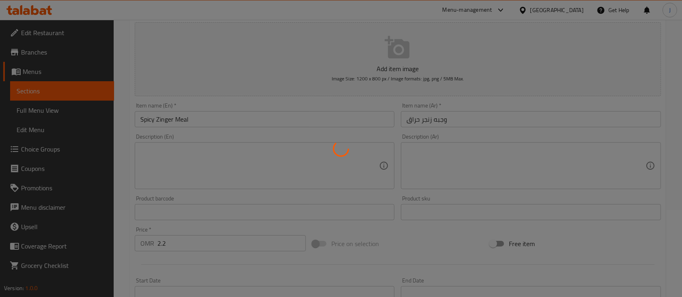
scroll to position [4, 0]
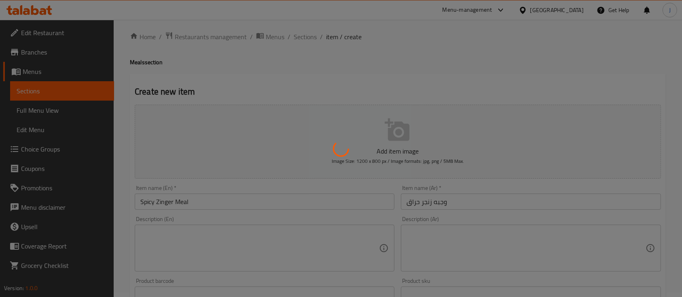
type input "0"
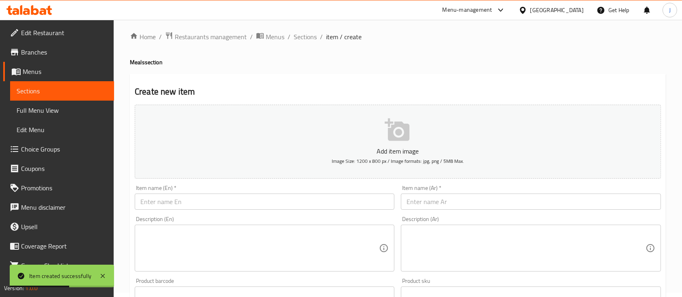
click at [514, 52] on div "Home / Restaurants management / Menus / Sections / item / create Meals section …" at bounding box center [398, 291] width 536 height 519
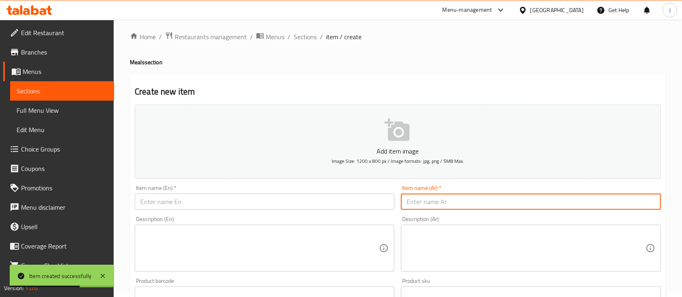
click at [459, 201] on input "text" at bounding box center [531, 202] width 260 height 16
paste input "وجبه تاكو"
type input "وجبه تاكو"
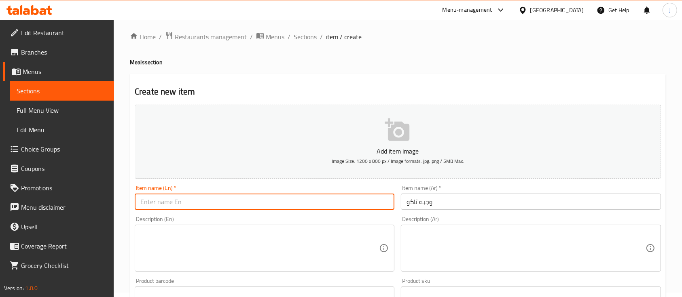
click at [152, 203] on input "text" at bounding box center [265, 202] width 260 height 16
paste input "Taco meal"
type input "Taco Meal"
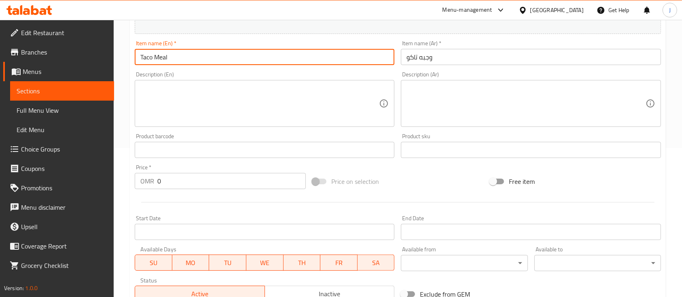
scroll to position [166, 0]
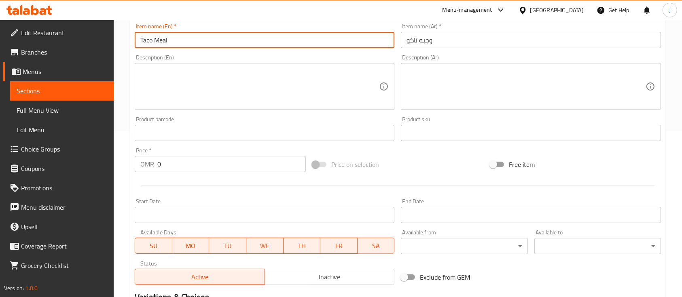
drag, startPoint x: 163, startPoint y: 163, endPoint x: 142, endPoint y: 167, distance: 21.7
click at [143, 167] on div "OMR 0 Price *" at bounding box center [220, 164] width 171 height 16
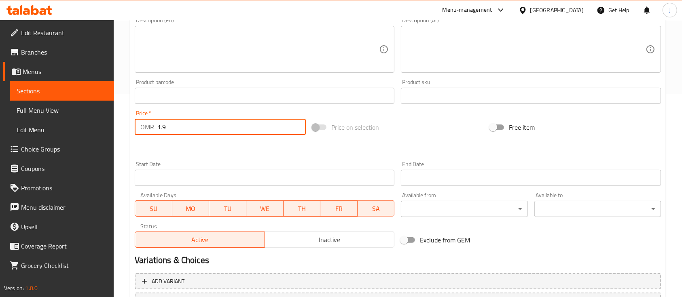
scroll to position [220, 0]
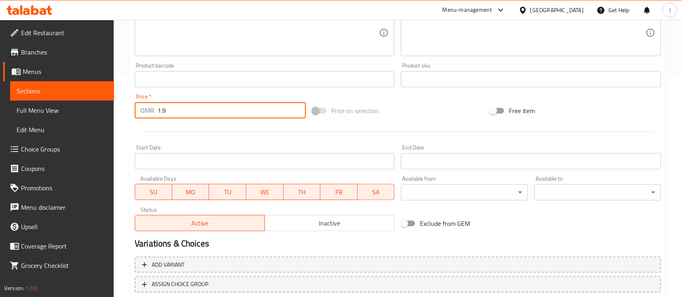
type input "1"
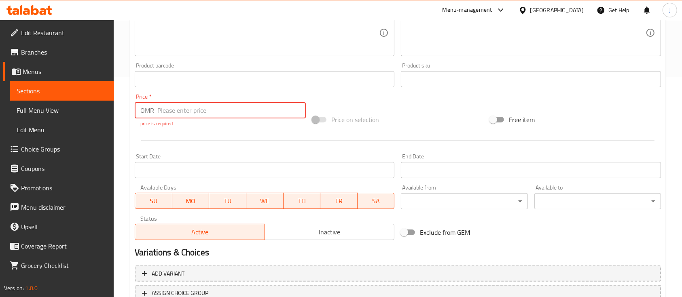
type input "0"
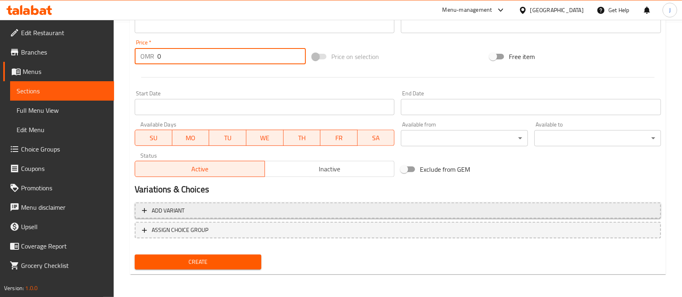
click at [366, 215] on span "Add variant" at bounding box center [398, 211] width 512 height 10
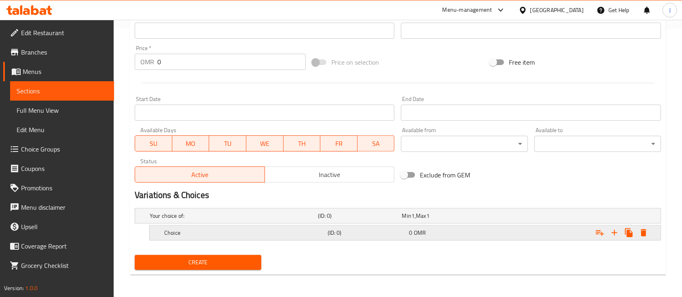
click at [363, 228] on div "(ID: 0)" at bounding box center [367, 232] width 82 height 11
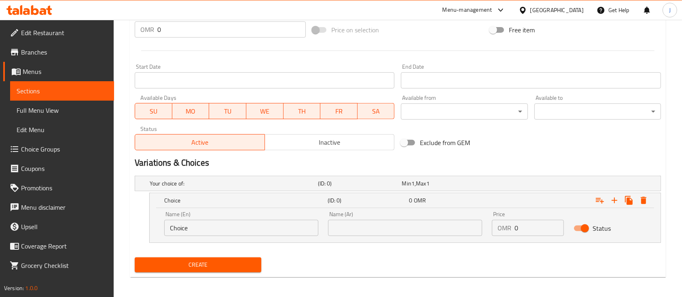
scroll to position [304, 0]
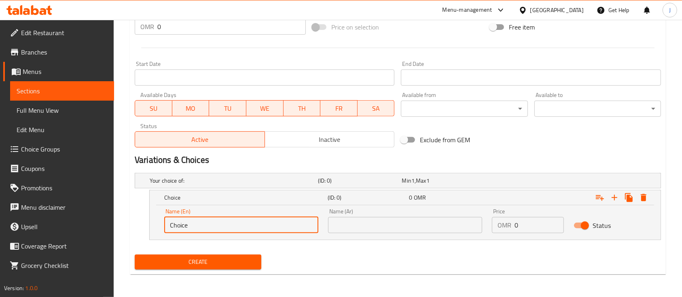
drag, startPoint x: 229, startPoint y: 224, endPoint x: 159, endPoint y: 225, distance: 69.2
click at [167, 227] on input "Choice" at bounding box center [241, 225] width 154 height 16
type input "M"
type input "Normal"
click at [328, 222] on input "text" at bounding box center [405, 225] width 154 height 16
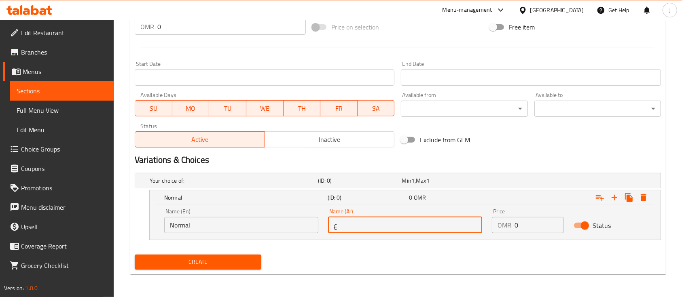
type input "عادي"
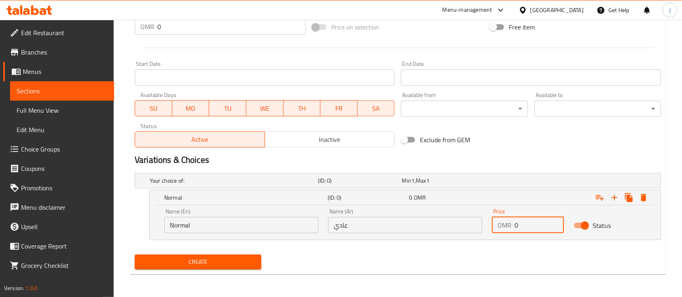
drag, startPoint x: 521, startPoint y: 221, endPoint x: 508, endPoint y: 224, distance: 13.4
click at [508, 224] on div "OMR 0 Price" at bounding box center [528, 225] width 72 height 16
type input "1.9"
click at [618, 195] on icon "Expand" at bounding box center [614, 198] width 10 height 10
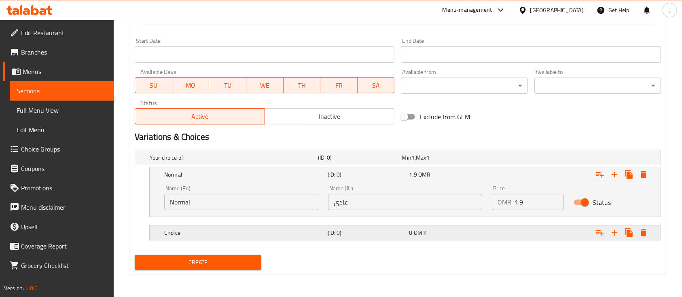
click at [408, 231] on div "0 OMR" at bounding box center [448, 232] width 82 height 11
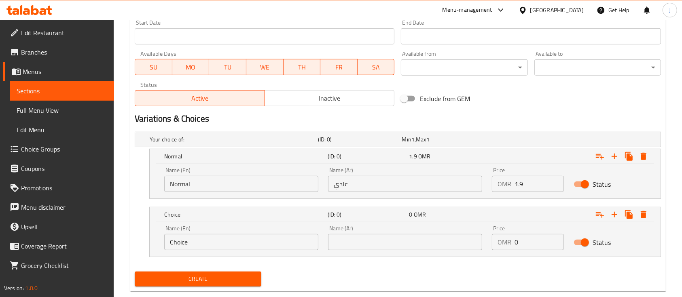
scroll to position [362, 0]
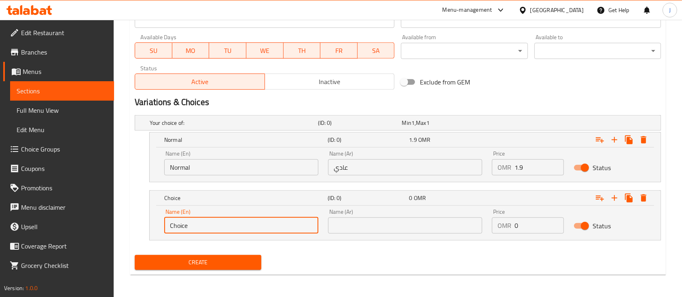
drag, startPoint x: 207, startPoint y: 222, endPoint x: 82, endPoint y: 227, distance: 125.9
type input "Spicy"
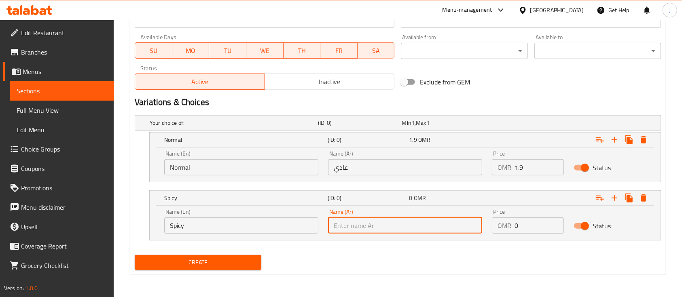
click at [339, 227] on input "text" at bounding box center [405, 226] width 154 height 16
type input "h"
type input "سبايسي"
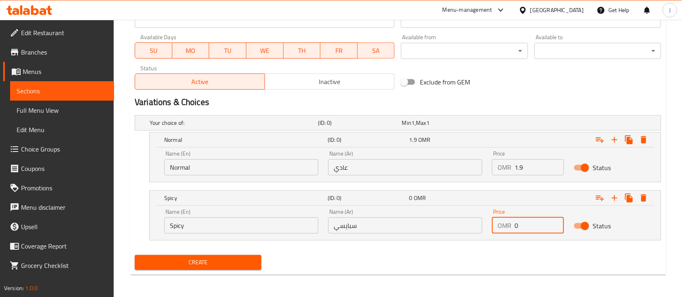
drag, startPoint x: 514, startPoint y: 224, endPoint x: 538, endPoint y: 225, distance: 23.5
click at [538, 225] on input "0" at bounding box center [538, 226] width 49 height 16
type input "1.9"
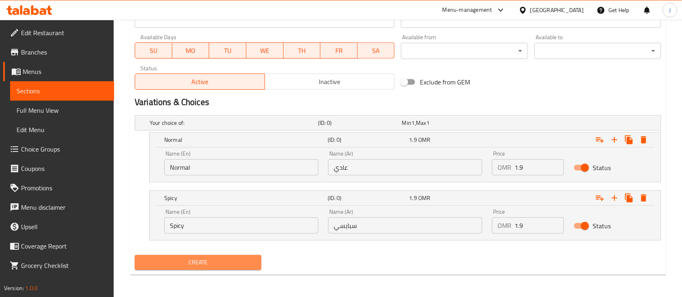
click at [221, 267] on button "Create" at bounding box center [198, 262] width 127 height 15
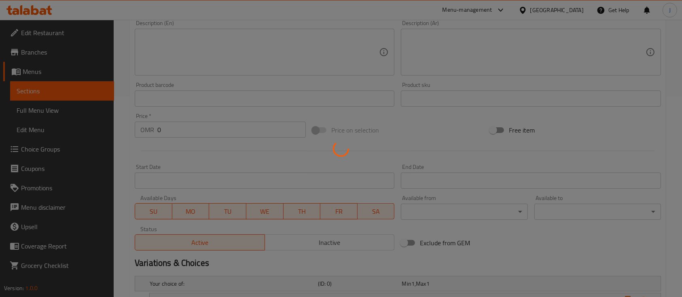
scroll to position [200, 0]
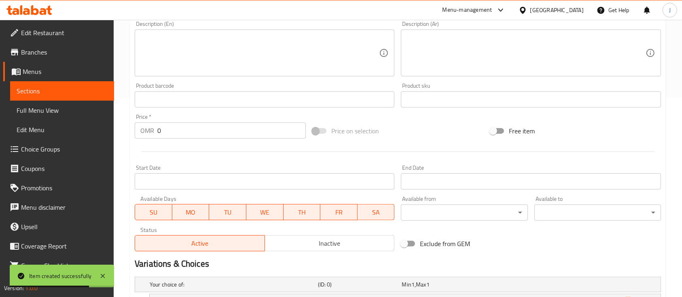
click at [503, 85] on div "Product sku Product sku" at bounding box center [531, 95] width 260 height 25
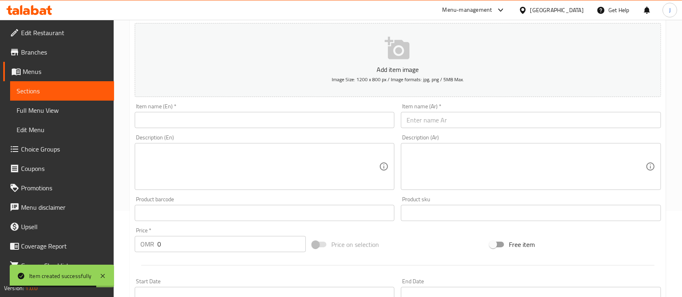
scroll to position [38, 0]
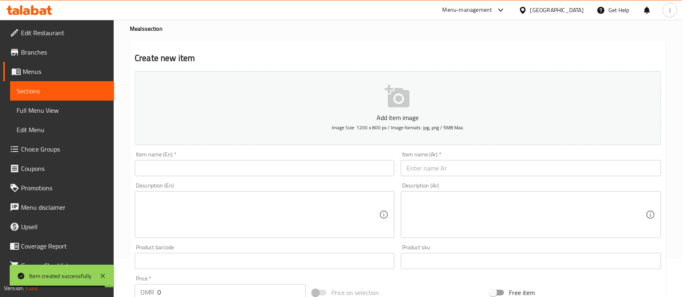
click at [433, 172] on input "text" at bounding box center [531, 168] width 260 height 16
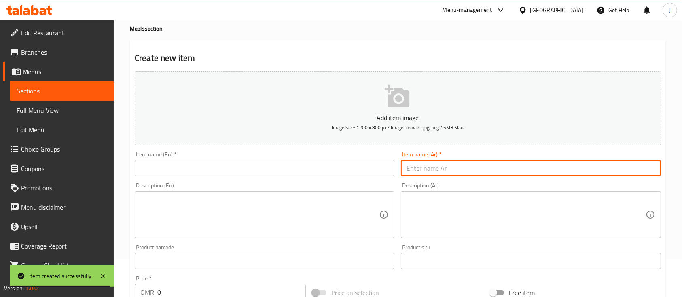
paste input "وجبه تويتسر"
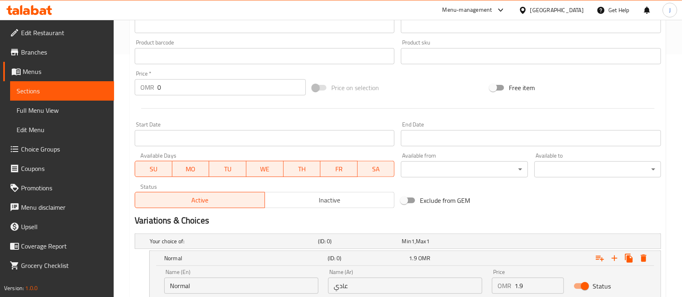
scroll to position [362, 0]
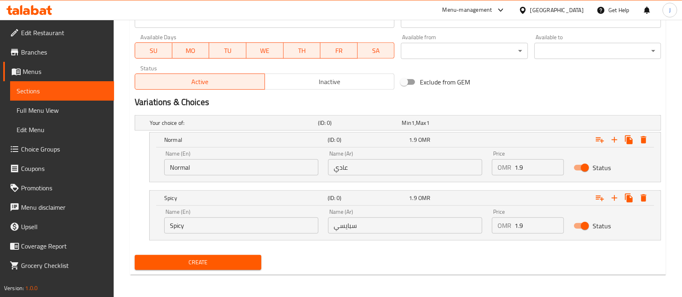
type input "وجبه تويتسر"
drag, startPoint x: 523, startPoint y: 164, endPoint x: 498, endPoint y: 167, distance: 25.3
click at [500, 169] on div "OMR 1.9 Price" at bounding box center [528, 167] width 72 height 16
type input "1.7"
drag, startPoint x: 524, startPoint y: 225, endPoint x: 503, endPoint y: 230, distance: 22.0
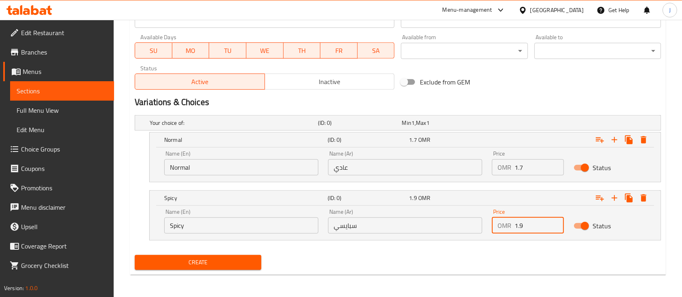
click at [503, 230] on div "OMR 1.9 Price" at bounding box center [528, 226] width 72 height 16
type input "1.7"
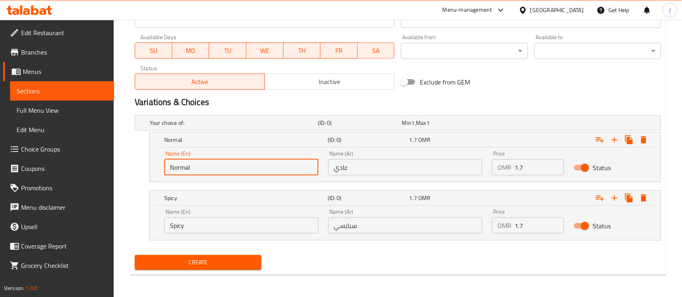
drag, startPoint x: 217, startPoint y: 170, endPoint x: 136, endPoint y: 180, distance: 81.5
click at [136, 180] on div "Normal (ID: 0) 1.7 OMR Name (En) Normal Name (En) Name (Ar) عادي Name (Ar) Pric…" at bounding box center [398, 157] width 526 height 50
type input "Choice"
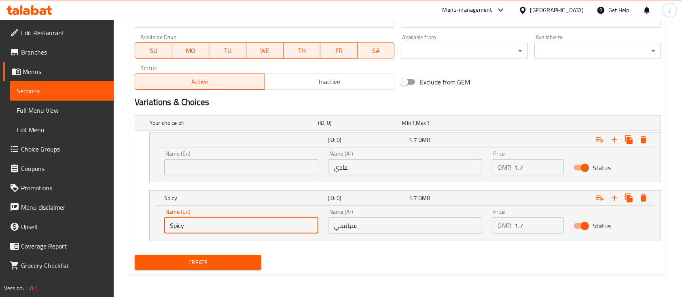
drag, startPoint x: 194, startPoint y: 222, endPoint x: 165, endPoint y: 222, distance: 28.3
click at [165, 222] on input "Spicy" at bounding box center [241, 226] width 154 height 16
type input "Choice"
click at [181, 171] on input "text" at bounding box center [241, 167] width 154 height 16
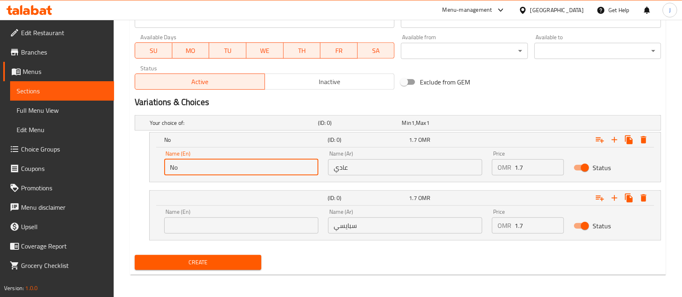
type input "Normal"
click at [223, 231] on input "text" at bounding box center [241, 226] width 154 height 16
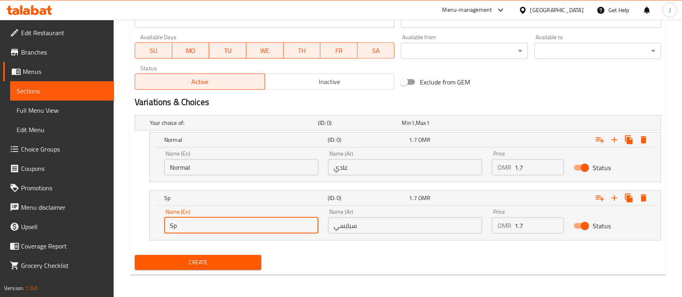
type input "Spicy"
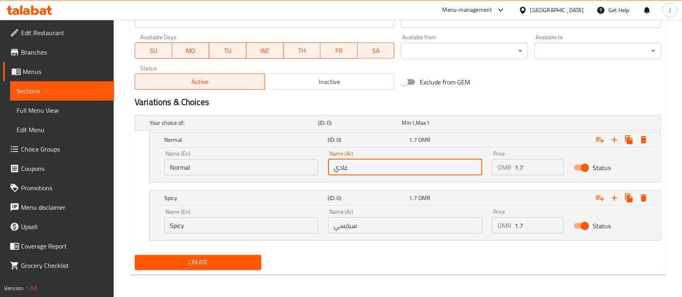
click at [353, 169] on input "عادي" at bounding box center [405, 167] width 154 height 16
click at [402, 169] on input "عادي" at bounding box center [405, 167] width 154 height 16
click at [357, 167] on input "عادي" at bounding box center [405, 167] width 154 height 16
click at [430, 163] on input "عادي" at bounding box center [405, 167] width 154 height 16
click at [418, 169] on input "عادي" at bounding box center [405, 167] width 154 height 16
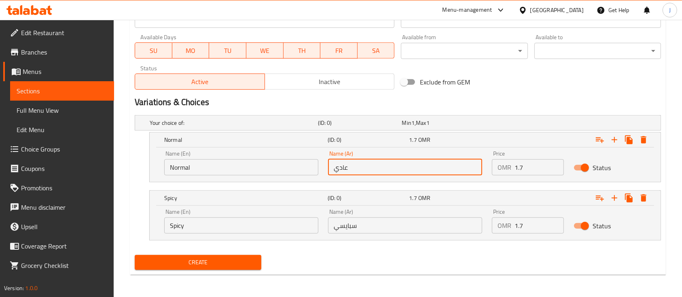
click at [389, 170] on input "عادي" at bounding box center [405, 167] width 154 height 16
click at [408, 163] on input "عادي" at bounding box center [405, 167] width 154 height 16
click at [398, 165] on input "عادي" at bounding box center [405, 167] width 154 height 16
click at [364, 168] on input "عادي" at bounding box center [405, 167] width 154 height 16
type input "عادي"
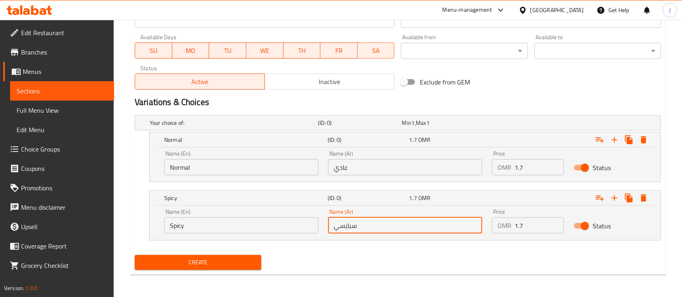
click at [385, 223] on input "سبايسي" at bounding box center [405, 226] width 154 height 16
type input "سبايسي"
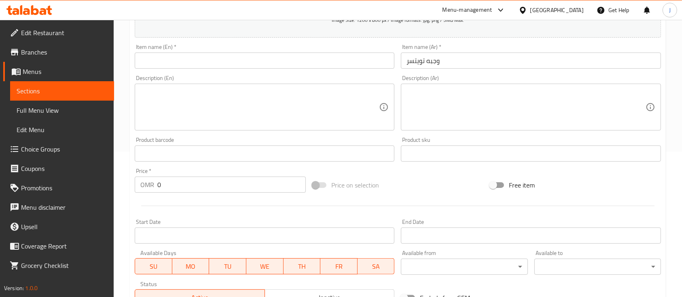
scroll to position [92, 0]
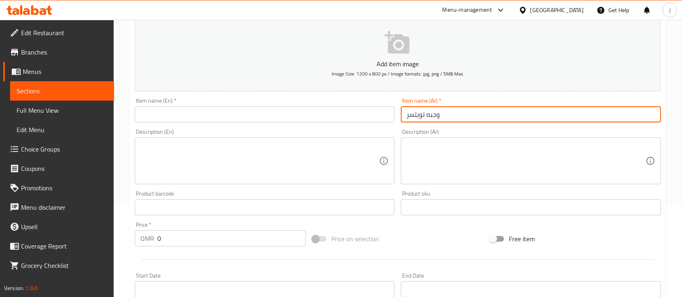
click at [459, 114] on input "وجبه تويتسر" at bounding box center [531, 114] width 260 height 16
click at [183, 112] on input "text" at bounding box center [265, 114] width 260 height 16
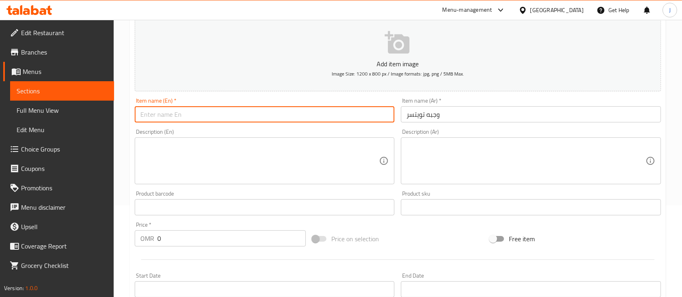
paste input "Twister meal"
type input "Twister Meal"
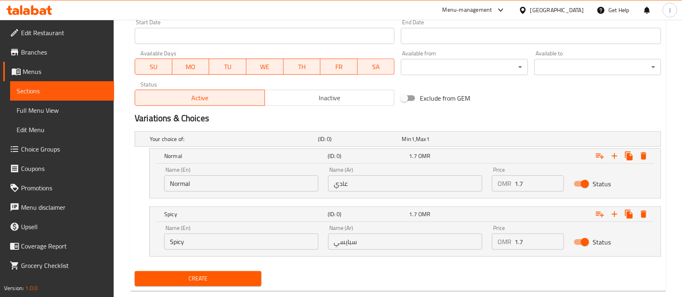
scroll to position [362, 0]
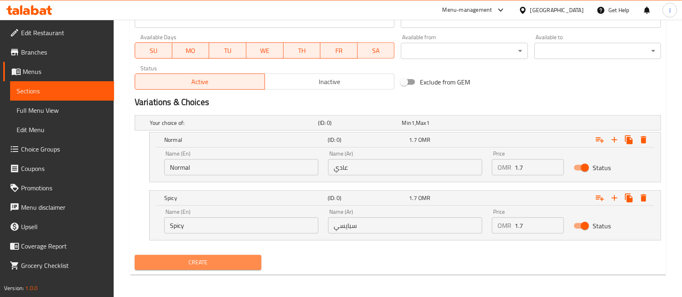
click at [220, 260] on span "Create" at bounding box center [198, 263] width 114 height 10
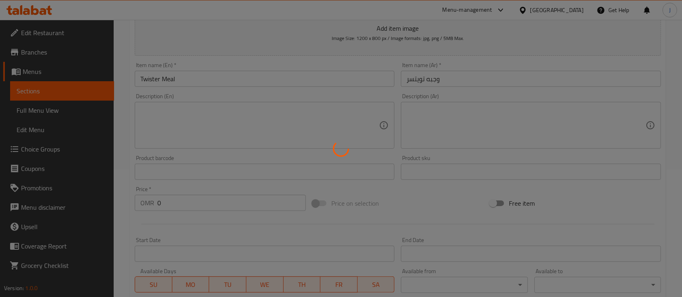
scroll to position [0, 0]
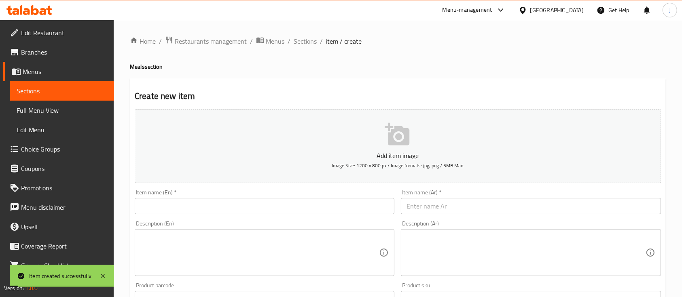
click at [316, 44] on ol "Home / Restaurants management / Menus / Sections / item / create" at bounding box center [398, 41] width 536 height 11
click at [309, 44] on span "Sections" at bounding box center [305, 41] width 23 height 10
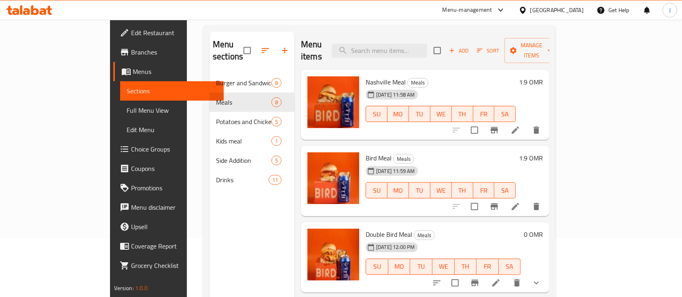
drag, startPoint x: 501, startPoint y: 146, endPoint x: 497, endPoint y: 148, distance: 4.7
click at [501, 152] on h6 "Bird Meal Meals" at bounding box center [441, 157] width 150 height 11
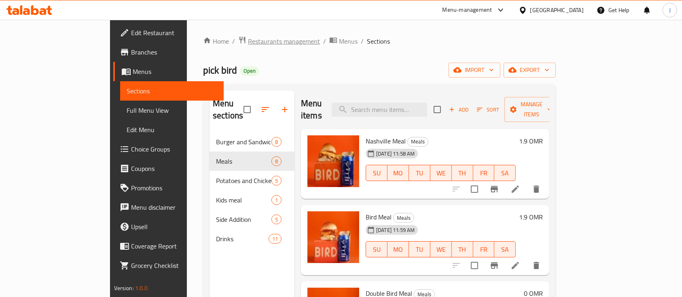
click at [248, 42] on span "Restaurants management" at bounding box center [284, 41] width 72 height 10
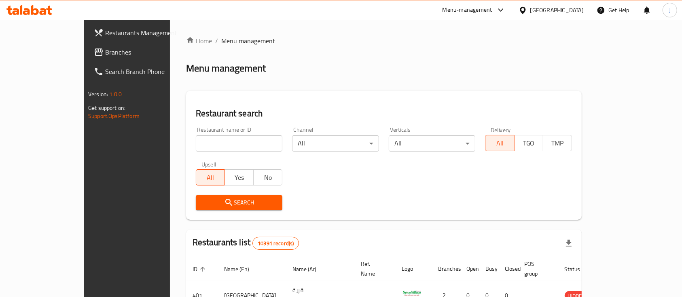
click at [196, 146] on input "search" at bounding box center [239, 143] width 87 height 16
click at [105, 53] on span "Branches" at bounding box center [148, 52] width 87 height 10
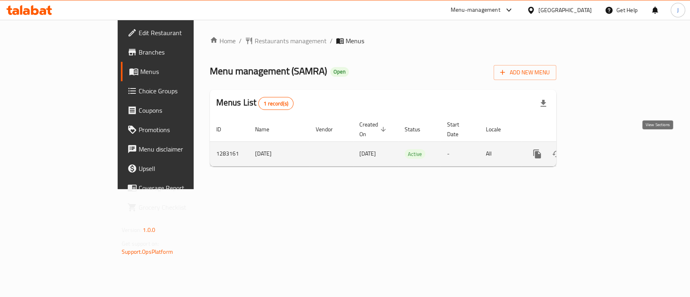
click at [599, 150] on icon "enhanced table" at bounding box center [595, 153] width 7 height 7
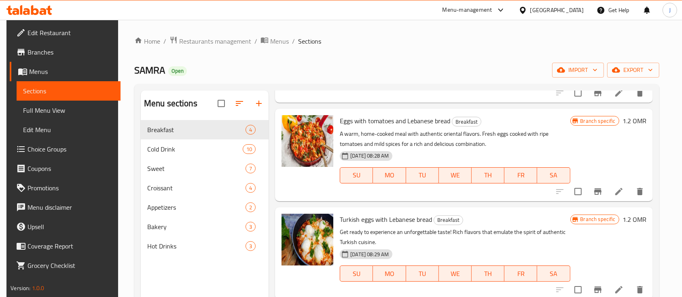
click at [493, 119] on h6 "Eggs with tomatoes and Lebanese bread Breakfast" at bounding box center [455, 120] width 230 height 11
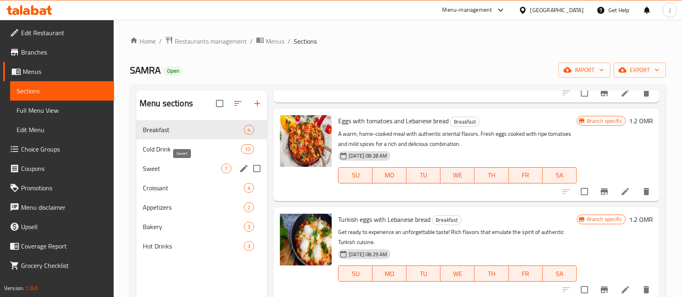
click at [180, 170] on span "Sweet" at bounding box center [182, 169] width 78 height 10
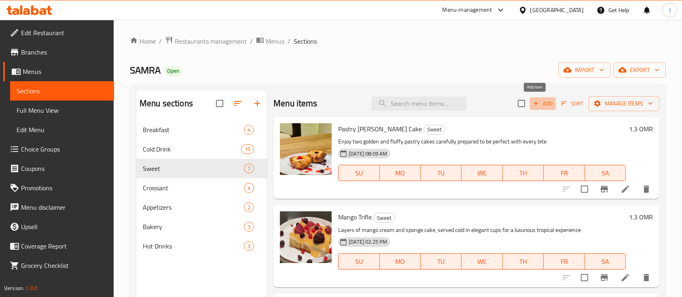
click at [535, 106] on span "Add" at bounding box center [543, 103] width 22 height 9
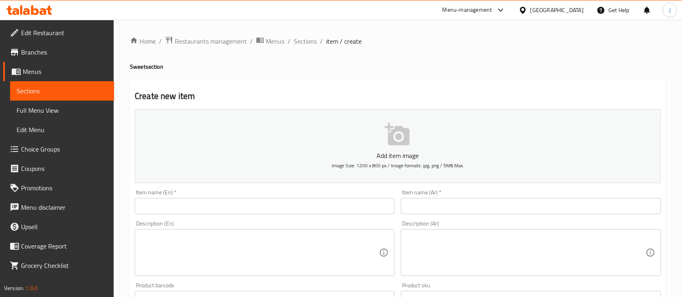
click at [449, 210] on input "text" at bounding box center [531, 206] width 260 height 16
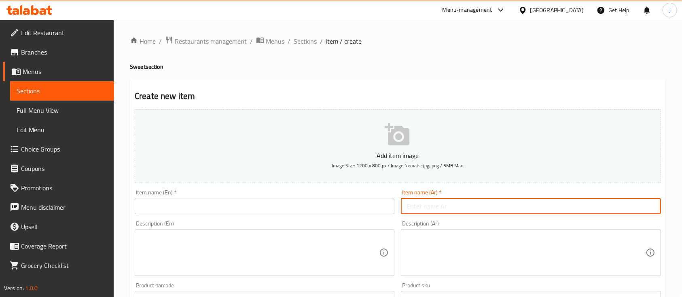
paste input "رقائق حلزونية"
type input "رقائق حلزونية"
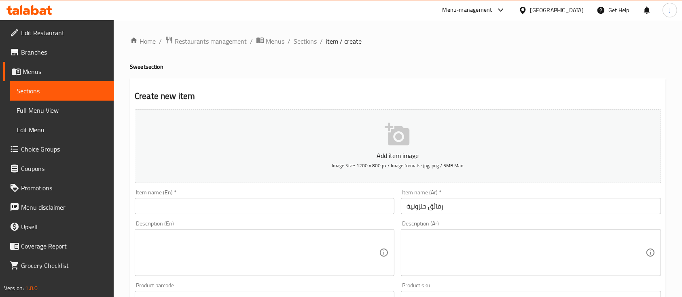
click at [508, 262] on textarea at bounding box center [525, 253] width 239 height 38
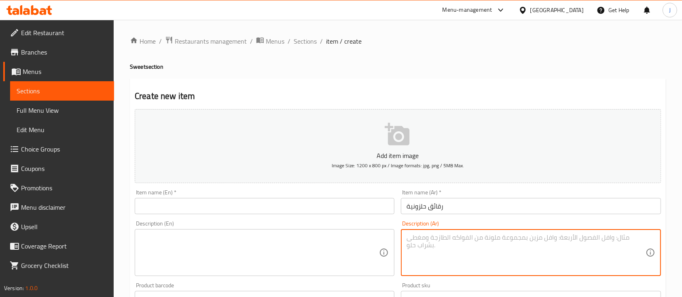
paste textarea "استمتع كل لحظة مع الطعم المميز والشكل المبتكر. رقائق خفيفة، مقرمشة، ومغلفة بنكه…"
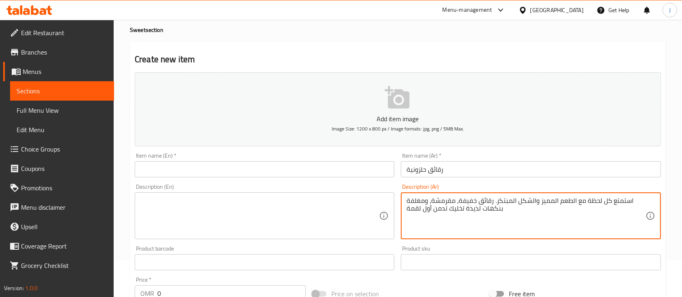
scroll to position [54, 0]
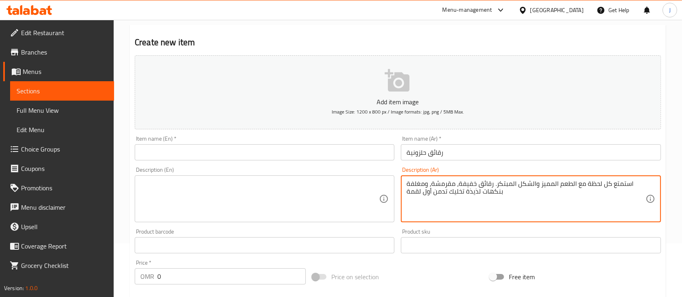
type textarea "استمتع كل لحظة مع الطعم المميز والشكل المبتكر. رقائق خفيفة، مقرمشة، ومغلفة بنكه…"
click at [166, 276] on input "0" at bounding box center [231, 277] width 148 height 16
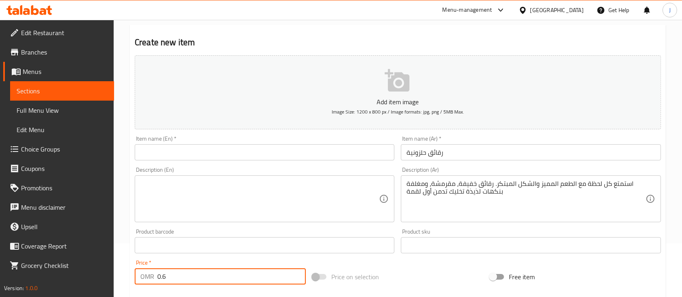
type input "0.6"
click at [195, 199] on textarea at bounding box center [259, 199] width 239 height 38
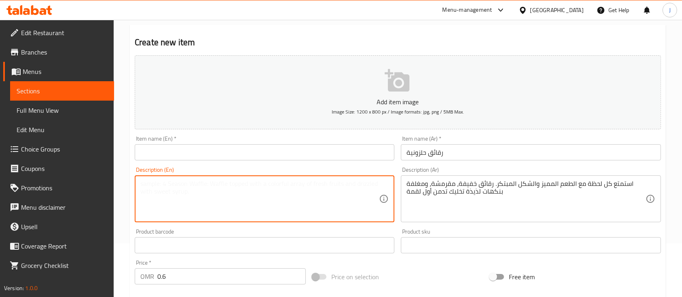
paste textarea "Enjoy every moment with the distinctive taste and innovative shape. Light, crun…"
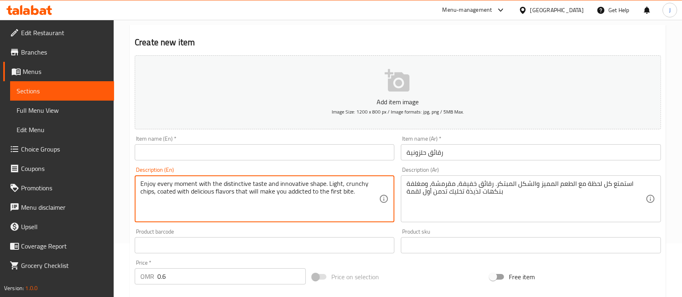
type textarea "Enjoy every moment with the distinctive taste and innovative shape. Light, crun…"
click at [448, 153] on input "رقائق حلزونية" at bounding box center [531, 152] width 260 height 16
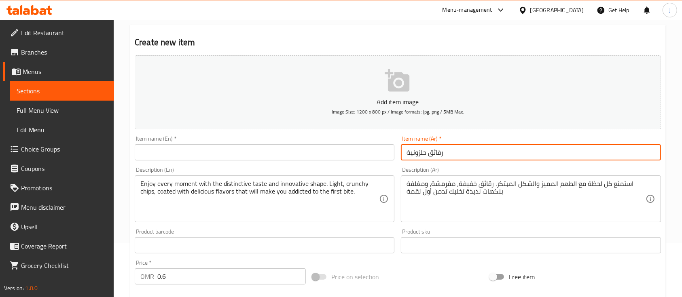
click at [142, 147] on input "text" at bounding box center [265, 152] width 260 height 16
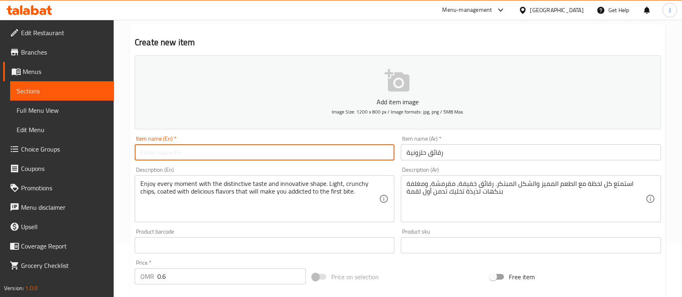
paste input "spiral flakes"
click at [142, 151] on input "spiral flakes" at bounding box center [265, 152] width 260 height 16
click at [159, 151] on input "Spiral flakes" at bounding box center [265, 152] width 260 height 16
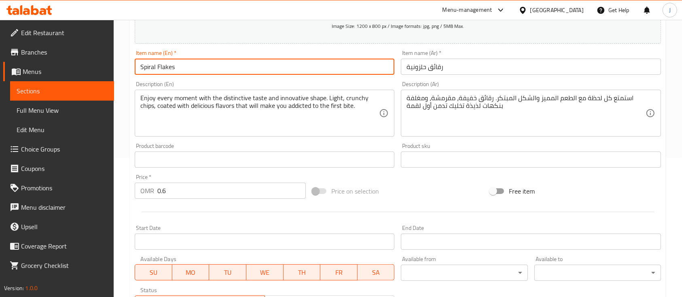
scroll to position [274, 0]
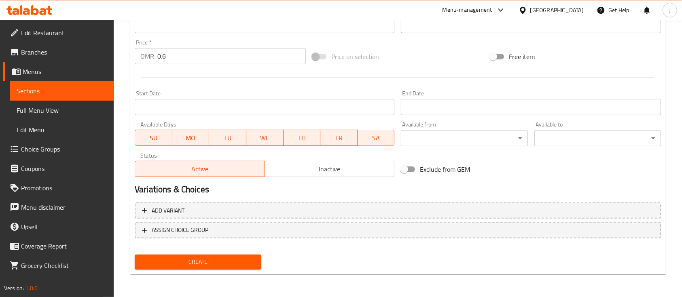
type input "Spiral Flakes"
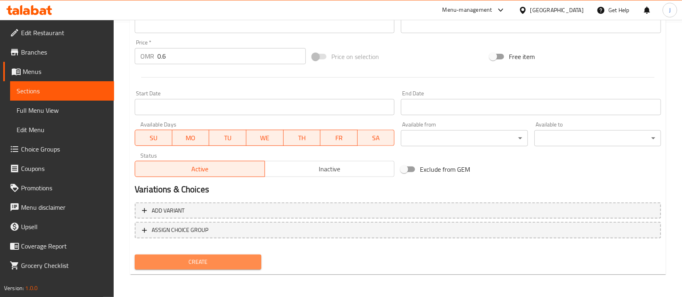
click at [178, 261] on span "Create" at bounding box center [198, 262] width 114 height 10
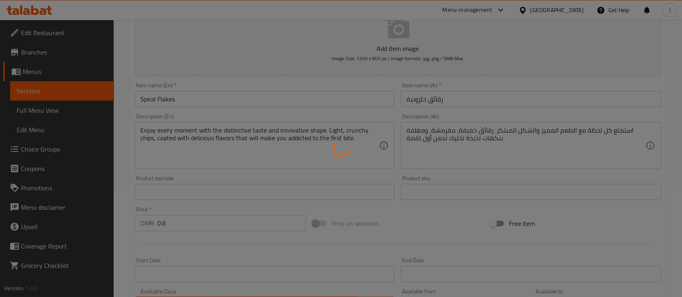
scroll to position [4, 0]
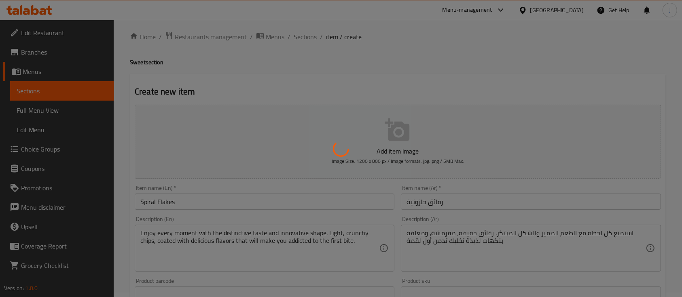
type input "0"
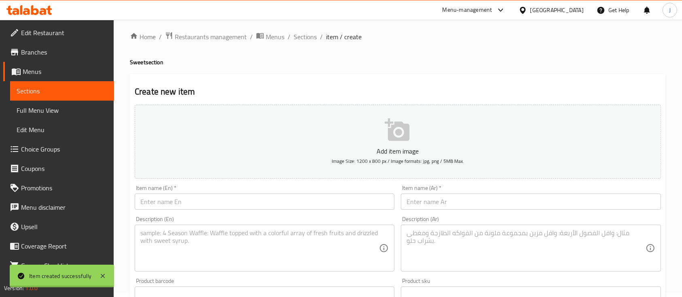
scroll to position [0, 0]
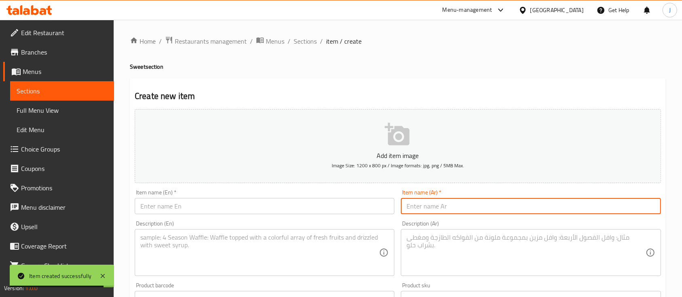
click at [502, 209] on input "text" at bounding box center [531, 206] width 260 height 16
paste input "دولشي"
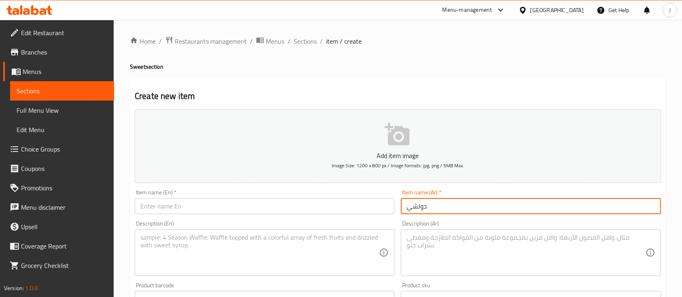
type input "دولشي"
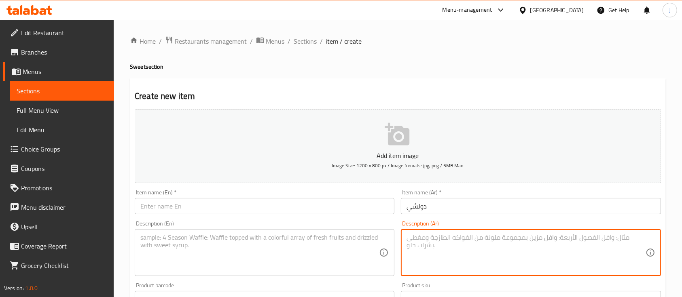
click at [494, 241] on textarea at bounding box center [525, 253] width 239 height 38
paste textarea "جرّب الطعم الغني والرطب مع لمسة كريمية ساحرة تجعل كل لقمة تجربة لا تُنسى"
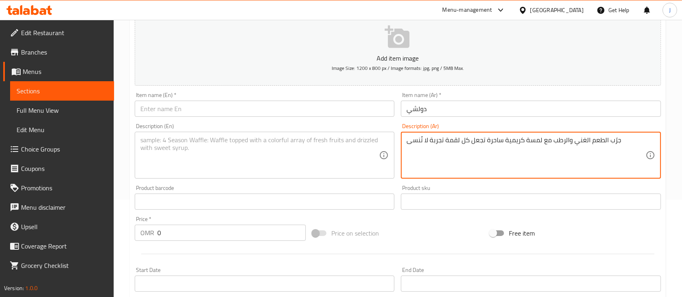
scroll to position [108, 0]
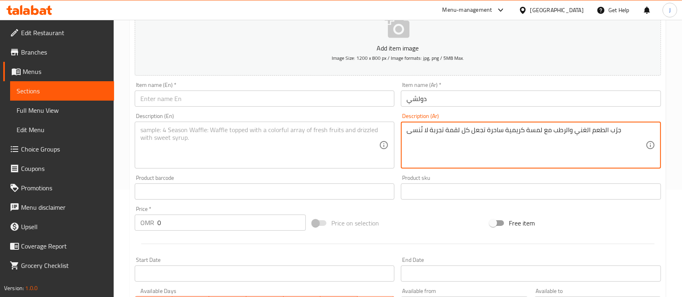
type textarea "جرّب الطعم الغني والرطب مع لمسة كريمية ساحرة تجعل كل لقمة تجربة لا تُنسى"
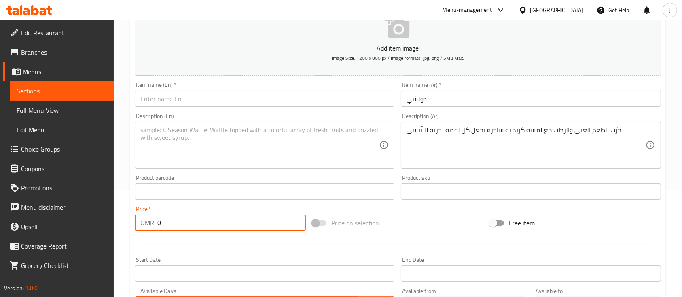
drag, startPoint x: 193, startPoint y: 221, endPoint x: 149, endPoint y: 220, distance: 44.5
click at [150, 220] on div "OMR 0 Price *" at bounding box center [220, 223] width 171 height 16
type input "1.5"
click at [192, 123] on div "Description (En)" at bounding box center [265, 145] width 260 height 47
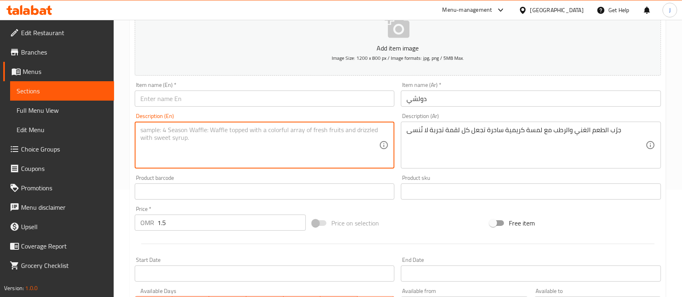
paste textarea "Experience the rich, moist taste with a charming creamy touch that makes every …"
type textarea "Experience the rich, moist taste with a charming creamy touch that makes every …"
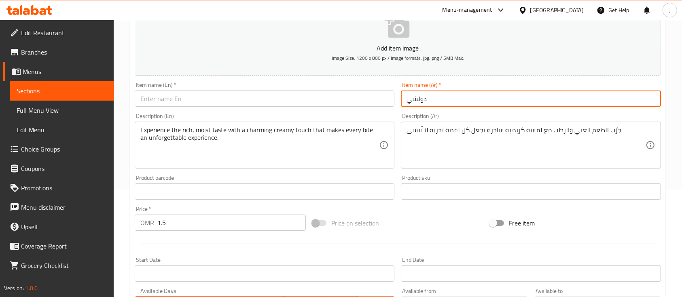
click at [435, 95] on input "دولشي" at bounding box center [531, 99] width 260 height 16
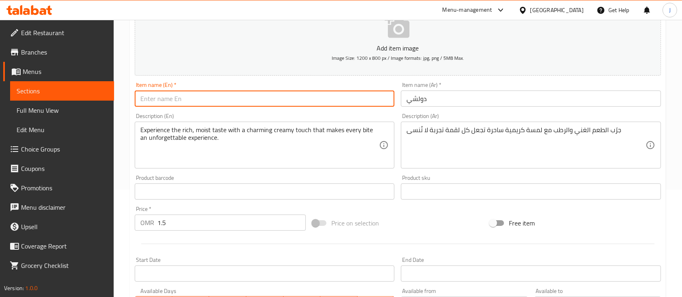
click at [226, 107] on input "text" at bounding box center [265, 99] width 260 height 16
paste input "Dolce"
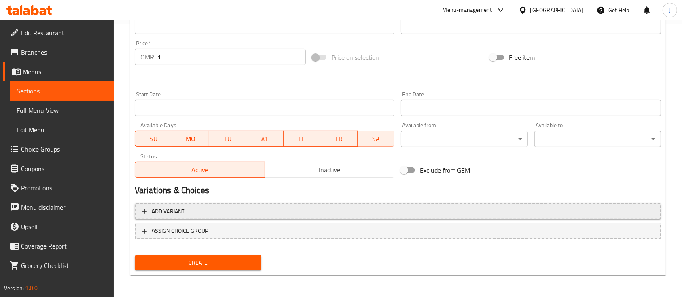
scroll to position [274, 0]
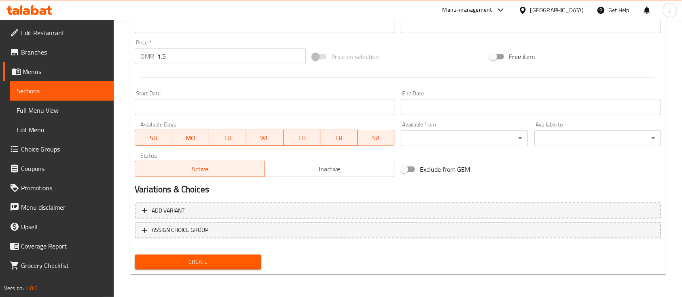
type input "Dolce"
click at [212, 263] on span "Create" at bounding box center [198, 262] width 114 height 10
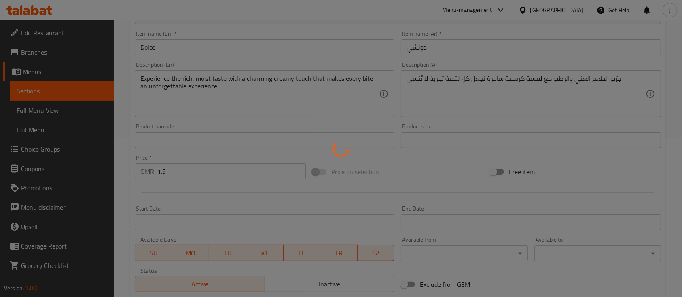
scroll to position [0, 0]
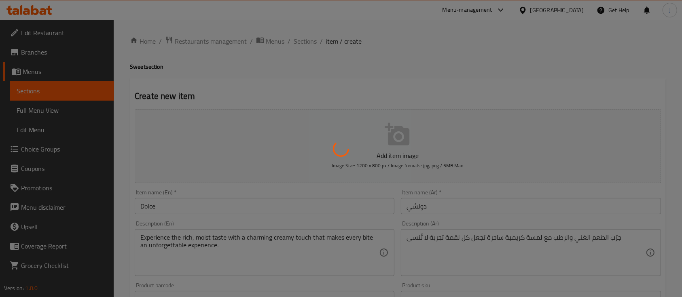
type input "0"
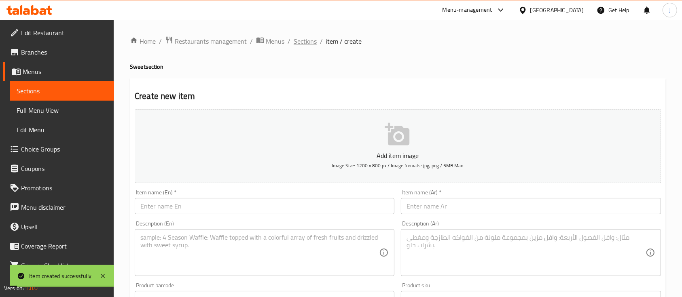
click at [309, 44] on span "Sections" at bounding box center [305, 41] width 23 height 10
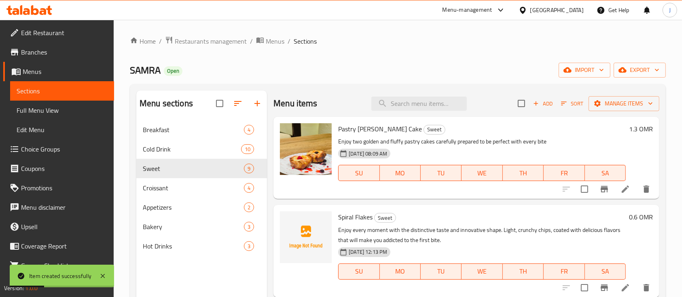
scroll to position [108, 0]
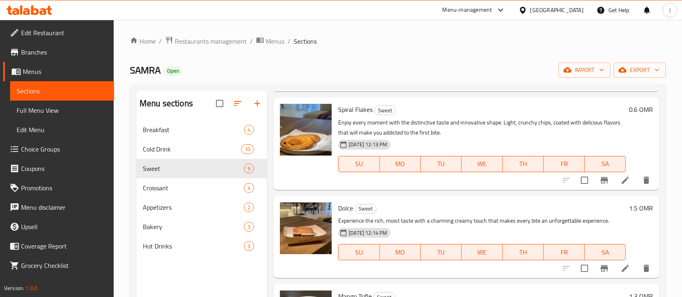
drag, startPoint x: 510, startPoint y: 111, endPoint x: 492, endPoint y: 112, distance: 18.2
click at [510, 111] on h6 "Spiral Flakes Sweet" at bounding box center [482, 109] width 288 height 11
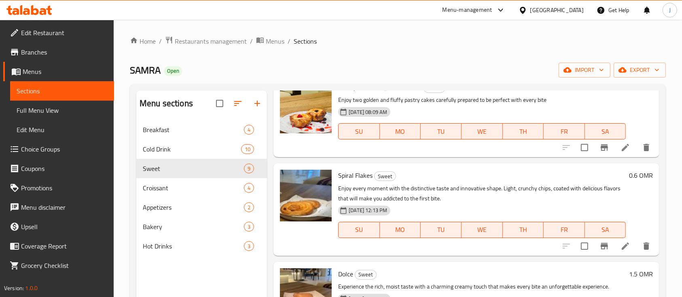
scroll to position [0, 0]
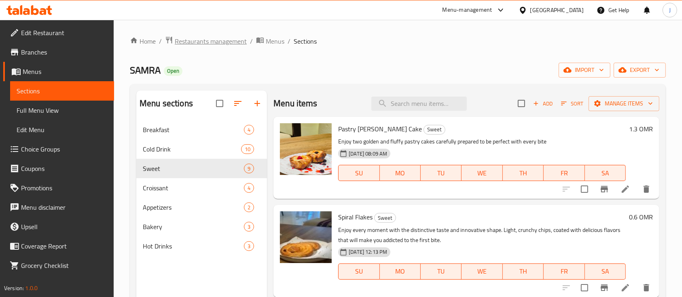
click at [226, 42] on span "Restaurants management" at bounding box center [211, 41] width 72 height 10
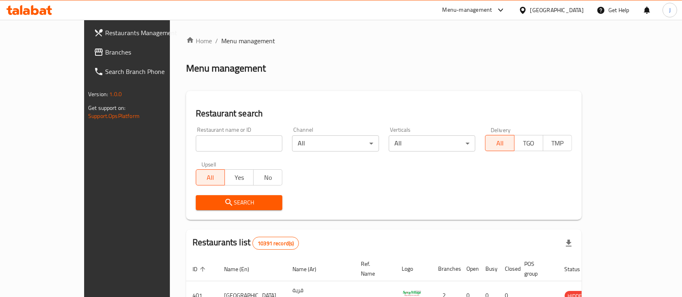
click at [105, 52] on span "Branches" at bounding box center [148, 52] width 87 height 10
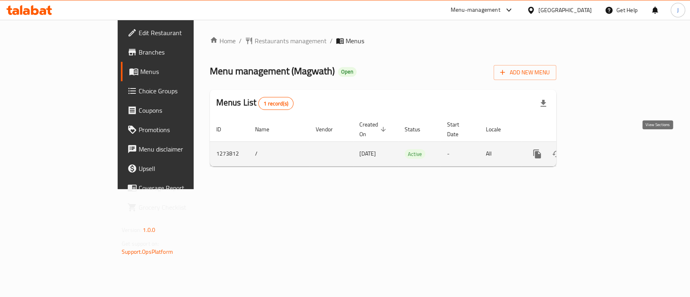
click at [601, 149] on icon "enhanced table" at bounding box center [596, 154] width 10 height 10
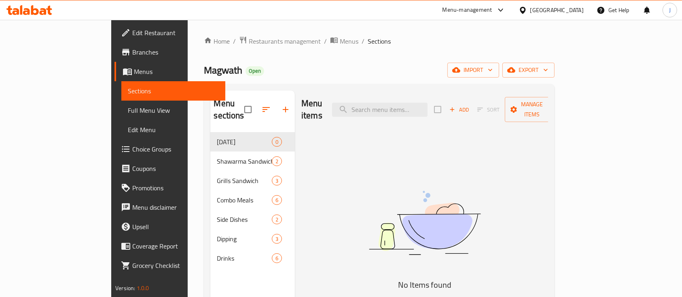
click at [533, 132] on div "Menu items Add Sort Manage items No Items found" at bounding box center [421, 239] width 253 height 297
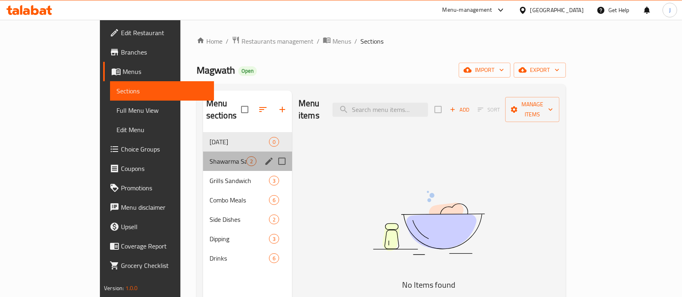
click at [203, 155] on div "Shawarma Sandwich 2" at bounding box center [247, 161] width 89 height 19
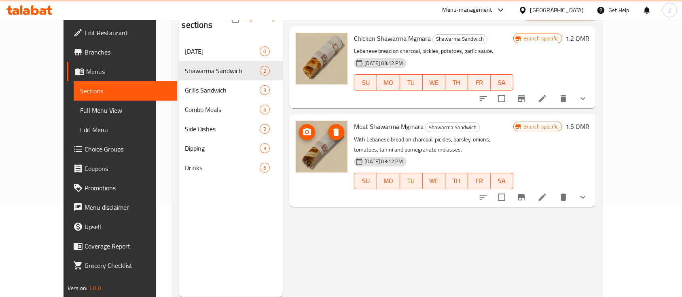
scroll to position [108, 0]
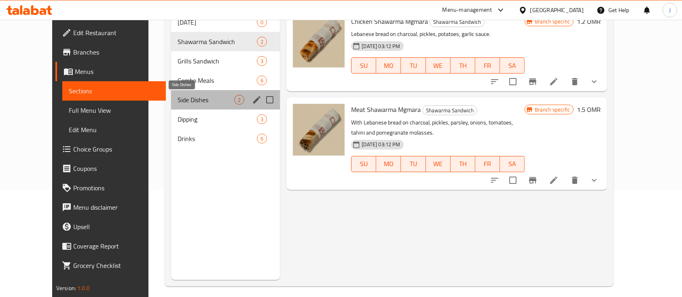
click at [178, 102] on span "Side Dishes" at bounding box center [206, 100] width 57 height 10
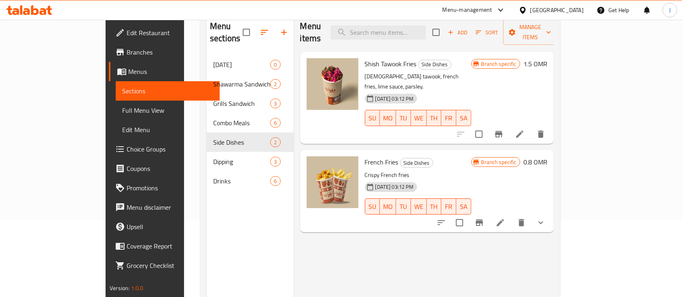
scroll to position [54, 0]
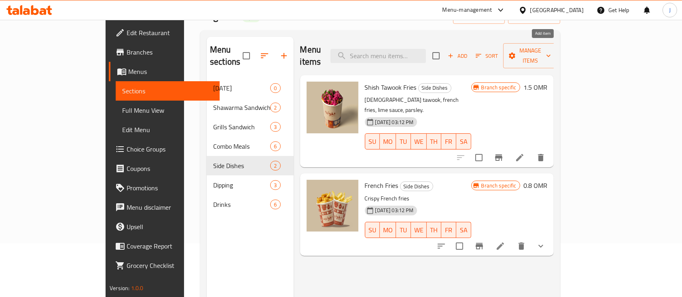
click at [468, 51] on span "Add" at bounding box center [457, 55] width 22 height 9
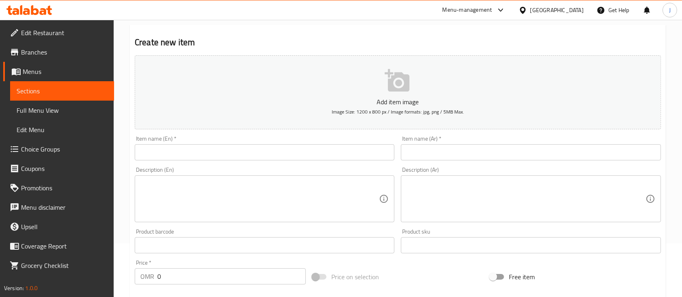
click at [442, 154] on input "text" at bounding box center [531, 152] width 260 height 16
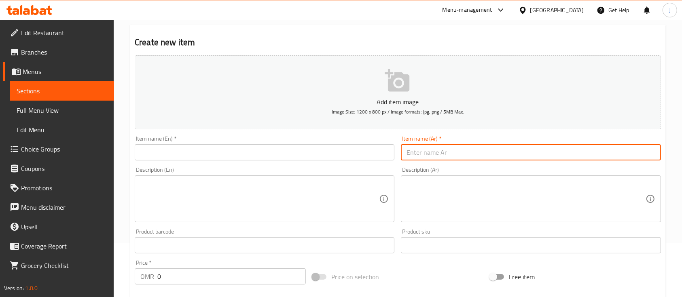
paste input "شاورما دجاج فـ الحمص :صحن شاورما دجاج مع حمص الشمندر الكريمي، بطاطس، خبز، وصوص …"
type input "شاورما دجاج فـ الحمص :صحن شاورما دجاج مع حمص الشمندر الكريمي، بطاطس، خبز، وصوص …"
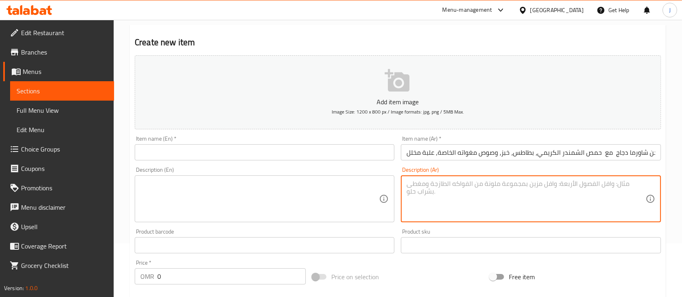
click at [444, 204] on textarea at bounding box center [525, 199] width 239 height 38
paste textarea "شاورما دجاج فـ الحمص :صحن شاورما دجاج مع حمص الشمندر الكريمي، بطاطس، خبز، وصوص …"
drag, startPoint x: 566, startPoint y: 184, endPoint x: 631, endPoint y: 180, distance: 64.4
click at [631, 180] on div "شاورما دجاج فـ الحمص :صحن شاورما دجاج مع حمص الشمندر الكريمي، بطاطس، خبز، وصوص …" at bounding box center [531, 199] width 260 height 47
type textarea "صحن شاورما دجاج مع حمص الشمندر الكريمي، بطاطس، خبز، وصوص مغواته الخاصة, علبة مخ…"
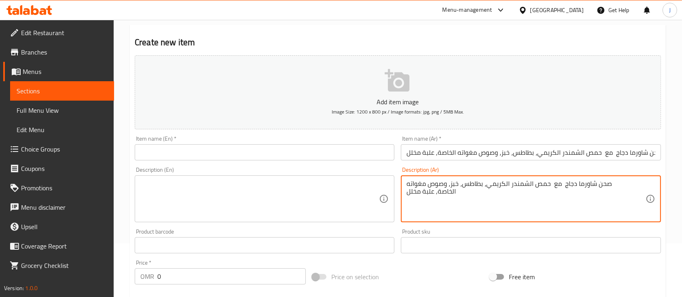
click at [516, 157] on input "شاورما دجاج فـ الحمص :صحن شاورما دجاج مع حمص الشمندر الكريمي، بطاطس، خبز، وصوص …" at bounding box center [531, 152] width 260 height 16
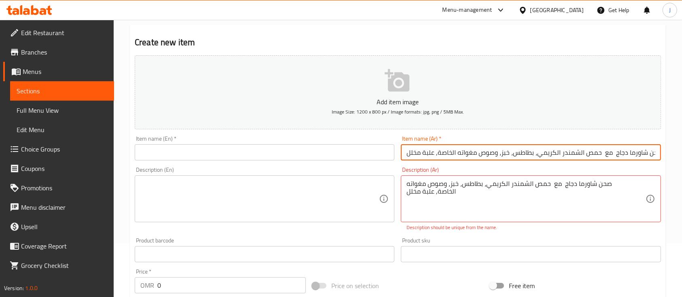
paste input "text"
type input "شاورما دجاج فـ ال[GEOGRAPHIC_DATA]"
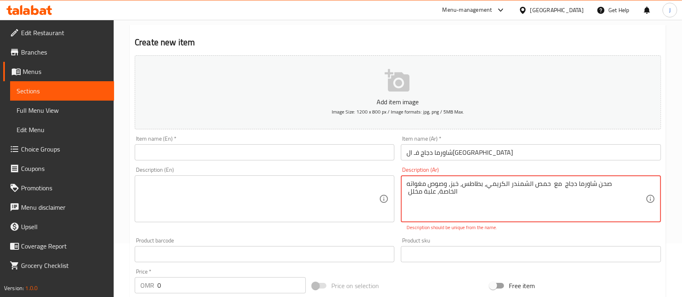
type textarea "صحن شاورما دجاج مع حمص الشمندر الكريمي، بطاطس، خبز، وصوص مغواته الخاصة, علبة مخ…"
click at [284, 203] on textarea at bounding box center [259, 199] width 239 height 38
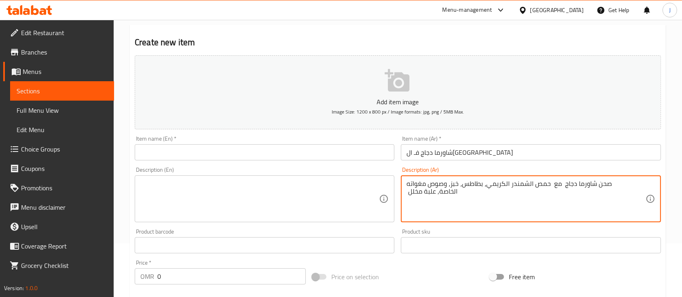
click at [171, 193] on textarea at bounding box center [259, 199] width 239 height 38
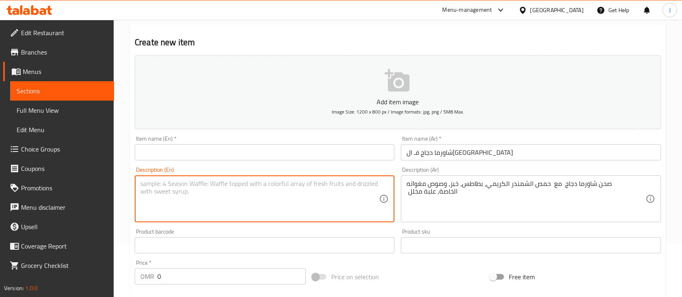
paste textarea "Chicken shawarma plate with creamy beetroot hummus, fries, bread, and Magawat's…"
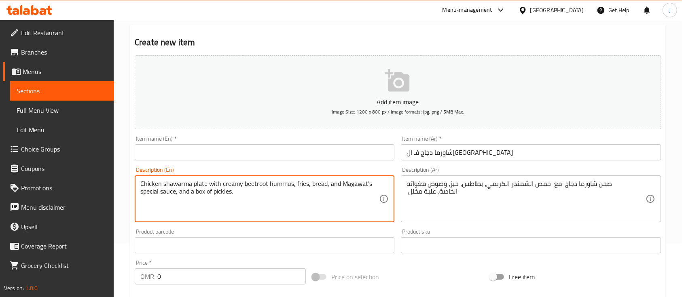
type textarea "Chicken shawarma plate with creamy beetroot hummus, fries, bread, and Magawat's…"
click at [473, 149] on input "شاورما دجاج فـ ال[GEOGRAPHIC_DATA]" at bounding box center [531, 152] width 260 height 16
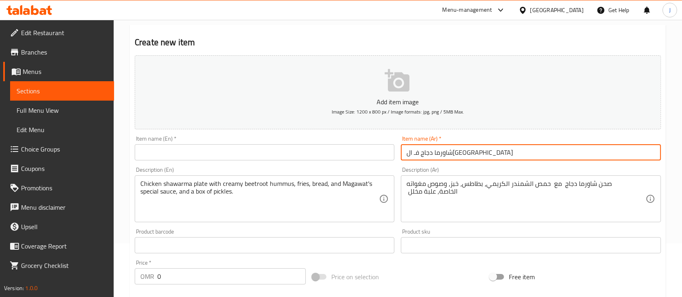
click at [176, 144] on div "Item name (En)   * Item name (En) *" at bounding box center [265, 148] width 260 height 25
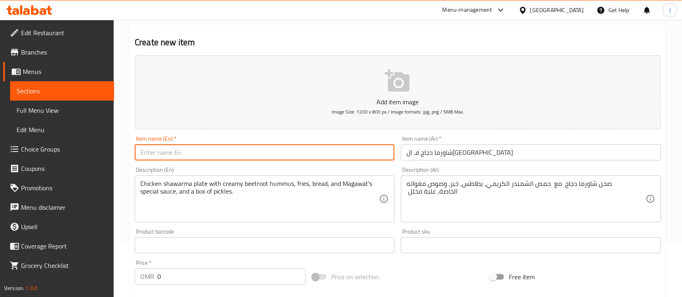
click at [175, 148] on input "text" at bounding box center [265, 152] width 260 height 16
paste input "Chicken shawarma in hummus"
click at [165, 153] on input "Chicken shawarma in hummus" at bounding box center [265, 152] width 260 height 16
click at [203, 156] on input "Chicken Shawarma in hummus" at bounding box center [265, 152] width 260 height 16
type input "Chicken Shawarma in Hummus"
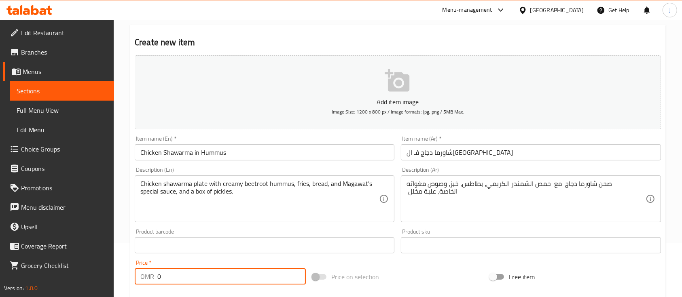
drag, startPoint x: 174, startPoint y: 283, endPoint x: 139, endPoint y: 280, distance: 35.3
click at [139, 280] on div "OMR 0 Price *" at bounding box center [220, 277] width 171 height 16
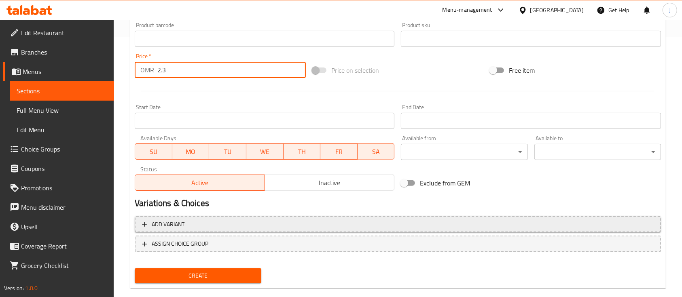
scroll to position [274, 0]
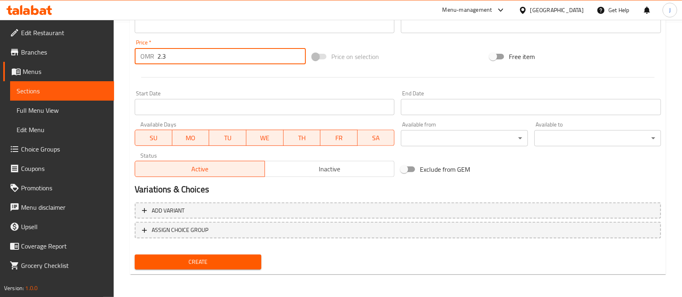
type input "2.3"
click at [212, 264] on span "Create" at bounding box center [198, 262] width 114 height 10
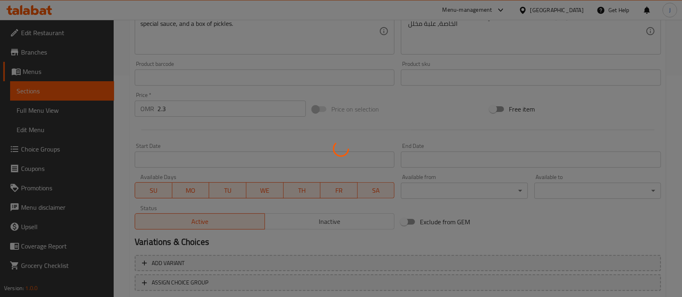
scroll to position [58, 0]
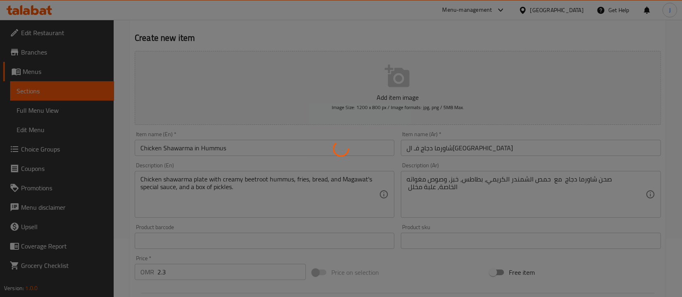
type input "0"
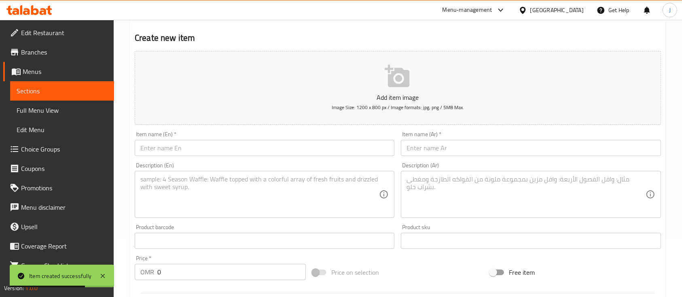
click at [493, 148] on input "text" at bounding box center [531, 148] width 260 height 16
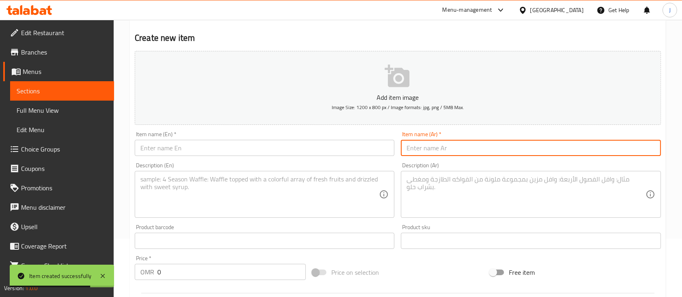
paste input "شاورما لحم فـ الحمص"
type input "شاورما لحم فـ الحمص"
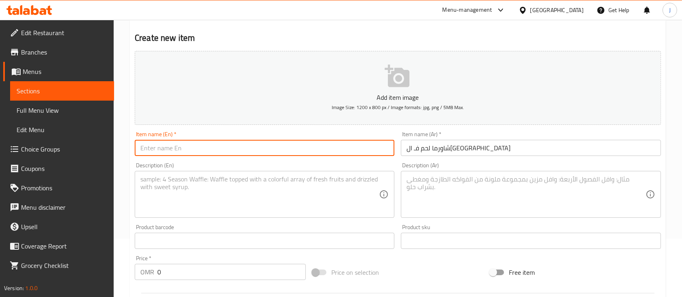
click at [212, 142] on input "text" at bounding box center [265, 148] width 260 height 16
paste input "Meat shawarma in hummus"
click at [159, 149] on input "Meat shawarma in hummus" at bounding box center [265, 148] width 260 height 16
click at [197, 148] on input "Meat Shawarma in hummus" at bounding box center [265, 148] width 260 height 16
type input "Meat Shawarma in Hummus"
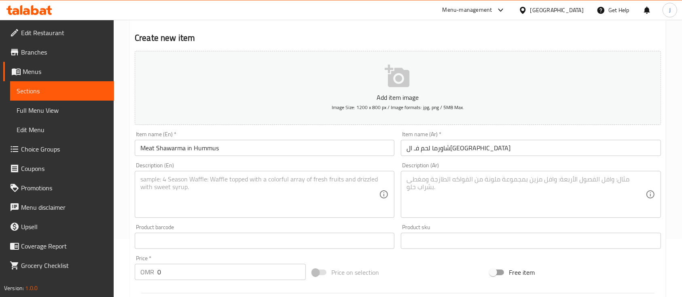
click at [489, 190] on textarea at bounding box center [525, 195] width 239 height 38
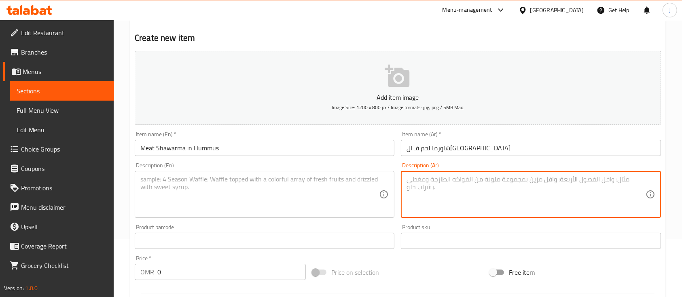
paste textarea "صحن شاورما لحم مع حمص الشمندر الكريمي، بطاطس، خبز، وصوص طحينيه الخاصة, علبة مخلل"
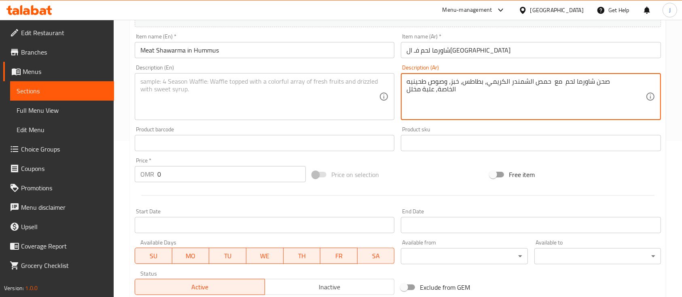
scroll to position [166, 0]
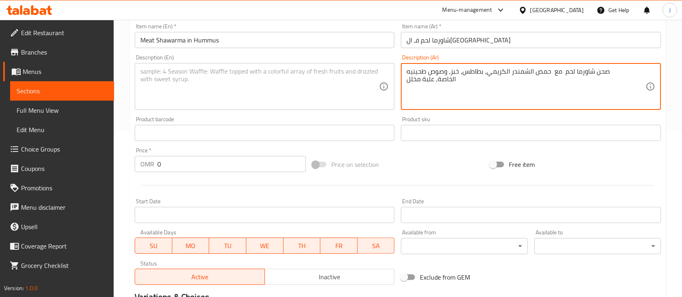
type textarea "صحن شاورما لحم مع حمص الشمندر الكريمي، بطاطس، خبز، وصوص طحينيه الخاصة, علبة مخلل"
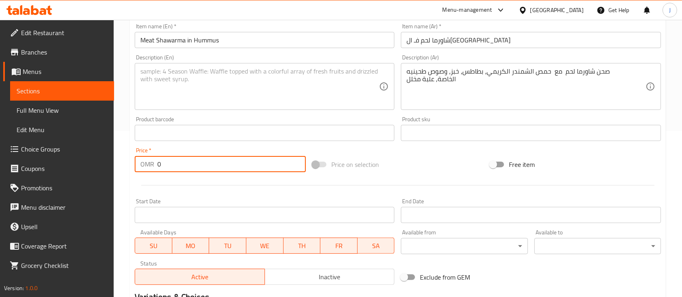
drag, startPoint x: 188, startPoint y: 167, endPoint x: 87, endPoint y: 167, distance: 101.5
click at [87, 167] on div "Edit Restaurant Branches Menus Sections Full Menu View Edit Menu Choice Groups …" at bounding box center [341, 130] width 682 height 552
type input "2.75"
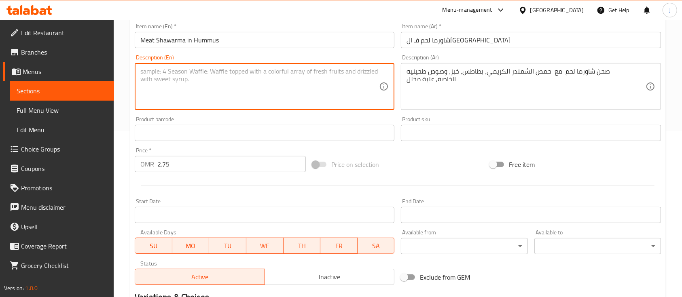
click at [240, 81] on textarea at bounding box center [259, 87] width 239 height 38
paste textarea "Meat shawarma plate with creamy beetroot hummus, potatoes, bread, and special t…"
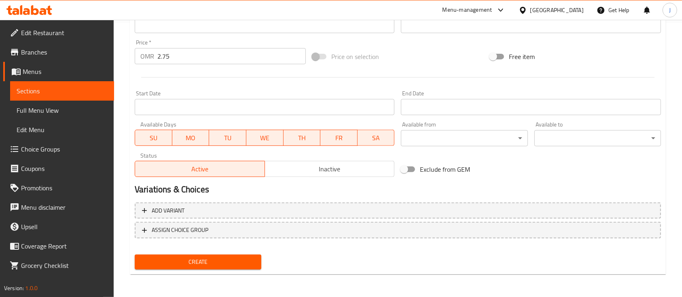
type textarea "Meat shawarma plate with creamy beetroot hummus, potatoes, bread, and special t…"
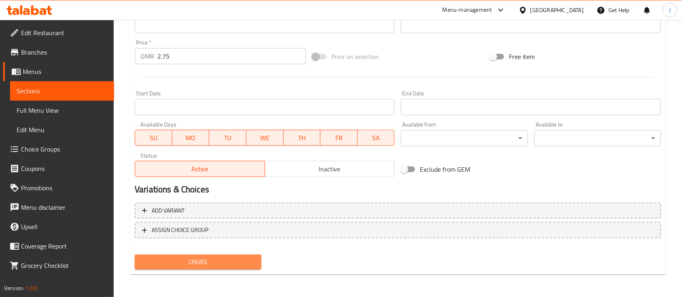
click at [226, 263] on span "Create" at bounding box center [198, 262] width 114 height 10
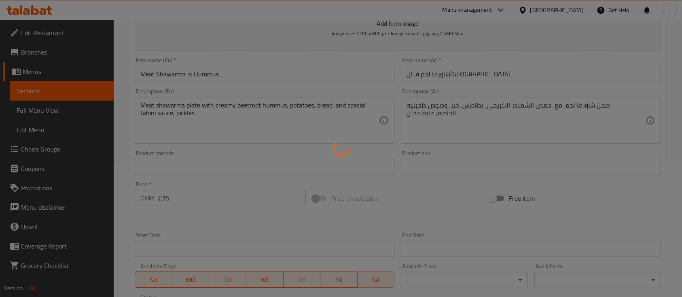
scroll to position [58, 0]
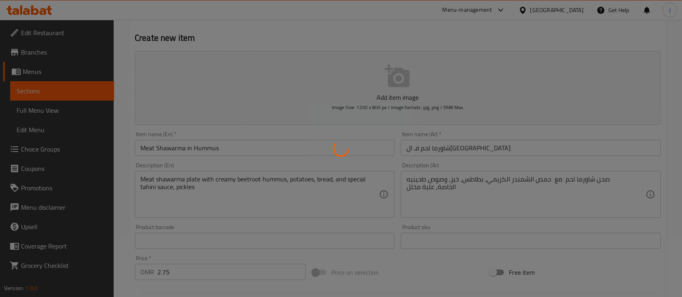
type input "0"
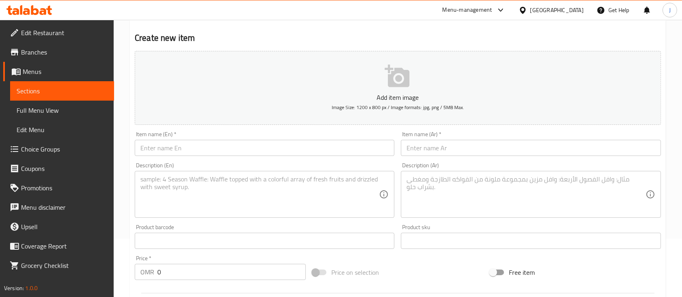
drag, startPoint x: 504, startPoint y: 196, endPoint x: 495, endPoint y: 195, distance: 8.2
click at [504, 196] on textarea at bounding box center [525, 195] width 239 height 38
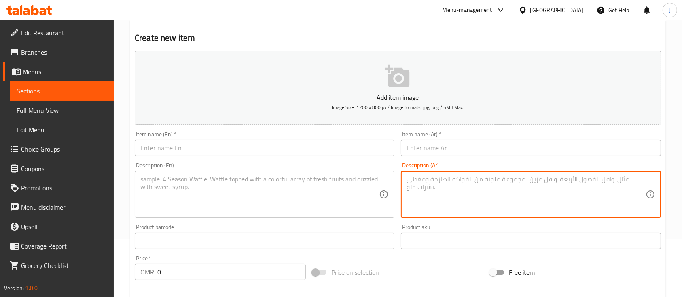
click at [440, 146] on input "text" at bounding box center [531, 148] width 260 height 16
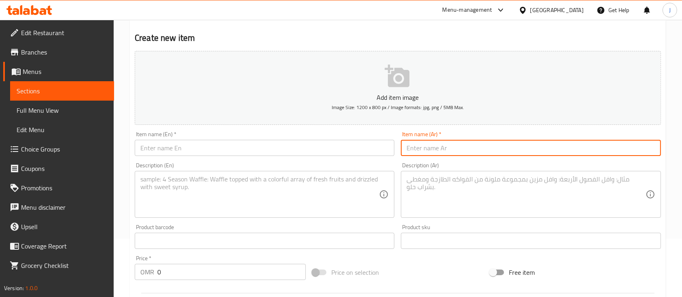
paste input "مجمرة تكه لحم"
type input "مجمرة تكه لحم"
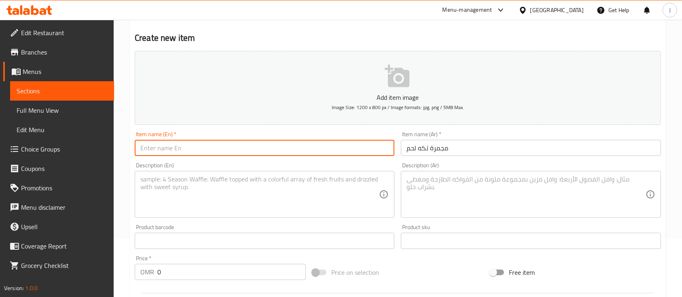
click at [159, 149] on input "text" at bounding box center [265, 148] width 260 height 16
paste input "majmarat"
click at [178, 148] on input "Meat Tikka majmarat" at bounding box center [265, 148] width 260 height 16
type input "Meat Tikka Majmarat"
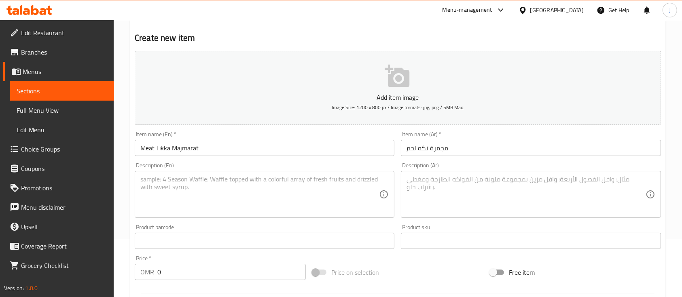
click at [195, 175] on div "Description (En)" at bounding box center [265, 194] width 260 height 47
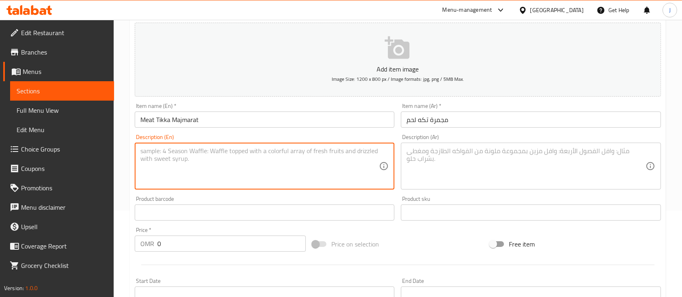
scroll to position [87, 0]
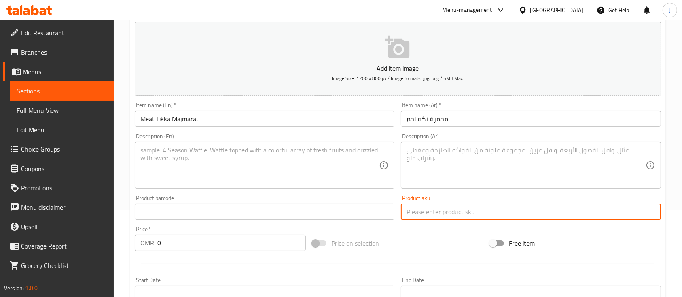
click at [520, 216] on input "text" at bounding box center [531, 212] width 260 height 16
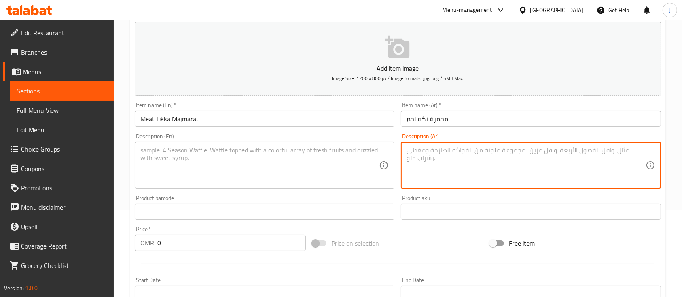
click at [454, 154] on textarea at bounding box center [525, 165] width 239 height 38
paste textarea "كة لحم مشويّة على الفحم، مع صوص أفوكادو، طماطم، بقدونس، ولمسة دبس رمان تعطي نكه…"
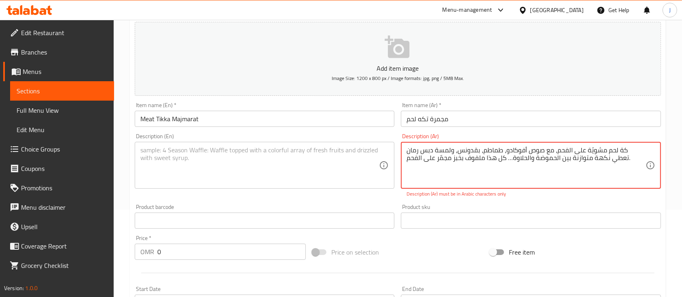
type textarea "كة لحم مشويّة على الفحم، مع صوص أفوكادو، طماطم، بقدونس، ولمسة دبس رمان تعطي نكه…"
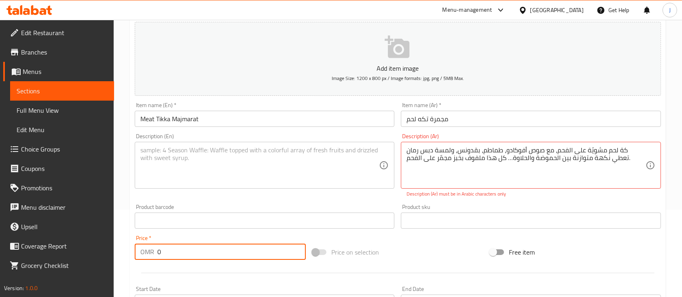
drag, startPoint x: 176, startPoint y: 245, endPoint x: 126, endPoint y: 248, distance: 49.8
click at [126, 248] on div "Home / Restaurants management / Menus / Sections / item / create Side Dishes se…" at bounding box center [398, 212] width 568 height 561
type input "1.75"
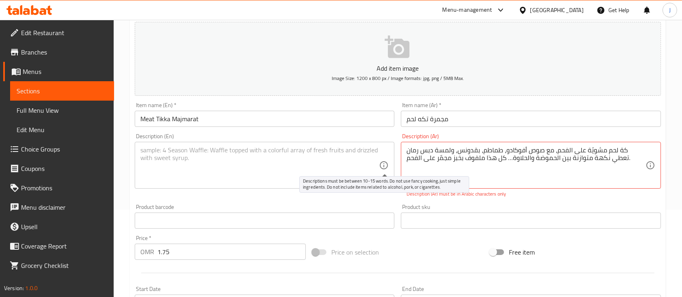
click at [381, 161] on icon at bounding box center [384, 166] width 10 height 10
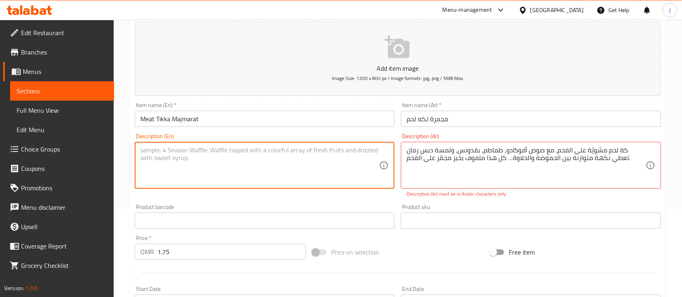
click at [341, 165] on textarea at bounding box center [259, 165] width 239 height 38
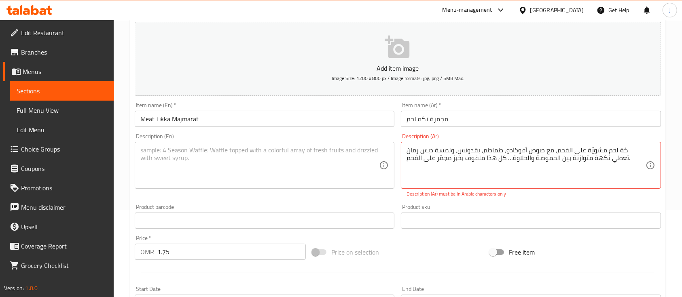
click at [647, 150] on div "كة لحم مشويّة على الفحم، مع صوص أفوكادو، طماطم، بقدونس، ولمسة دبس رمان تعطي نكه…" at bounding box center [531, 165] width 260 height 47
click at [641, 150] on textarea "كة لحم مشويّة على الفحم، مع صوص أفوكادو، طماطم، بقدونس، ولمسة دبس رمان تعطي نكه…" at bounding box center [525, 165] width 239 height 38
click at [644, 150] on textarea "كة لحم مشويّة على الفحم، مع صوص أفوكادو، طماطم، بقدونس، ولمسة دبس رمان تعطي نكه…" at bounding box center [525, 165] width 239 height 38
click at [642, 151] on textarea "كة لحم مشويّة على الفحم، مع صوص أفوكادو، طماطم، بقدونس، ولمسة دبس رمان تعطي نكه…" at bounding box center [525, 165] width 239 height 38
click at [629, 152] on textarea "تكة لحم مشويّة على الفحم، مع صوص أفوكادو، طماطم، بقدونس، ولمسة دبس رمان تعطي نك…" at bounding box center [525, 165] width 239 height 38
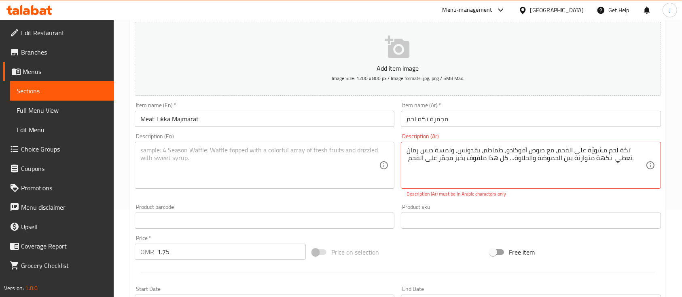
click at [384, 193] on div "Description (En) Description (En)" at bounding box center [264, 165] width 266 height 71
click at [428, 180] on textarea "تكة لحم مشويّة على الفحم، مع صوص أفوكادو، طماطم، بقدونس، ولمسة دبس رمان تعطي نك…" at bounding box center [525, 165] width 239 height 38
click at [349, 187] on div "Description (En)" at bounding box center [265, 165] width 260 height 47
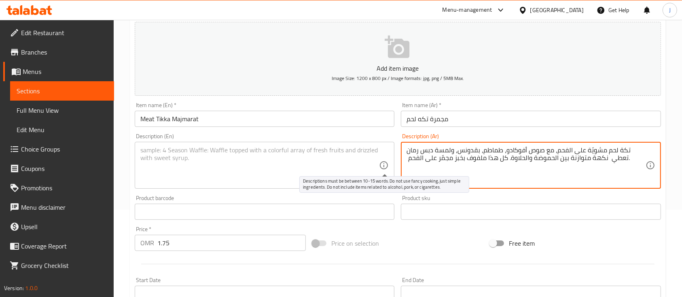
type textarea "تكة لحم مشويّة على الفحم، مع صوص أفوكادو، طماطم، بقدونس، ولمسة دبس رمان تعطي نك…"
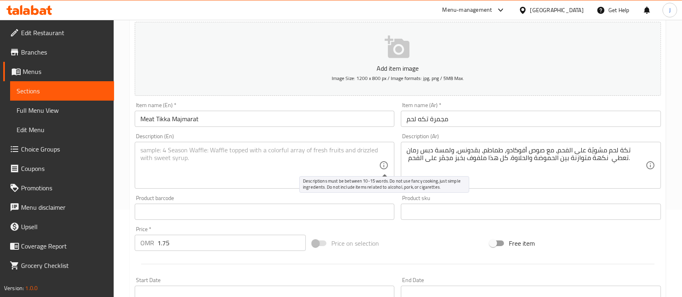
click at [379, 169] on icon at bounding box center [384, 166] width 10 height 10
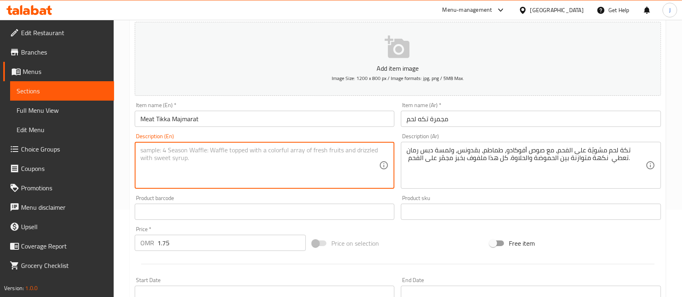
click at [202, 161] on textarea at bounding box center [259, 165] width 239 height 38
paste textarea "Charcoal-grilled lamb tikka with avocado sauce, tomatoes, parsley, and a touch …"
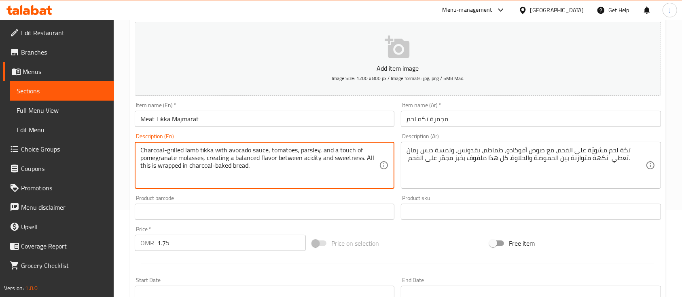
scroll to position [274, 0]
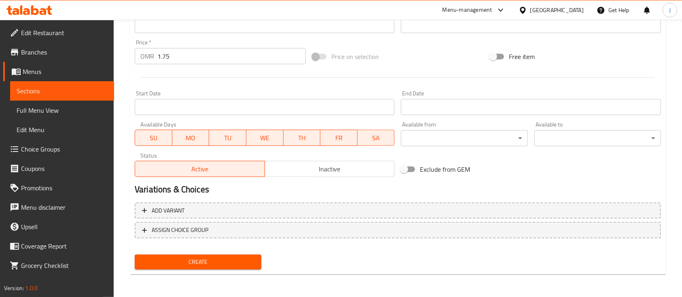
type textarea "Charcoal-grilled lamb tikka with avocado sauce, tomatoes, parsley, and a touch …"
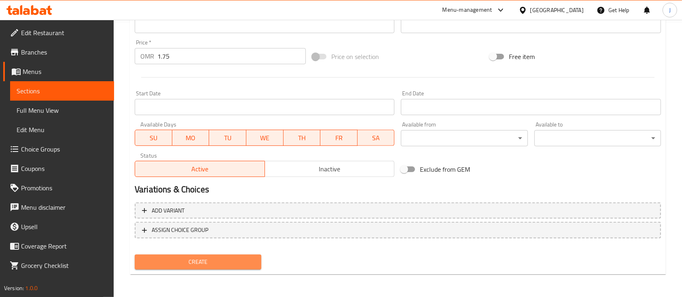
click at [200, 261] on span "Create" at bounding box center [198, 262] width 114 height 10
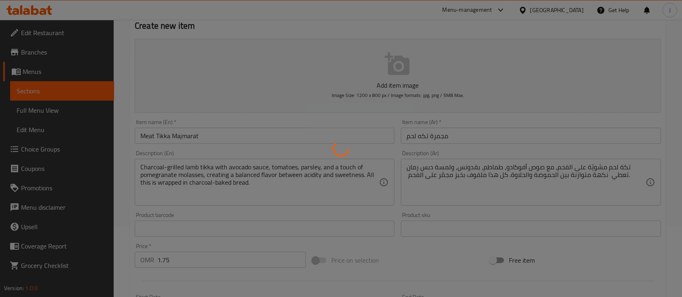
scroll to position [0, 0]
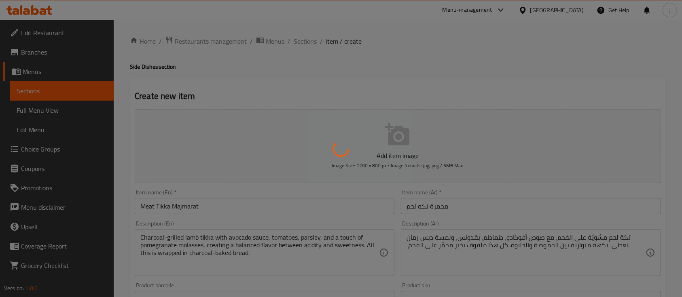
type input "0"
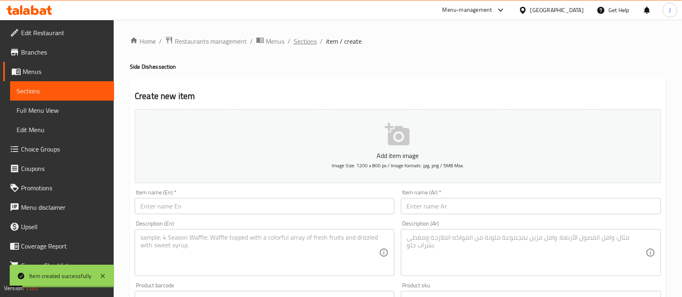
click at [310, 46] on span "Sections" at bounding box center [305, 41] width 23 height 10
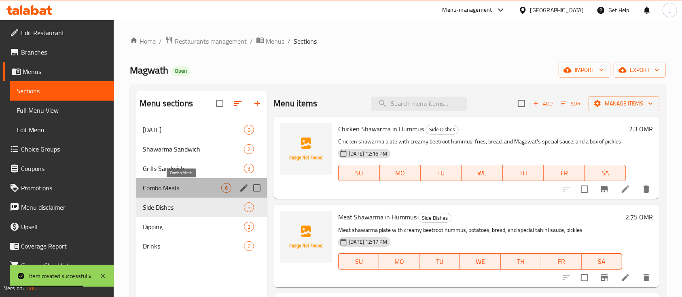
click at [182, 189] on span "Combo Meals" at bounding box center [182, 188] width 78 height 10
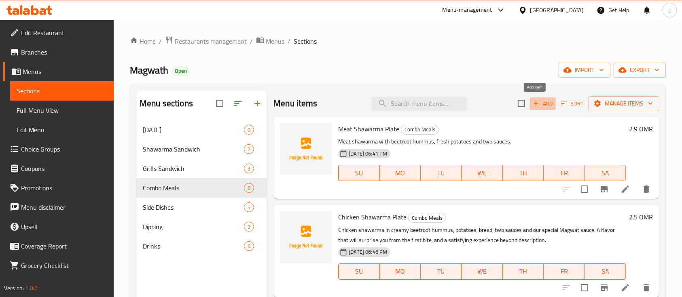
click at [540, 104] on span "Add" at bounding box center [543, 103] width 22 height 9
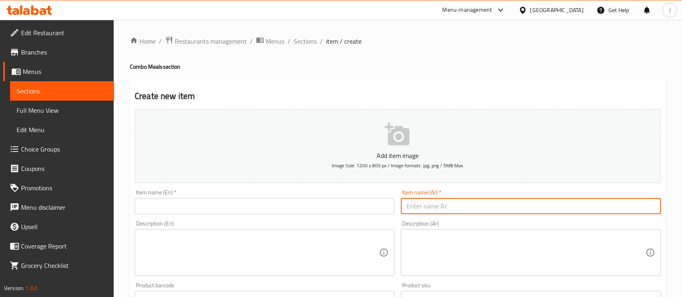
click at [521, 201] on input "text" at bounding box center [531, 206] width 260 height 16
paste input "وجبة مجمرة تكه لحم"
type input "وجبة مجمرة تكه لحم"
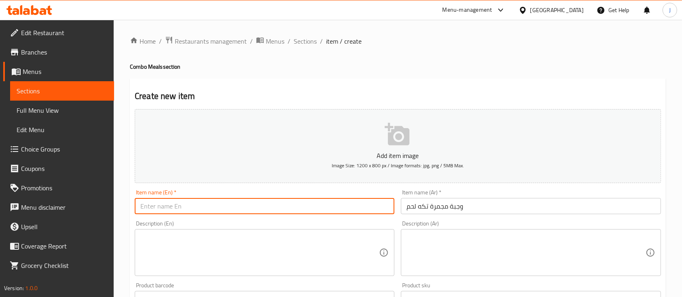
click at [209, 202] on input "text" at bounding box center [265, 206] width 260 height 16
paste input "Lamb tikka meal"
click at [159, 208] on input "Lamb tikka meal" at bounding box center [265, 206] width 260 height 16
click at [180, 205] on input "Lamb Tikka meal" at bounding box center [265, 206] width 260 height 16
paste input "majmarat"
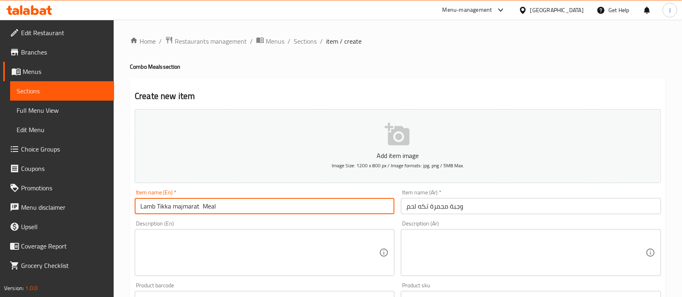
click at [176, 209] on input "Lamb Tikka majmarat Meal" at bounding box center [265, 206] width 260 height 16
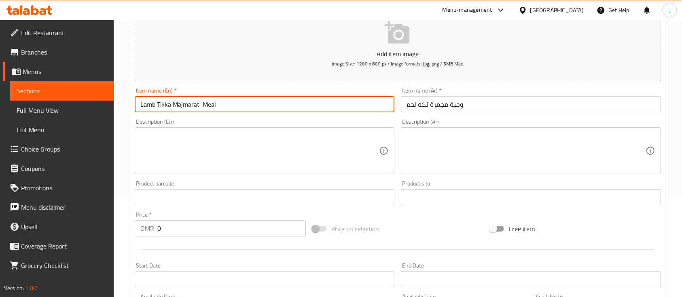
scroll to position [131, 0]
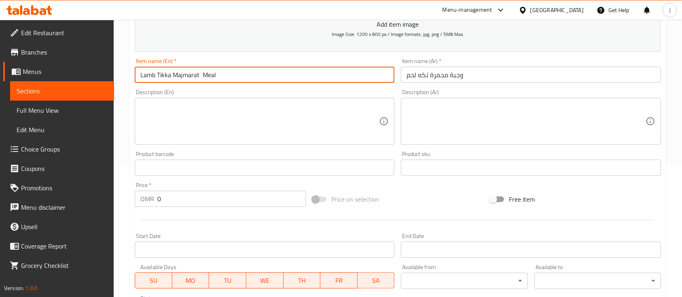
type input "Lamb Tikka Majmarat Meal"
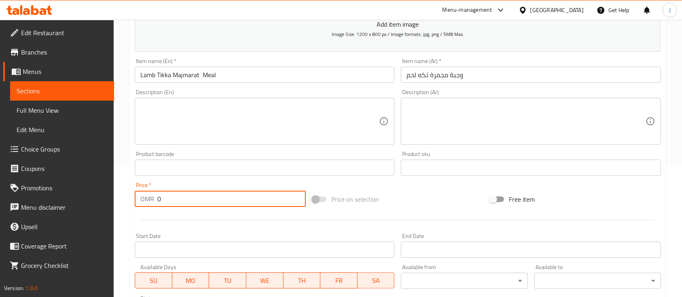
drag, startPoint x: 168, startPoint y: 207, endPoint x: 141, endPoint y: 200, distance: 28.0
click at [141, 200] on div "OMR 0 Price *" at bounding box center [220, 199] width 171 height 16
type input "2.5"
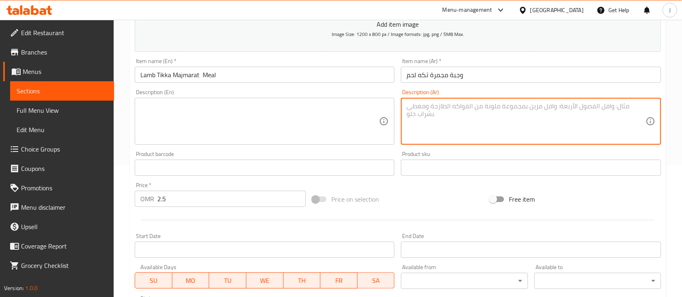
click at [541, 107] on textarea at bounding box center [525, 121] width 239 height 38
paste textarea "ساندويتش تكه لحم مشوي على الفحم، ملفوف بخبز المجمرة ، ومعاه علبة صوص أفوكادو ال…"
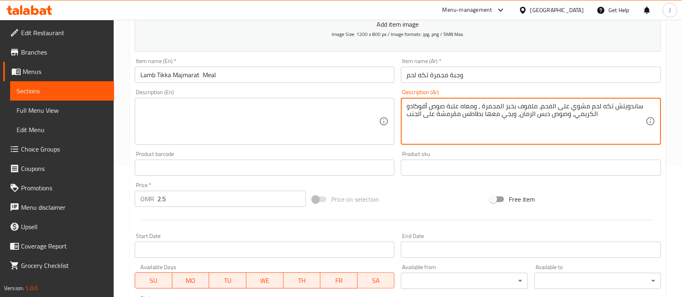
type textarea "ساندويتش تكه لحم مشوي على الفحم، ملفوف بخبز المجمرة ، ومعاه علبة صوص أفوكادو ال…"
click at [206, 122] on textarea at bounding box center [259, 121] width 239 height 38
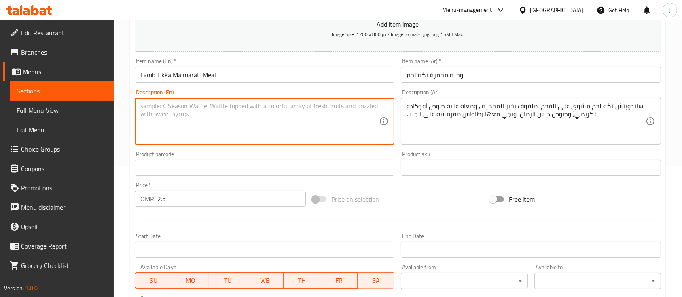
paste textarea "Charcoal-grilled lamb tikka sandwich, wrapped in tandoori bread, served with a …"
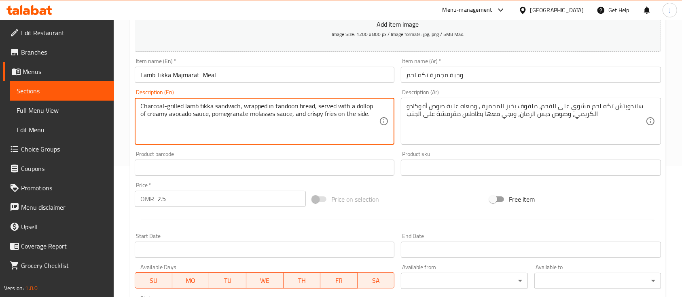
scroll to position [274, 0]
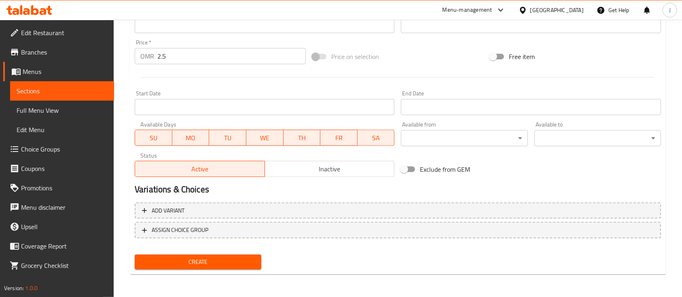
type textarea "Charcoal-grilled lamb tikka sandwich, wrapped in tandoori bread, served with a …"
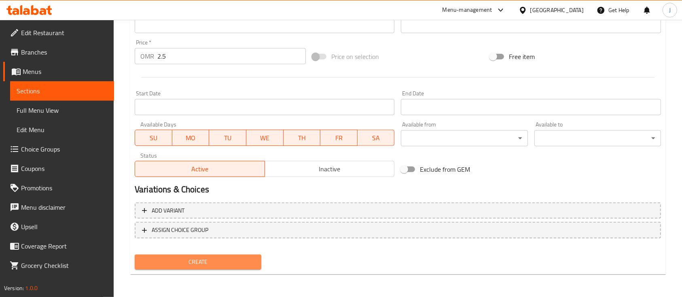
click at [220, 258] on span "Create" at bounding box center [198, 262] width 114 height 10
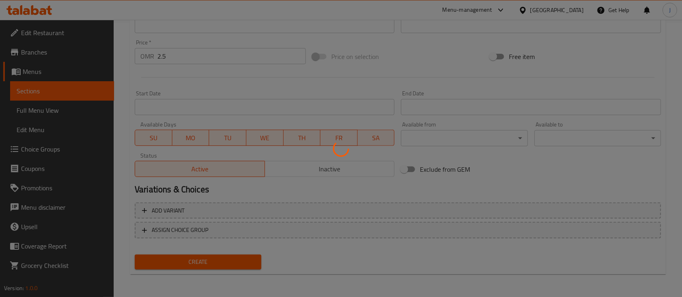
type input "0"
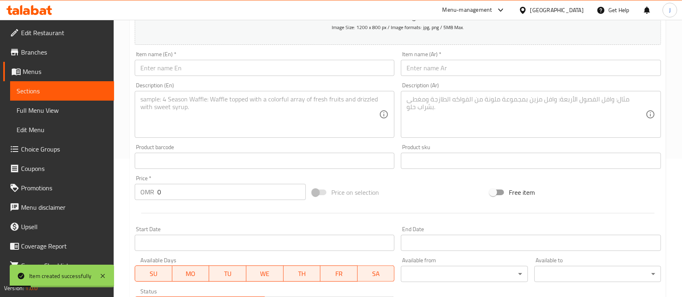
scroll to position [0, 0]
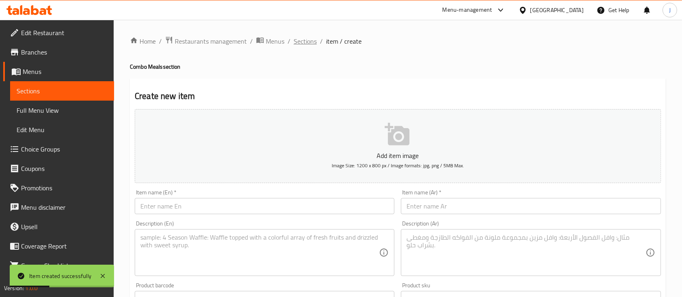
click at [303, 44] on span "Sections" at bounding box center [305, 41] width 23 height 10
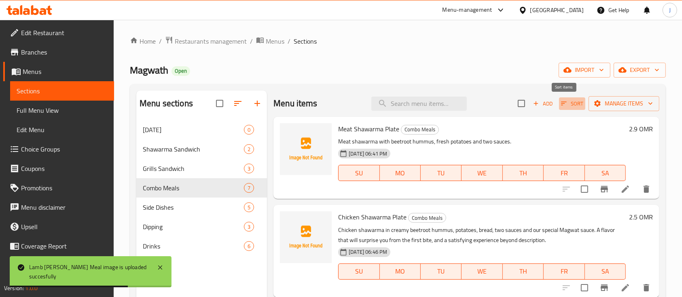
click at [560, 106] on icon "button" at bounding box center [563, 103] width 7 height 7
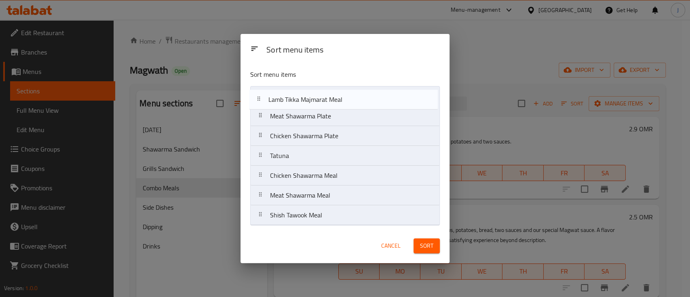
drag, startPoint x: 323, startPoint y: 141, endPoint x: 321, endPoint y: 101, distance: 40.1
click at [321, 101] on nav "Meat Shawarma Plate Chicken Shawarma Plate Lamb Tikka Majmarat Meal Tatuna Chic…" at bounding box center [345, 156] width 190 height 140
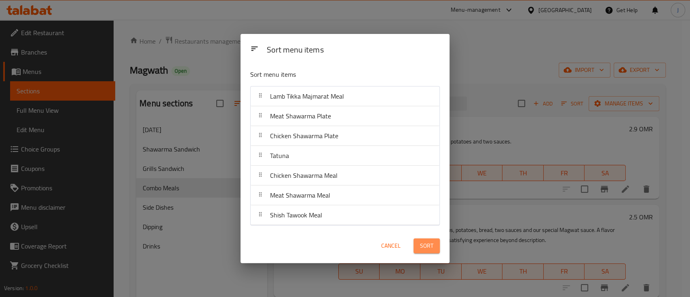
click at [429, 241] on span "Sort" at bounding box center [426, 246] width 13 height 10
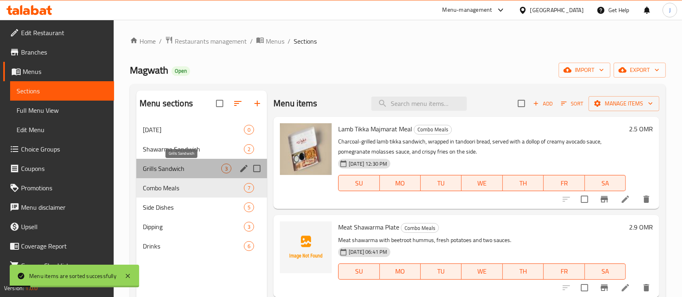
click at [180, 165] on span "Grills Sandwich" at bounding box center [182, 169] width 78 height 10
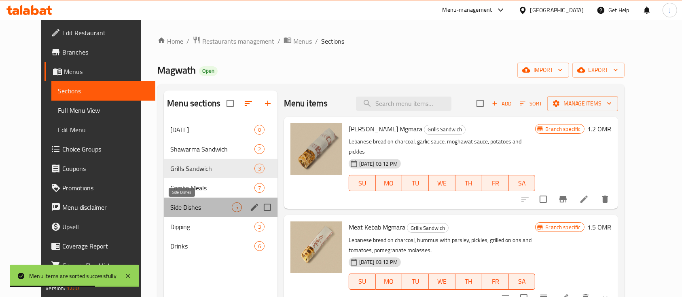
click at [174, 208] on span "Side Dishes" at bounding box center [200, 208] width 61 height 10
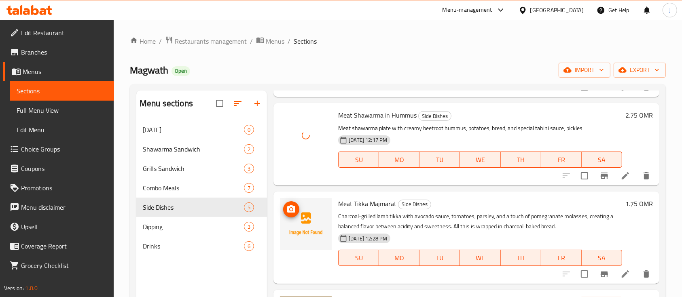
scroll to position [110, 0]
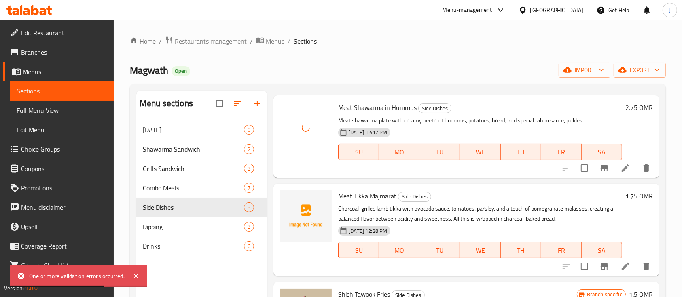
click at [512, 193] on div "Menu items Add Sort Manage items Chicken Shawarma in Hummus Side Dishes Chicken…" at bounding box center [463, 239] width 392 height 297
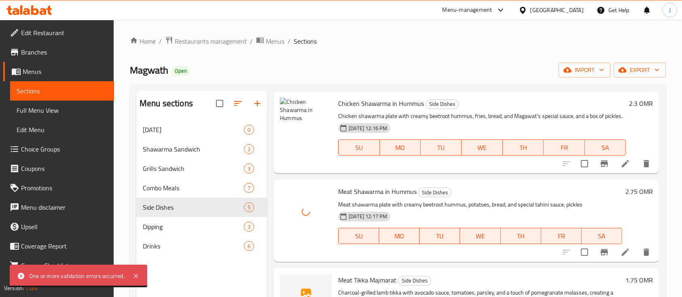
scroll to position [24, 0]
click at [621, 172] on li at bounding box center [625, 165] width 23 height 15
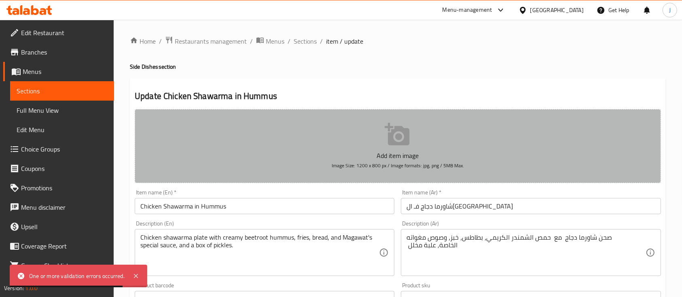
click at [341, 153] on p "Add item image" at bounding box center [397, 156] width 501 height 10
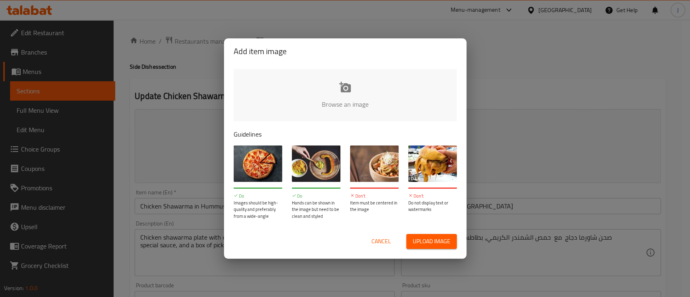
click at [336, 101] on input "file" at bounding box center [619, 107] width 770 height 76
type input "C:\fakepath\0R4A6539.jpg"
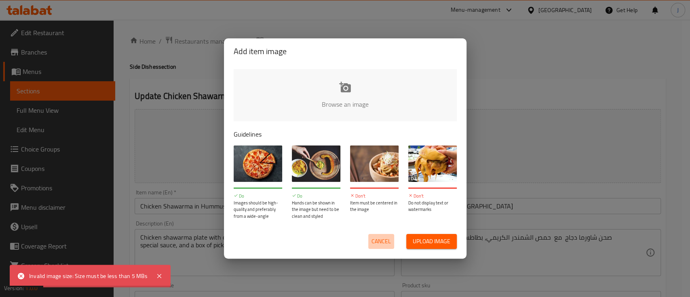
click at [376, 241] on span "Cancel" at bounding box center [381, 242] width 19 height 10
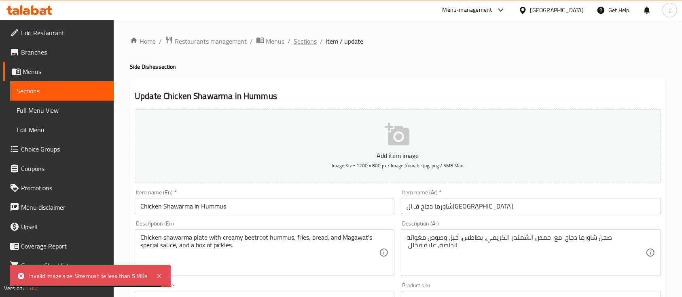
click at [298, 39] on span "Sections" at bounding box center [305, 41] width 23 height 10
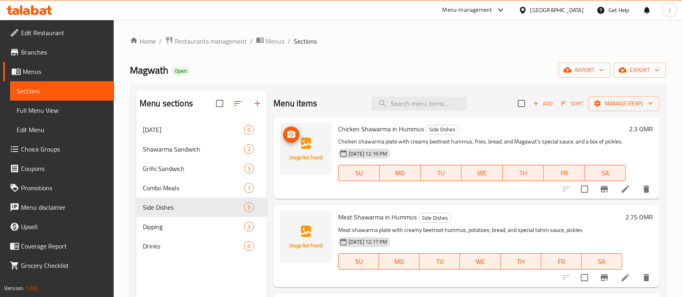
click at [305, 144] on img at bounding box center [306, 149] width 52 height 52
click at [293, 135] on icon "upload picture" at bounding box center [291, 135] width 10 height 10
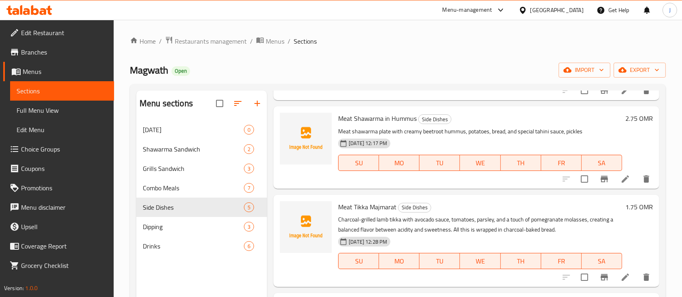
scroll to position [100, 0]
click at [295, 128] on icon "upload picture" at bounding box center [291, 123] width 10 height 10
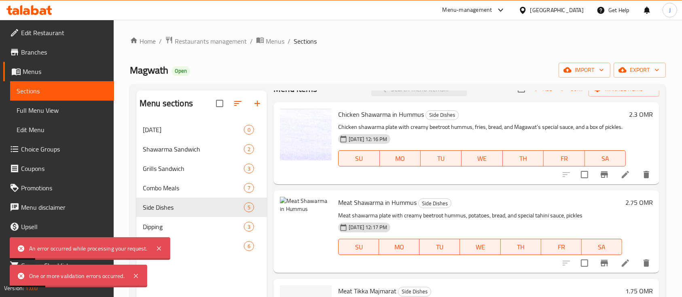
scroll to position [23, 0]
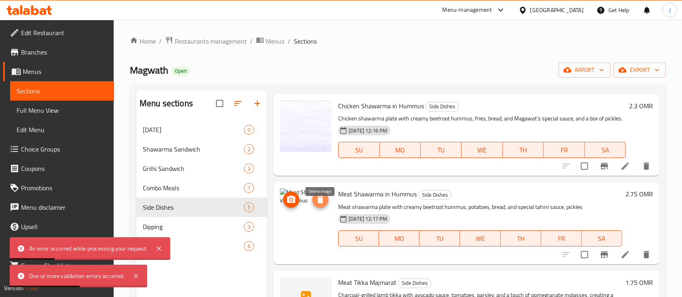
click at [324, 205] on icon "delete image" at bounding box center [320, 200] width 10 height 10
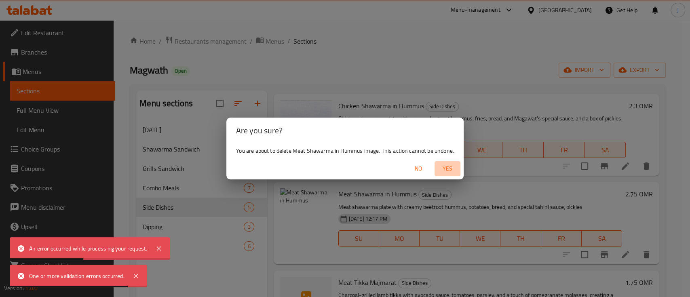
click at [444, 171] on span "Yes" at bounding box center [447, 169] width 19 height 10
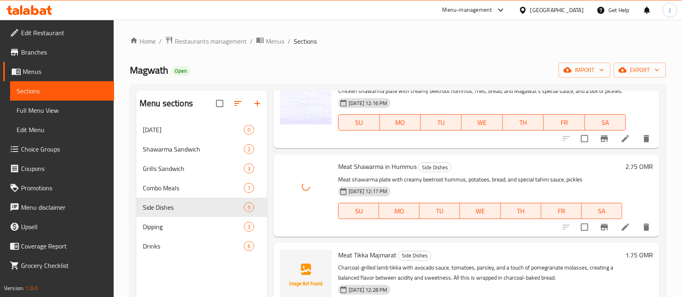
scroll to position [52, 0]
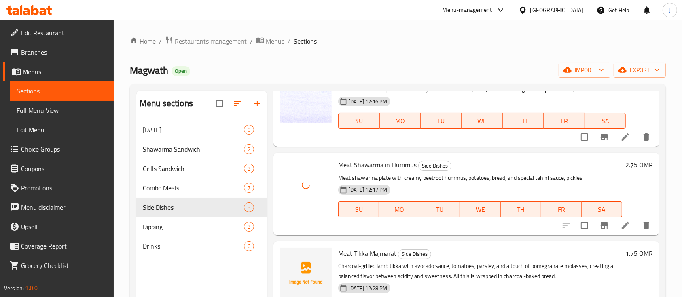
click at [642, 184] on div "2.75 OMR" at bounding box center [637, 193] width 31 height 69
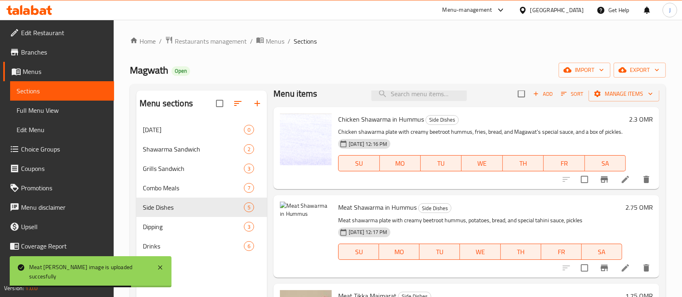
scroll to position [9, 0]
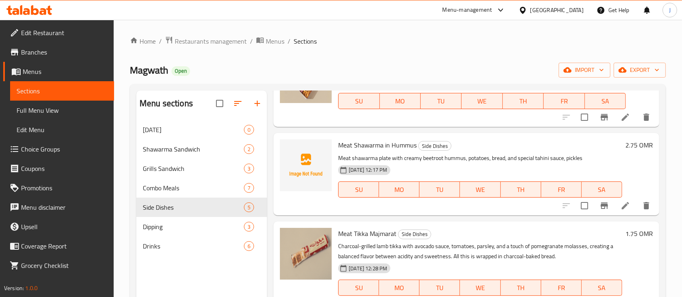
scroll to position [66, 0]
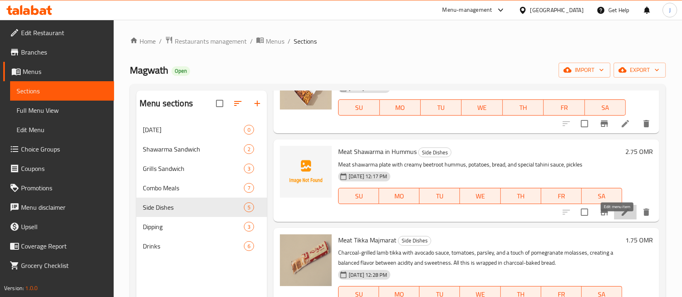
click at [620, 217] on icon at bounding box center [625, 212] width 10 height 10
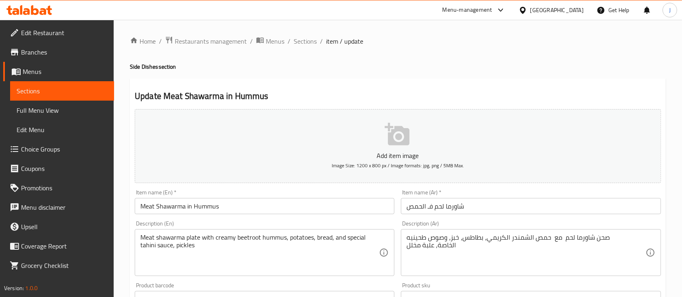
scroll to position [78, 0]
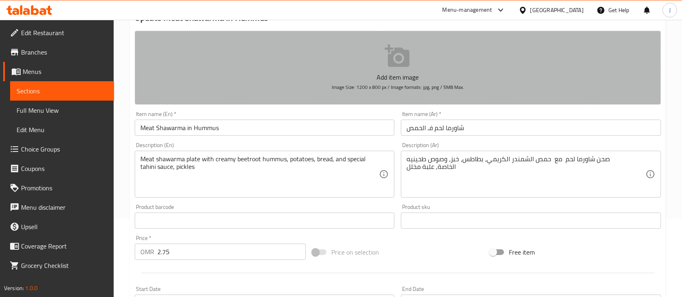
click at [399, 76] on p "Add item image" at bounding box center [397, 77] width 501 height 10
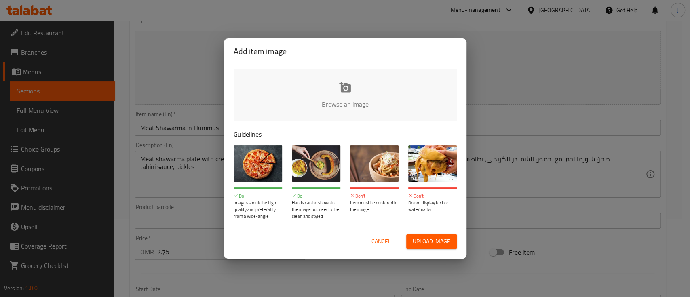
click at [323, 84] on input "file" at bounding box center [619, 107] width 770 height 76
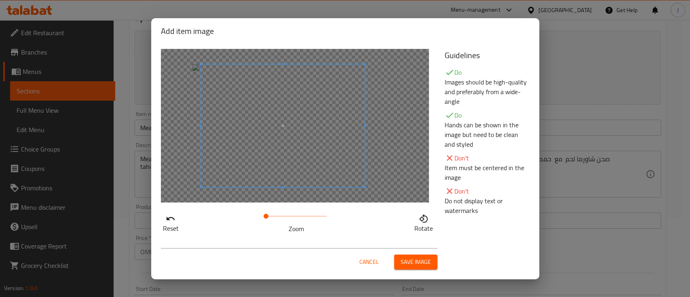
click at [299, 167] on span at bounding box center [283, 125] width 164 height 123
click at [297, 166] on span at bounding box center [278, 125] width 164 height 123
click at [416, 264] on span "Save image" at bounding box center [416, 262] width 30 height 10
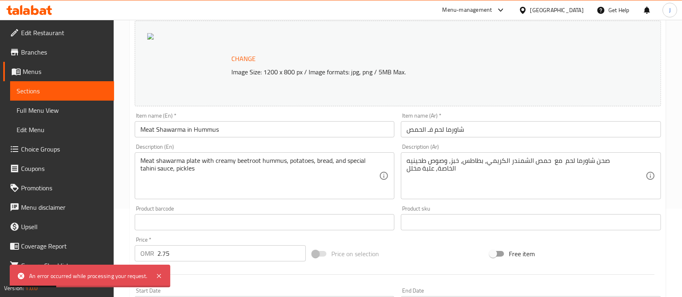
scroll to position [34, 0]
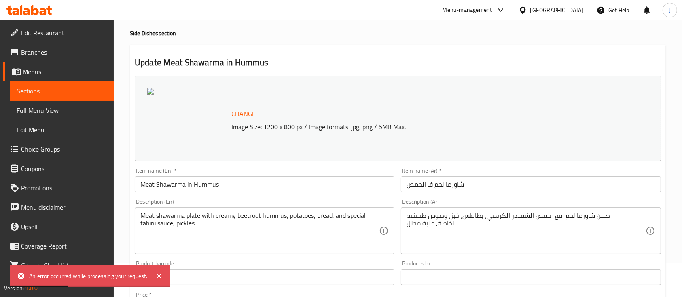
click at [300, 141] on div "Change Image Size: 1200 x 800 px / Image formats: jpg, png / 5MB Max." at bounding box center [398, 119] width 526 height 86
click at [252, 113] on span "Change" at bounding box center [243, 114] width 24 height 12
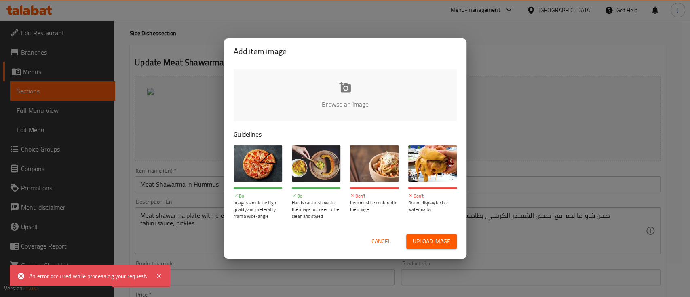
click at [349, 97] on input "file" at bounding box center [619, 107] width 770 height 76
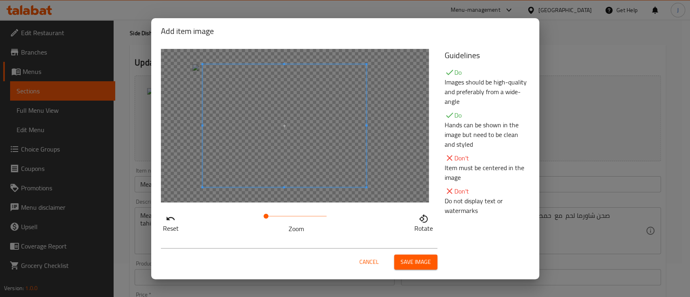
click at [299, 163] on span at bounding box center [285, 125] width 164 height 123
click at [269, 216] on span at bounding box center [266, 216] width 5 height 5
click at [259, 153] on span at bounding box center [275, 120] width 164 height 123
click at [411, 258] on span "Save image" at bounding box center [416, 262] width 30 height 10
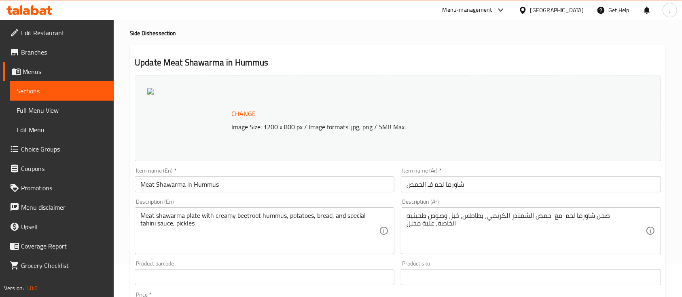
click at [539, 99] on div "Change Image Size: 1200 x 800 px / Image formats: jpg, png / 5MB Max." at bounding box center [398, 119] width 526 height 86
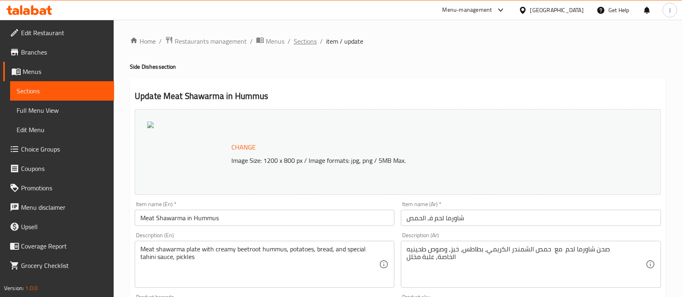
click at [308, 41] on span "Sections" at bounding box center [305, 41] width 23 height 10
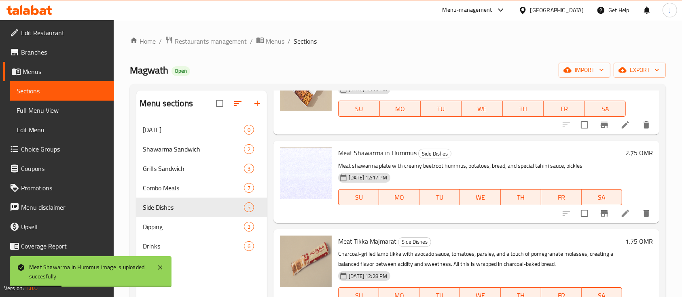
scroll to position [63, 0]
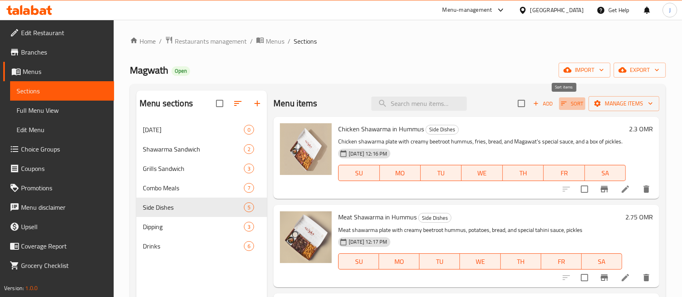
click at [563, 99] on span "Sort" at bounding box center [572, 103] width 22 height 9
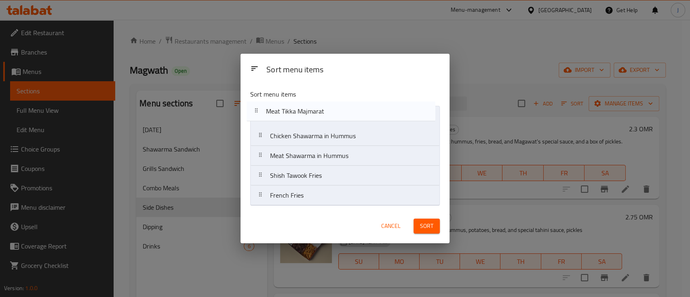
drag, startPoint x: 315, startPoint y: 163, endPoint x: 311, endPoint y: 117, distance: 45.9
click at [311, 117] on nav "Chicken Shawarma in Hummus Meat Shawarma in Hummus Meat Tikka Majmarat Shish Ta…" at bounding box center [345, 156] width 190 height 100
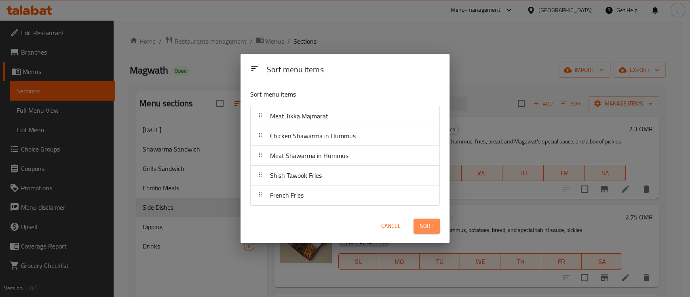
click at [421, 223] on span "Sort" at bounding box center [426, 226] width 13 height 10
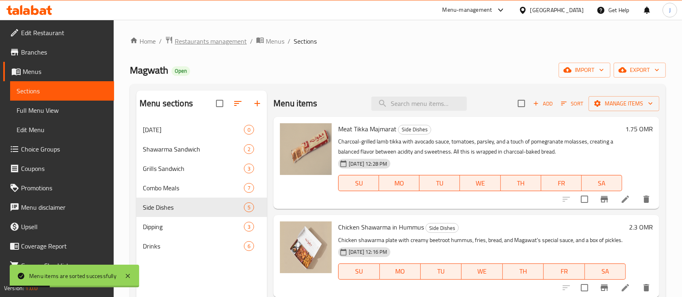
click at [214, 36] on span "Restaurants management" at bounding box center [211, 41] width 72 height 10
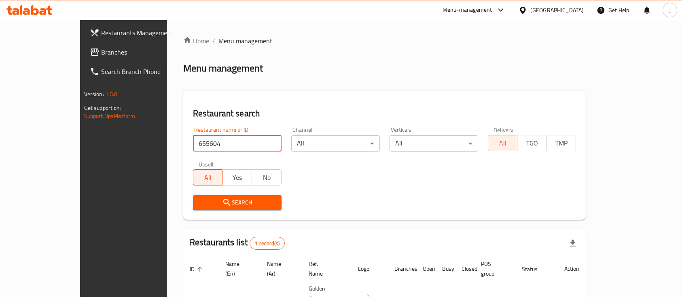
scroll to position [33, 0]
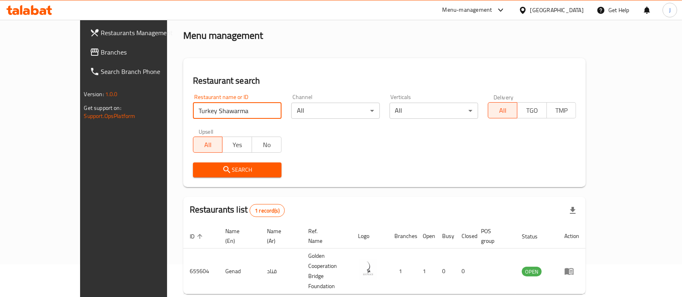
click button "Search" at bounding box center [237, 170] width 89 height 15
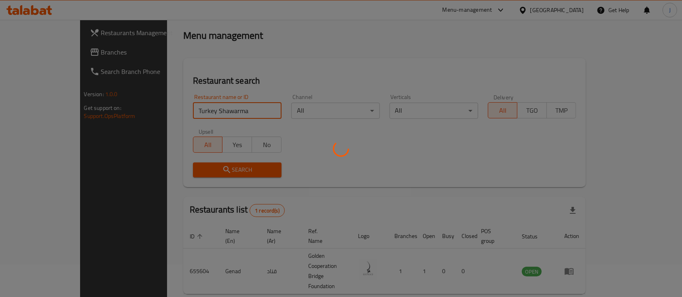
scroll to position [47, 0]
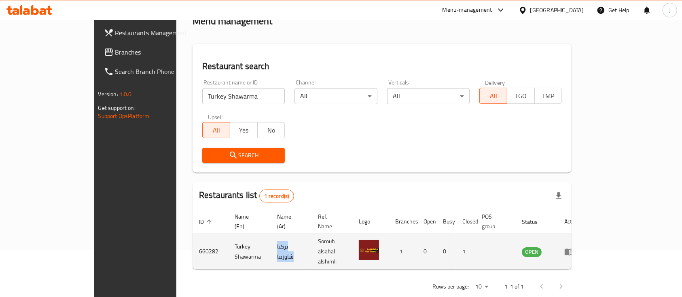
drag, startPoint x: 240, startPoint y: 239, endPoint x: 275, endPoint y: 235, distance: 35.5
click at [275, 235] on td "تركيا شاورما" at bounding box center [291, 252] width 41 height 36
copy td "تركيا شاورما"
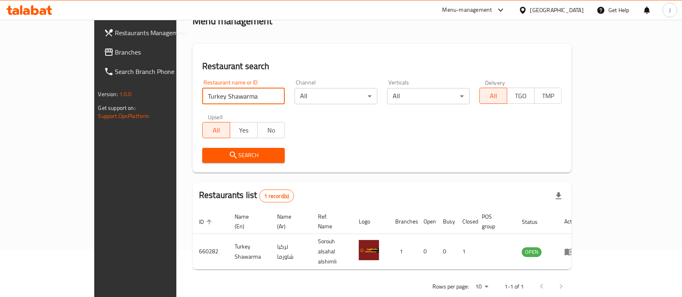
drag, startPoint x: 198, startPoint y: 95, endPoint x: 128, endPoint y: 96, distance: 70.0
click at [176, 96] on div "Home / Menu management Menu management Restaurant search Restaurant name or ID …" at bounding box center [381, 142] width 411 height 341
paste input "Coffeeshop, Al Khabourah"
click button "Search" at bounding box center [243, 155] width 83 height 15
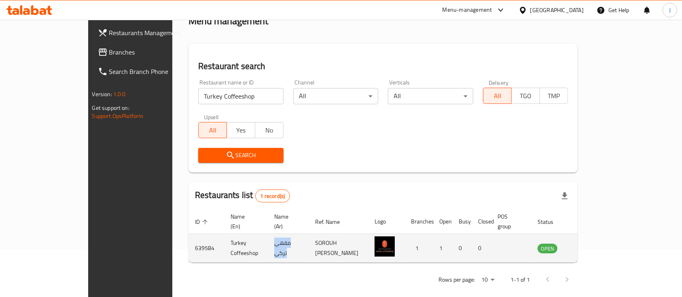
drag, startPoint x: 239, startPoint y: 241, endPoint x: 279, endPoint y: 238, distance: 39.3
click at [279, 238] on td "مقهي تركي" at bounding box center [288, 248] width 41 height 29
copy td "مقهي تركي"
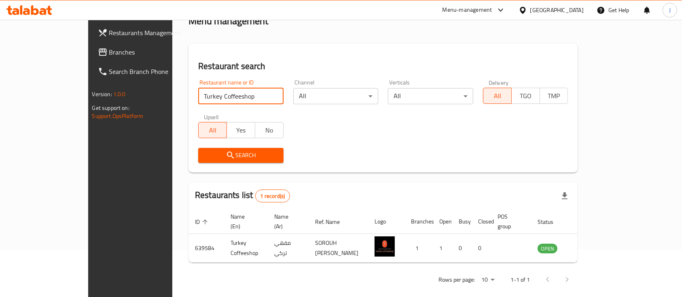
drag, startPoint x: 220, startPoint y: 101, endPoint x: 139, endPoint y: 101, distance: 80.9
click at [198, 102] on input "Turkey Coffeeshop" at bounding box center [240, 96] width 85 height 16
paste input "Sohar"
paste input "ones Buger"
type input "Tones Buger"
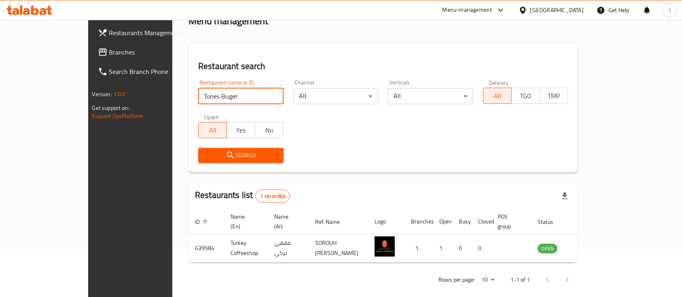
click button "Search" at bounding box center [240, 155] width 85 height 15
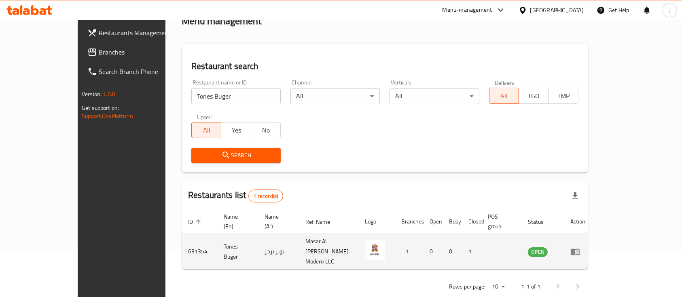
click at [258, 238] on td "تونز برجر" at bounding box center [278, 252] width 41 height 36
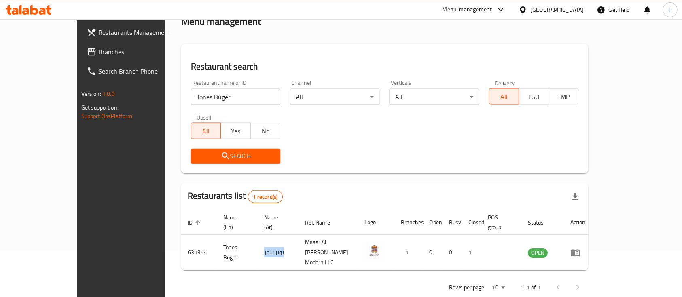
scroll to position [47, 0]
